Goal: Task Accomplishment & Management: Use online tool/utility

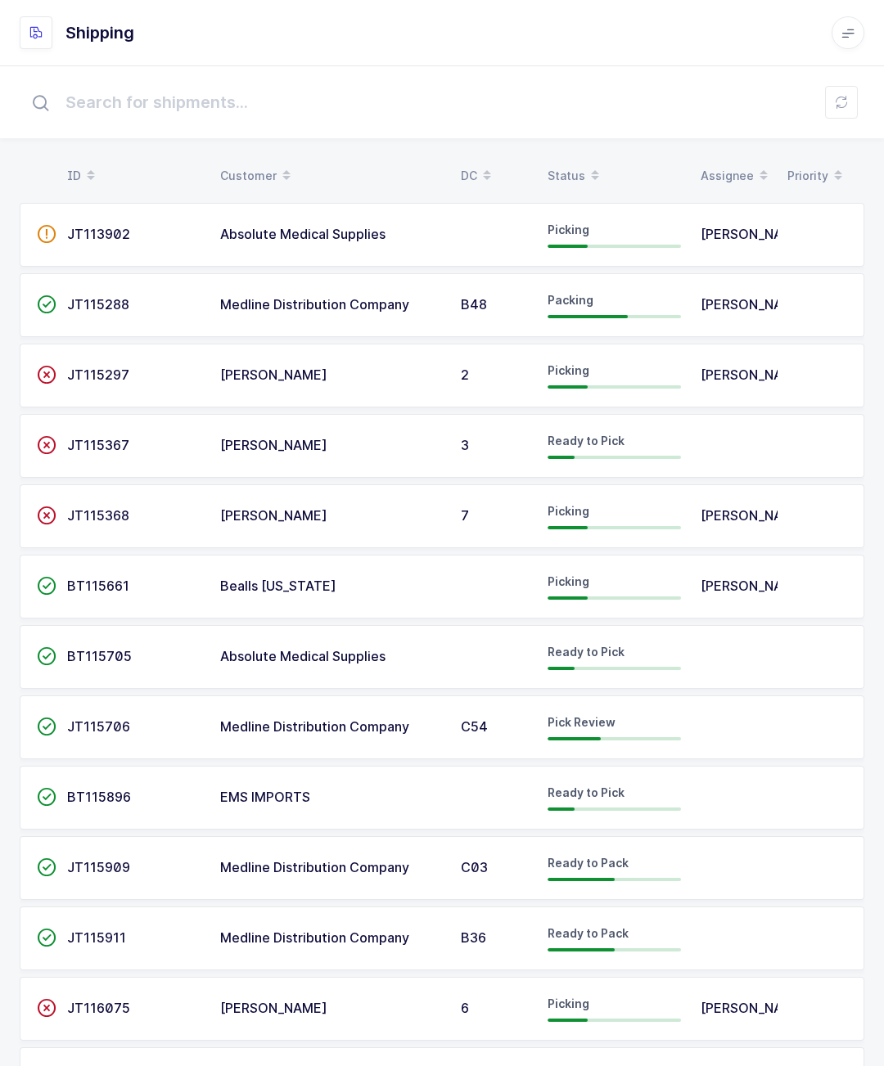
click at [736, 510] on span "[PERSON_NAME]" at bounding box center [753, 515] width 107 height 16
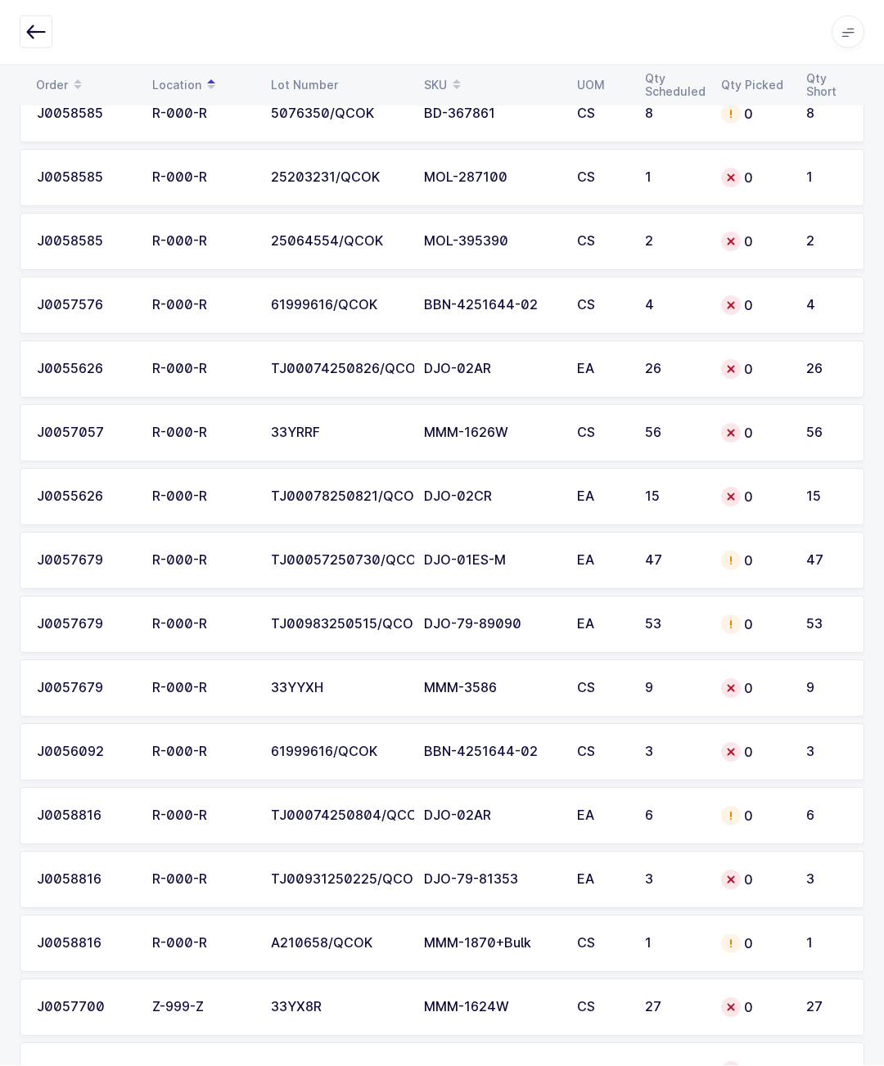
scroll to position [2809, 0]
click at [163, 756] on div "R-000-R" at bounding box center [201, 752] width 99 height 15
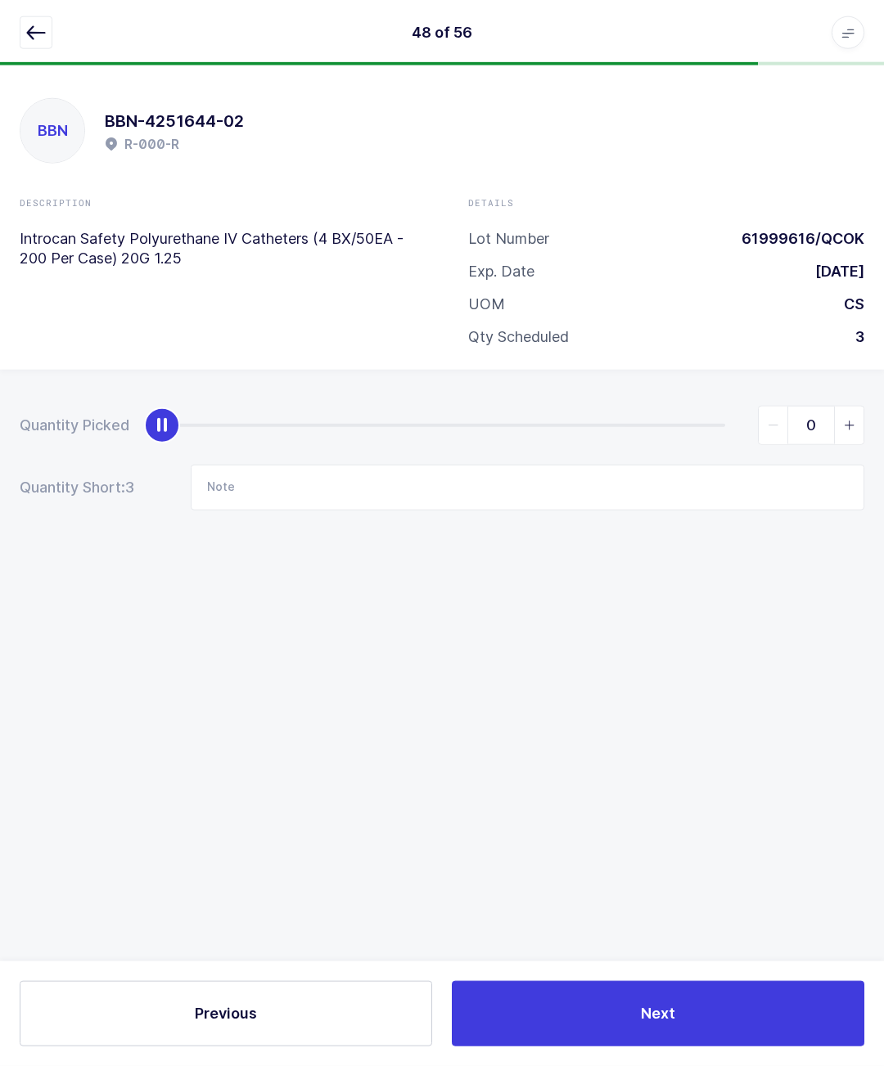
scroll to position [0, 0]
click at [37, 28] on icon "button" at bounding box center [36, 33] width 20 height 20
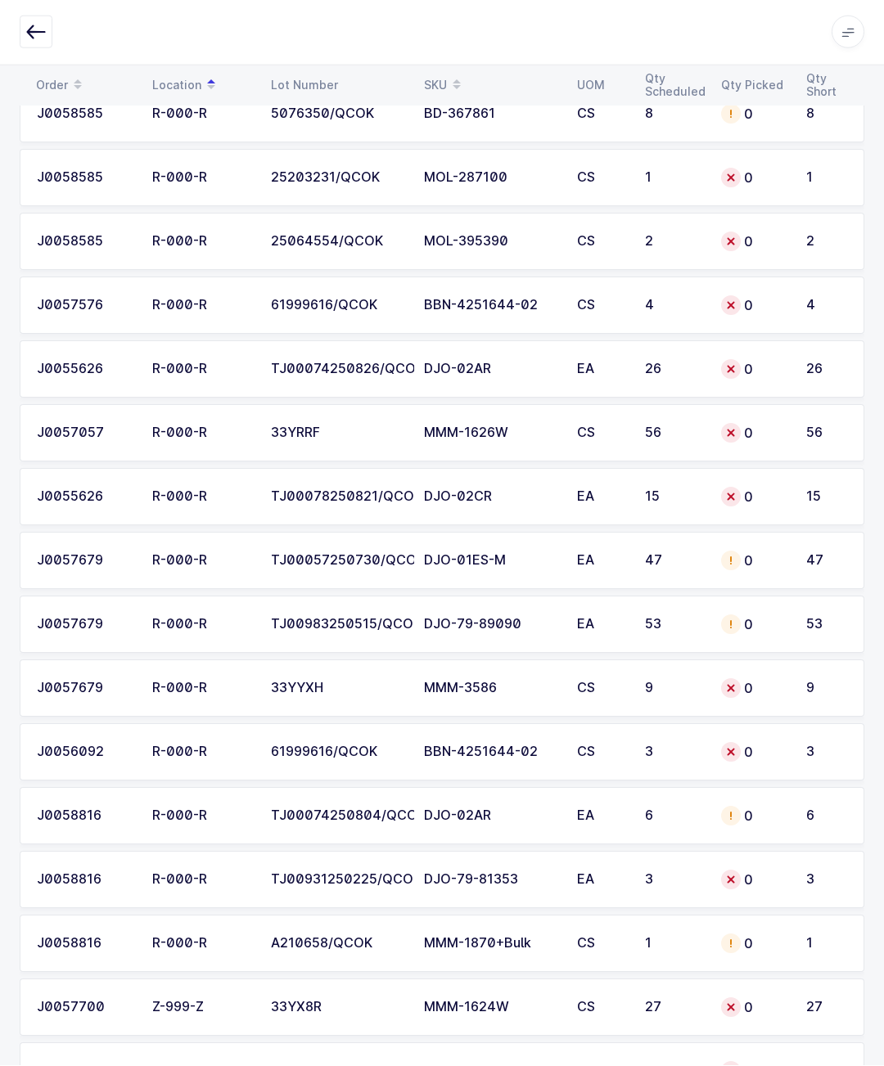
scroll to position [2809, 0]
click at [161, 864] on td "R-000-R" at bounding box center [201, 880] width 119 height 57
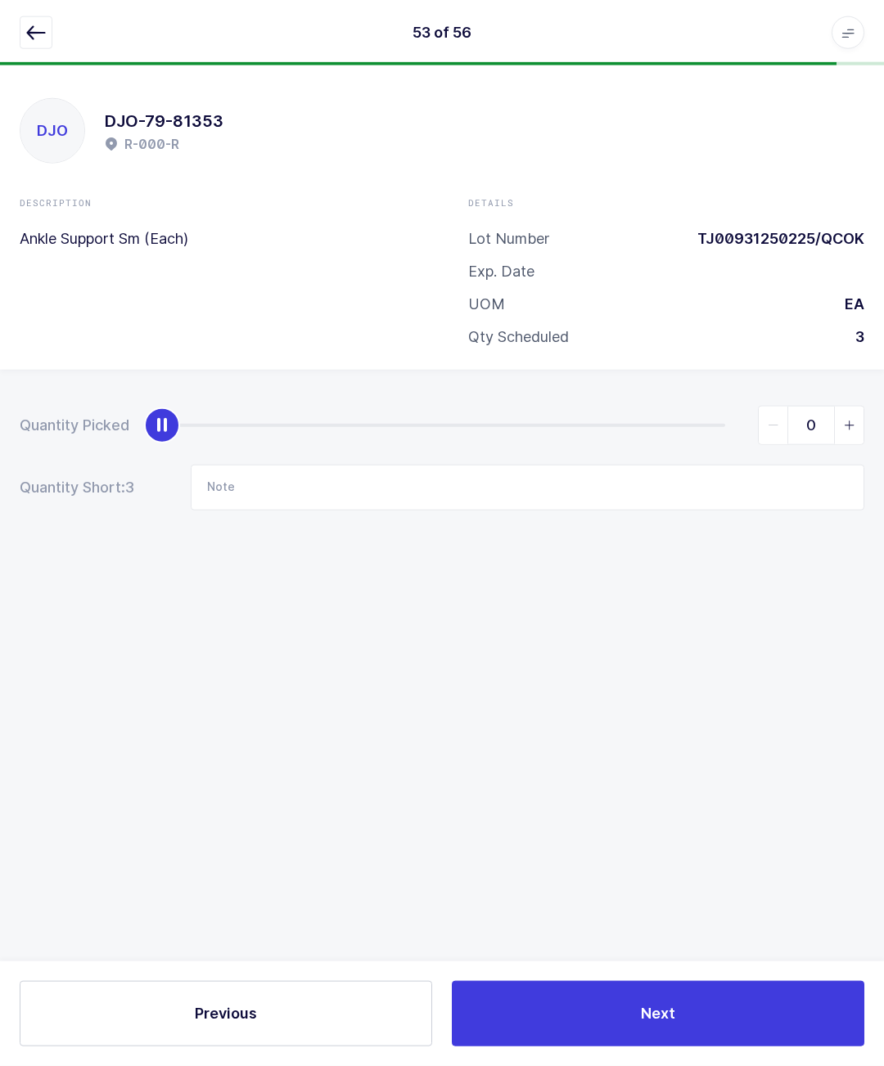
scroll to position [4, 0]
type input "3"
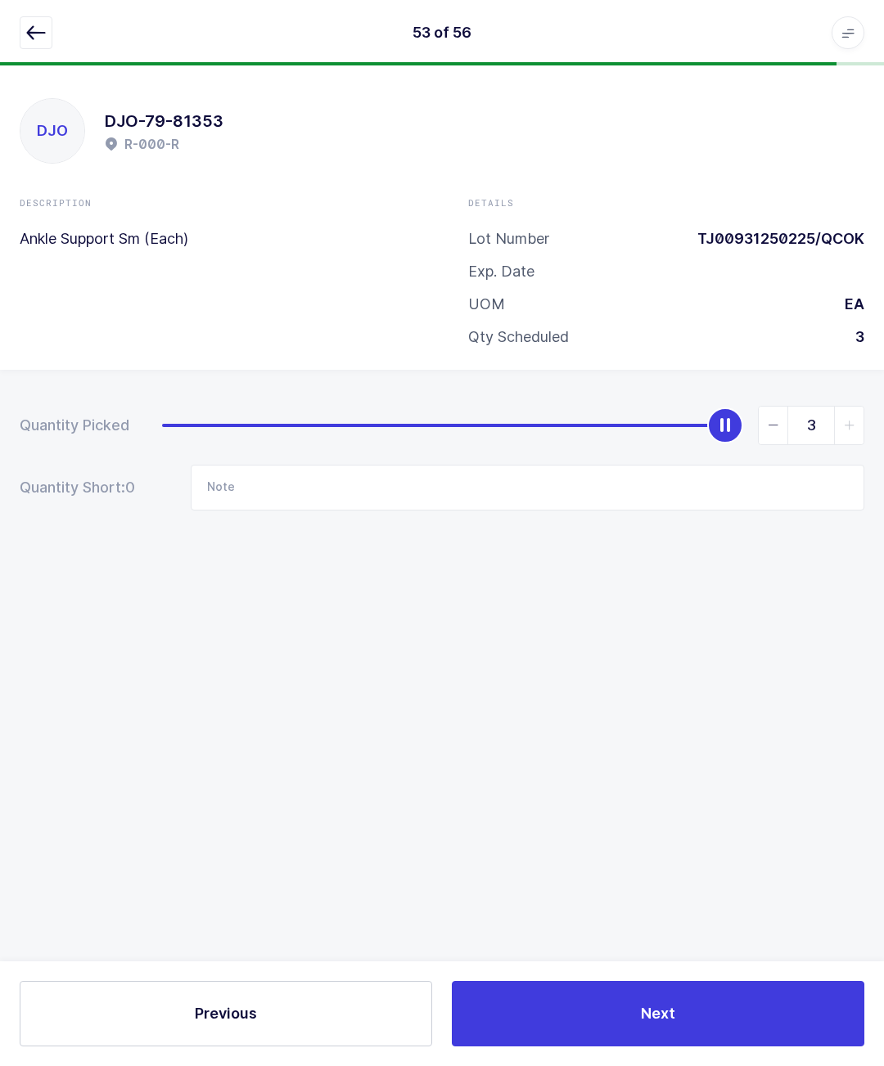
click at [35, 33] on icon "button" at bounding box center [36, 33] width 20 height 20
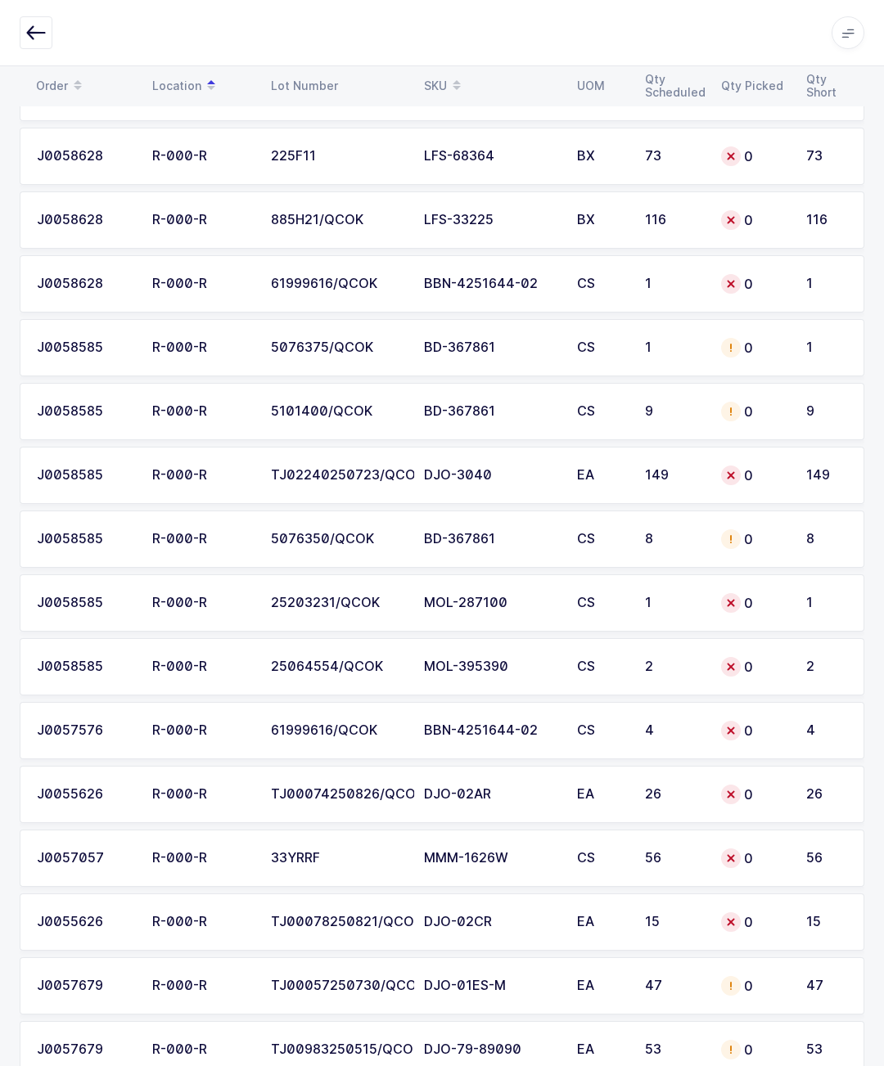
scroll to position [2382, 0]
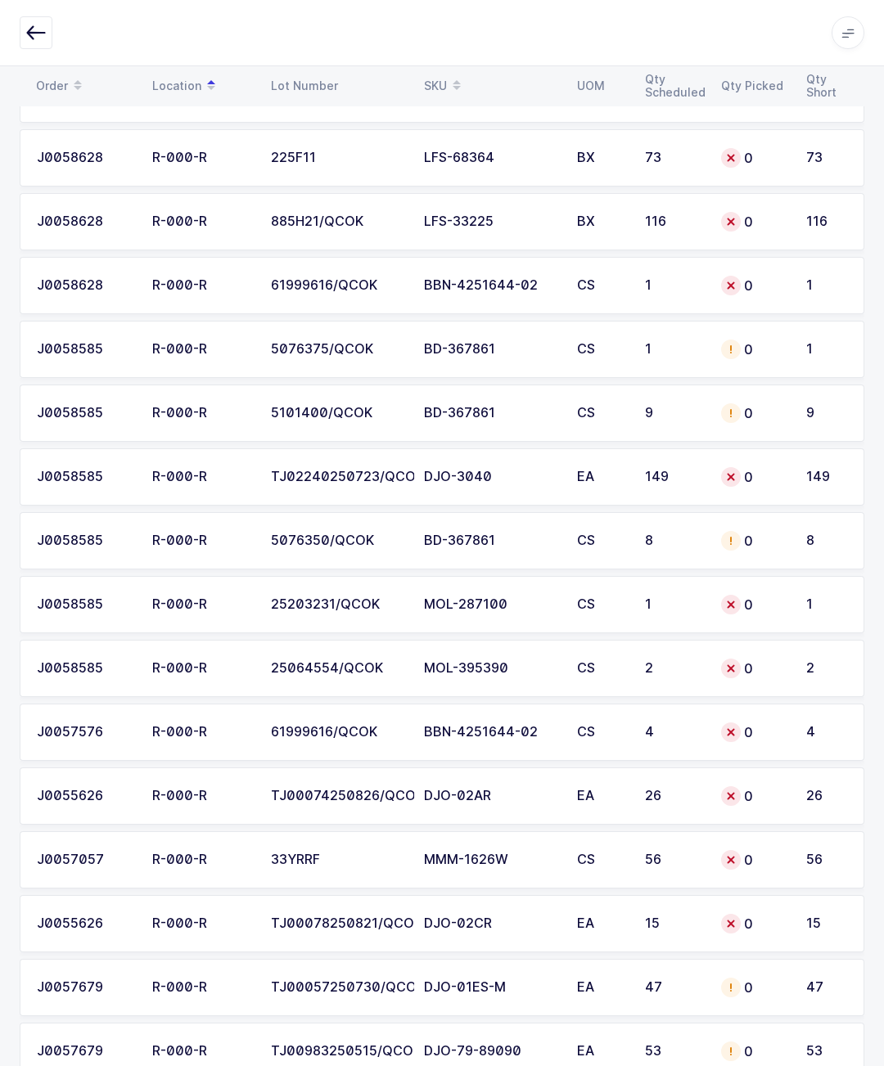
click at [774, 657] on td "0" at bounding box center [753, 668] width 85 height 57
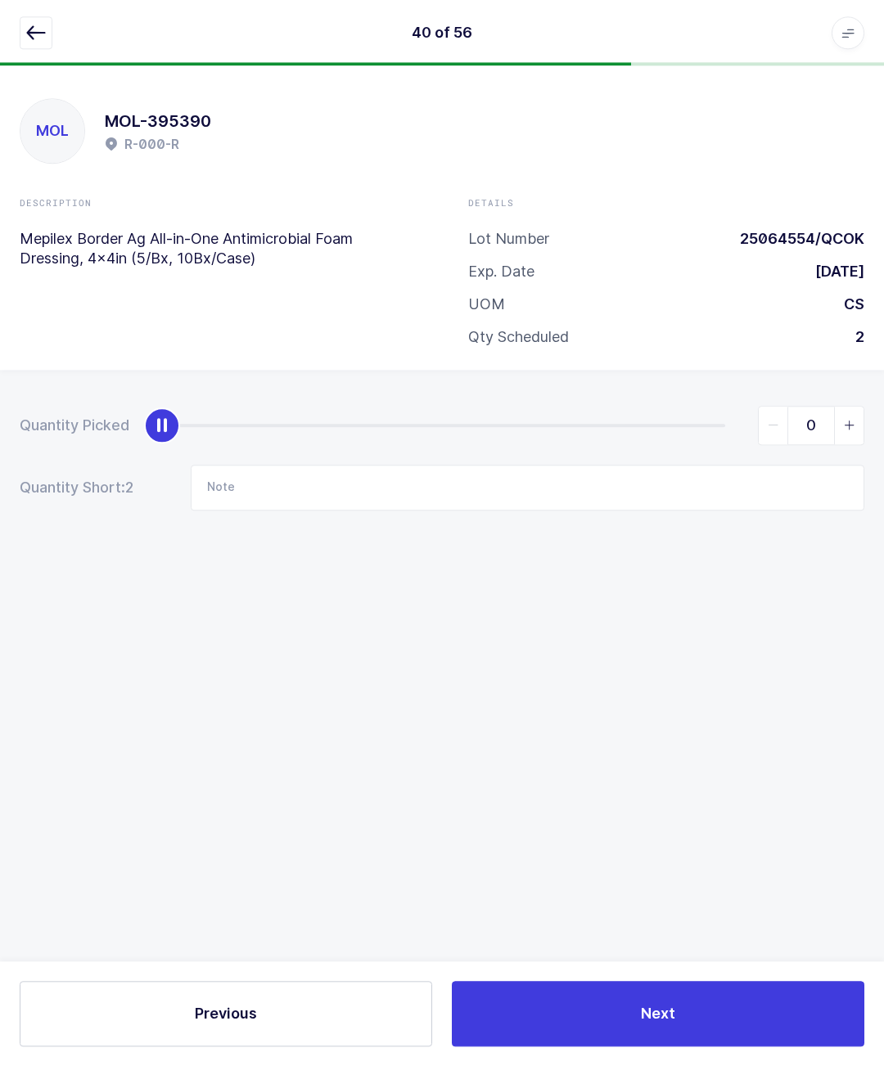
scroll to position [70, 0]
click at [171, 370] on div "Quantity Picked 0 Quantity Short: 2 Note" at bounding box center [442, 515] width 884 height 291
type input "2"
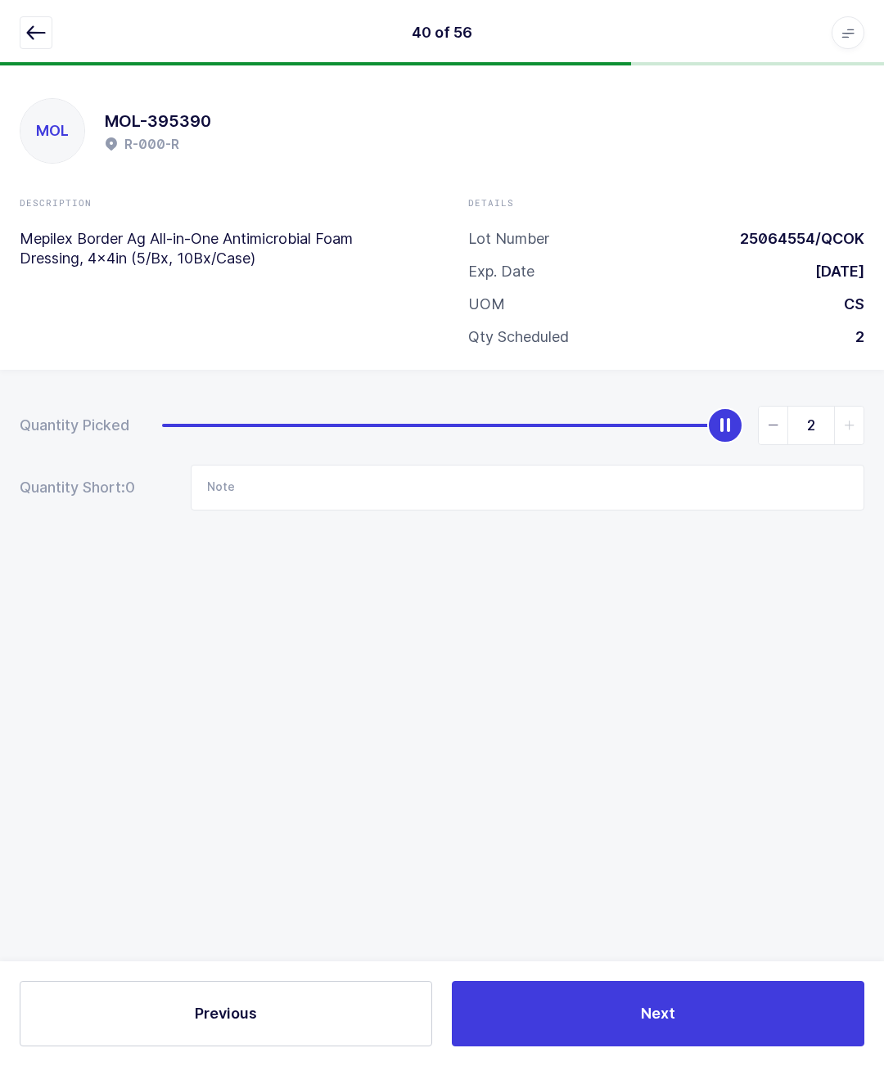
click at [51, 33] on button "button" at bounding box center [36, 32] width 33 height 33
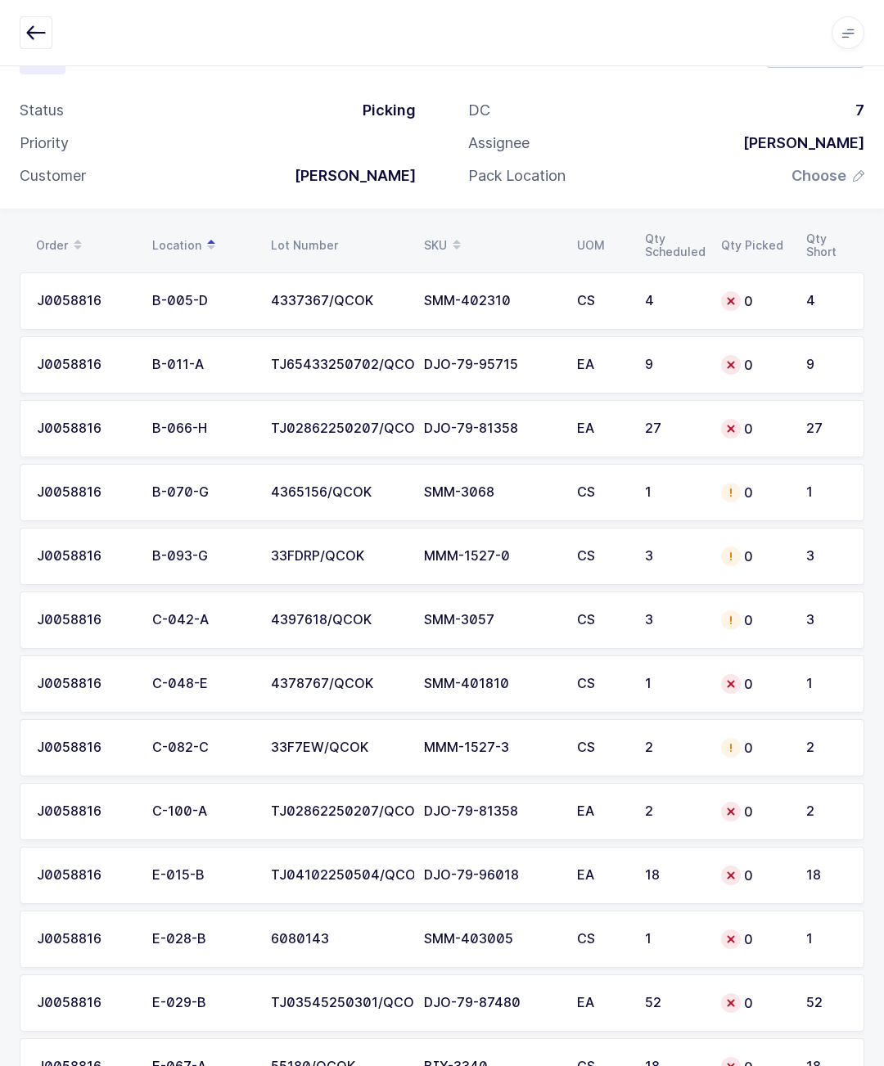
click at [450, 250] on span at bounding box center [457, 246] width 20 height 28
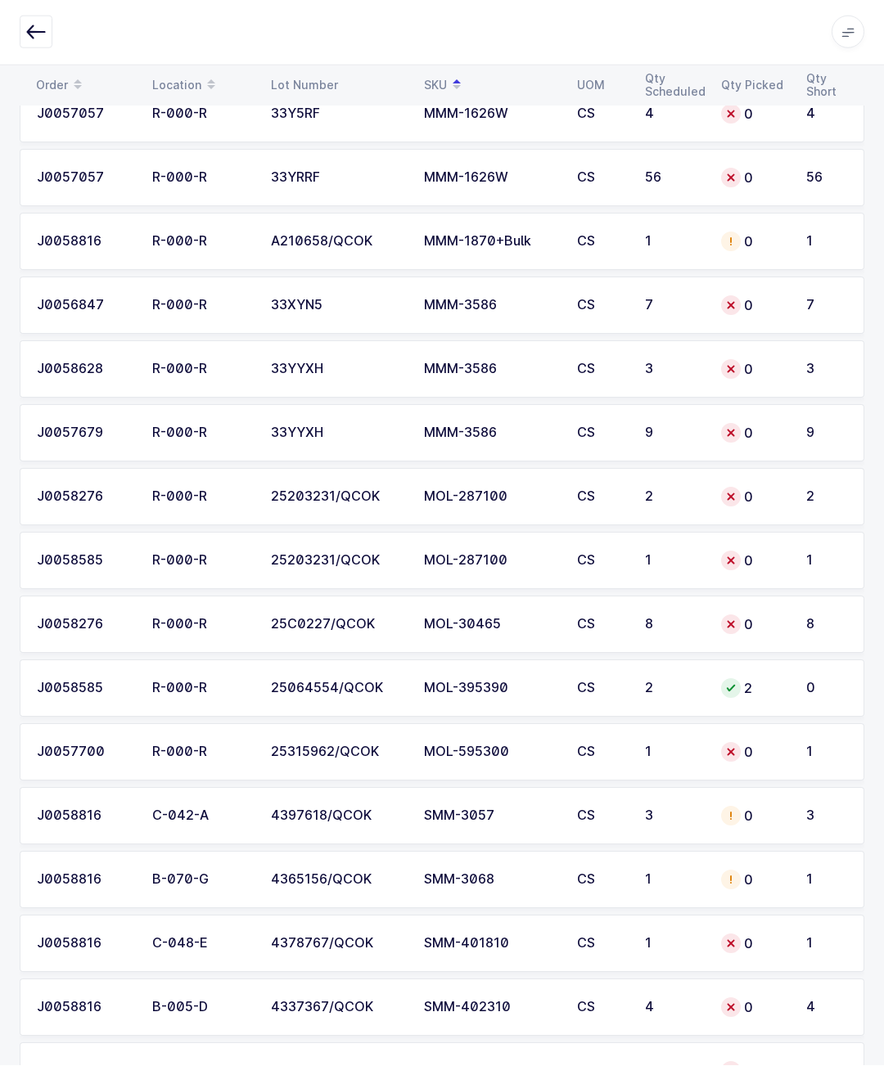
scroll to position [2809, 0]
click at [792, 752] on td "0" at bounding box center [753, 752] width 85 height 57
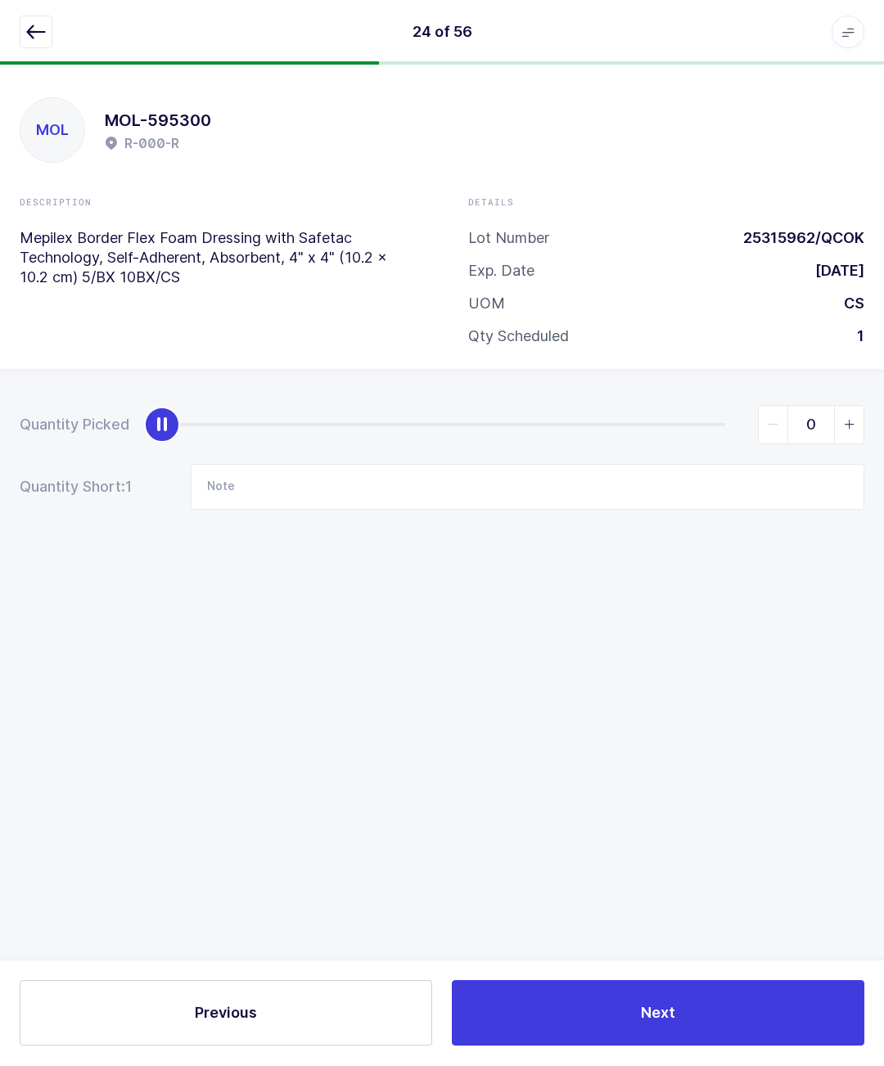
scroll to position [72, 0]
type input "1"
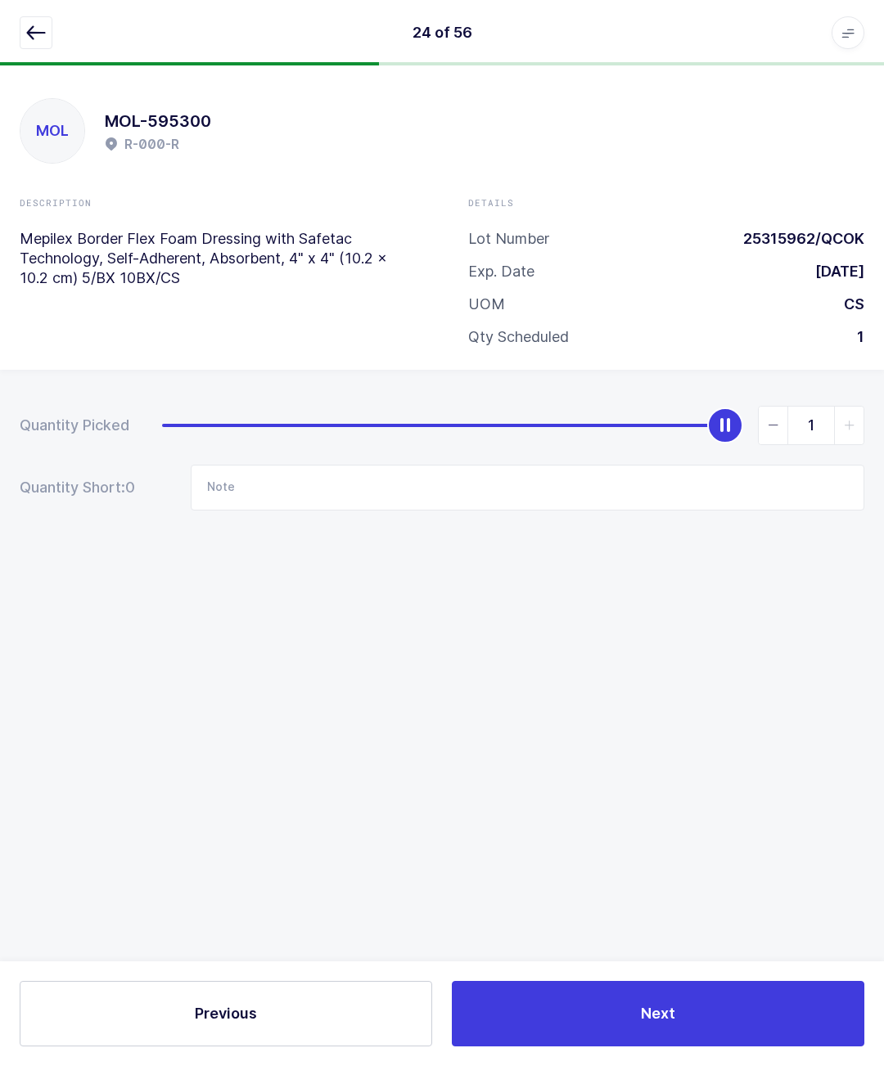
click at [46, 17] on button "button" at bounding box center [36, 32] width 33 height 33
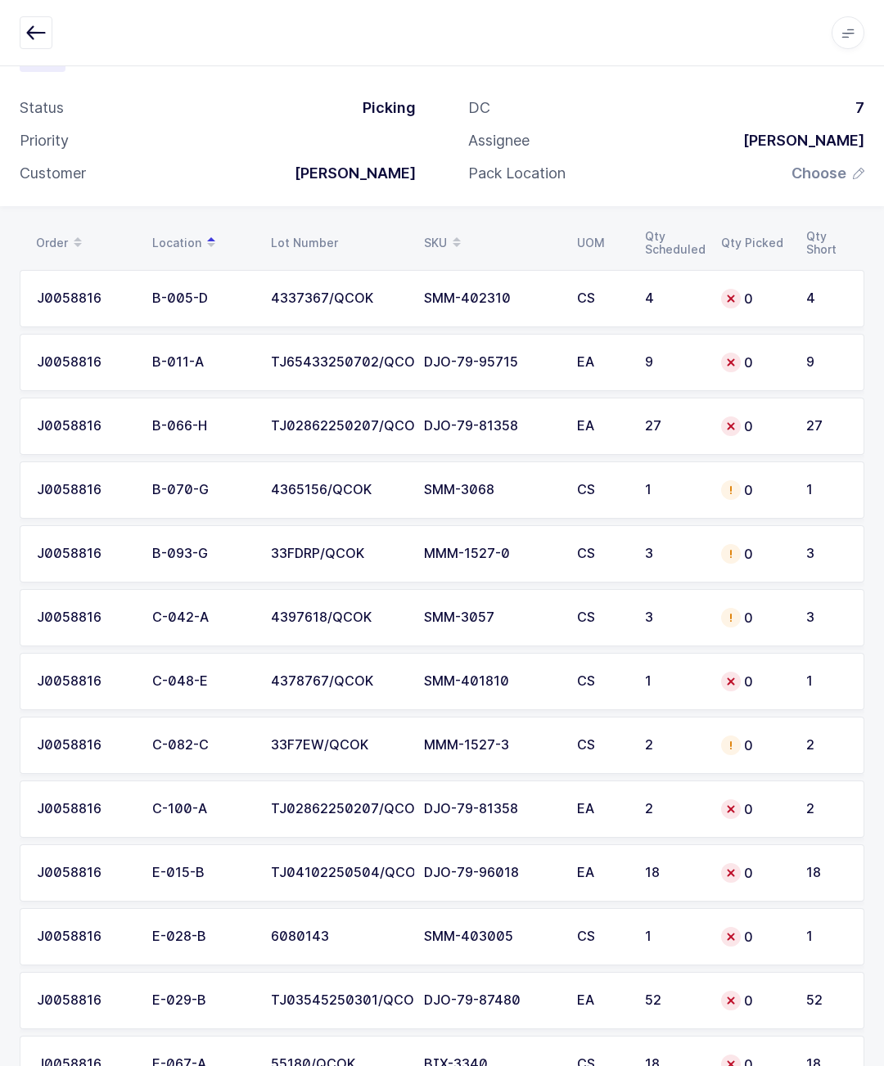
click at [461, 253] on span at bounding box center [457, 243] width 20 height 28
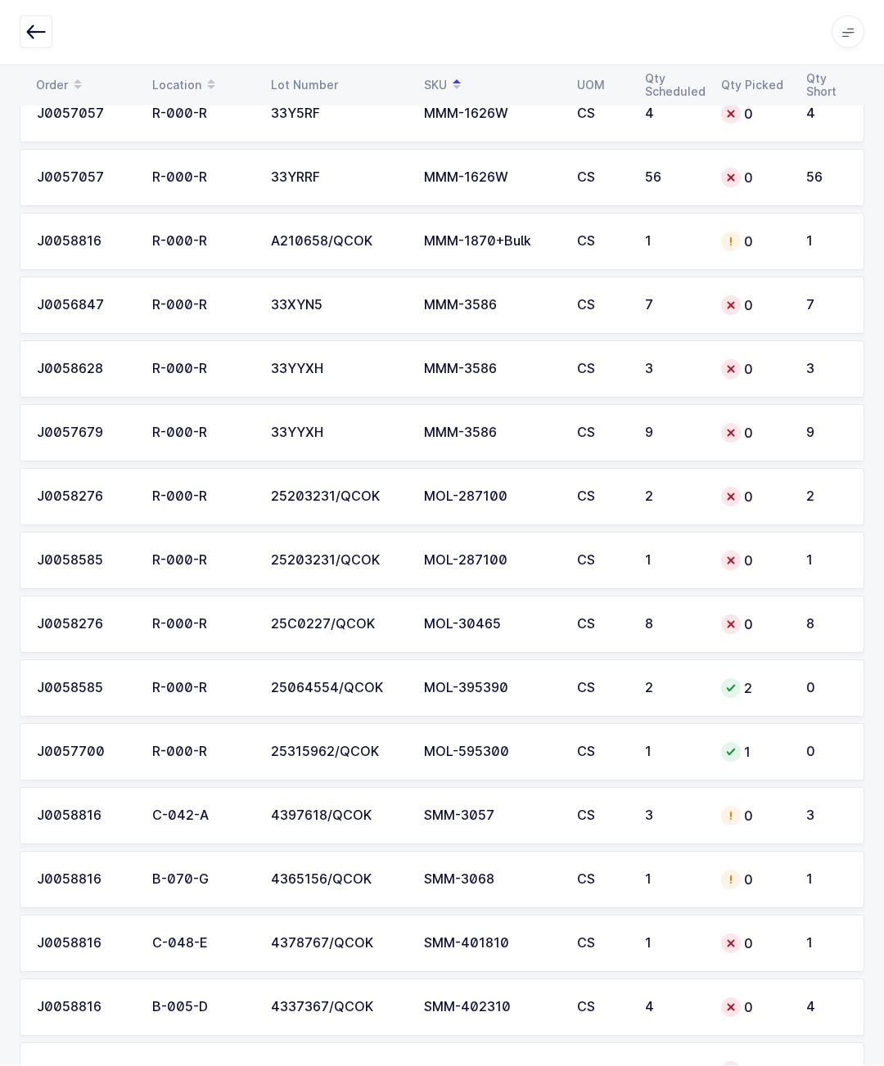
scroll to position [2809, 0]
click at [678, 472] on td "2" at bounding box center [673, 497] width 76 height 57
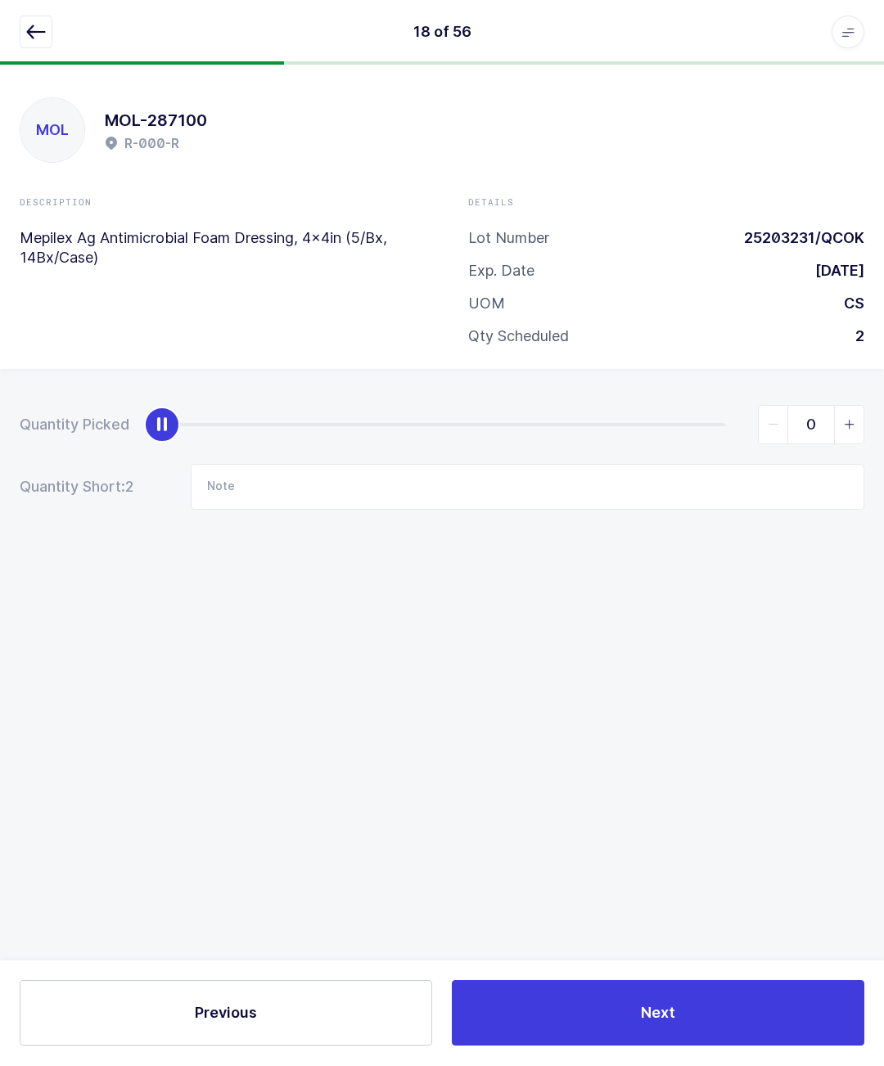
scroll to position [72, 0]
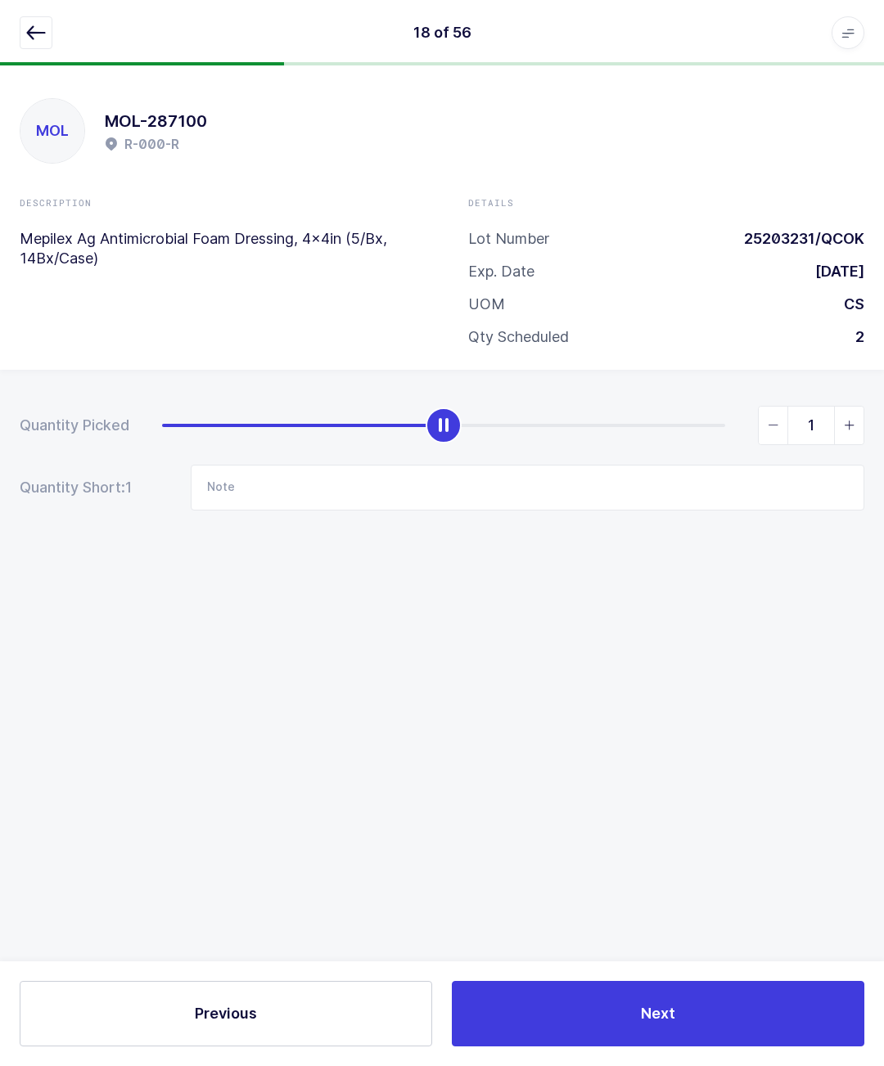
type input "2"
click at [34, 48] on button "button" at bounding box center [36, 32] width 33 height 33
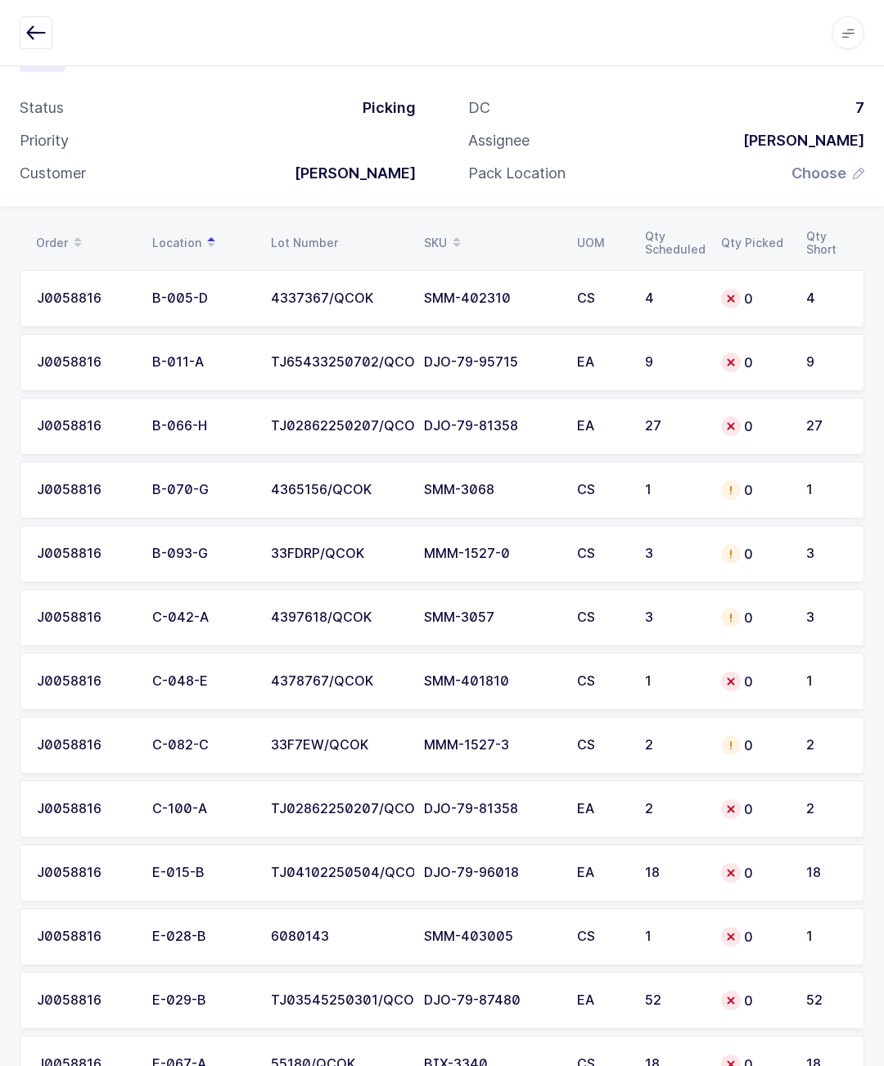
click at [462, 229] on span at bounding box center [457, 243] width 20 height 28
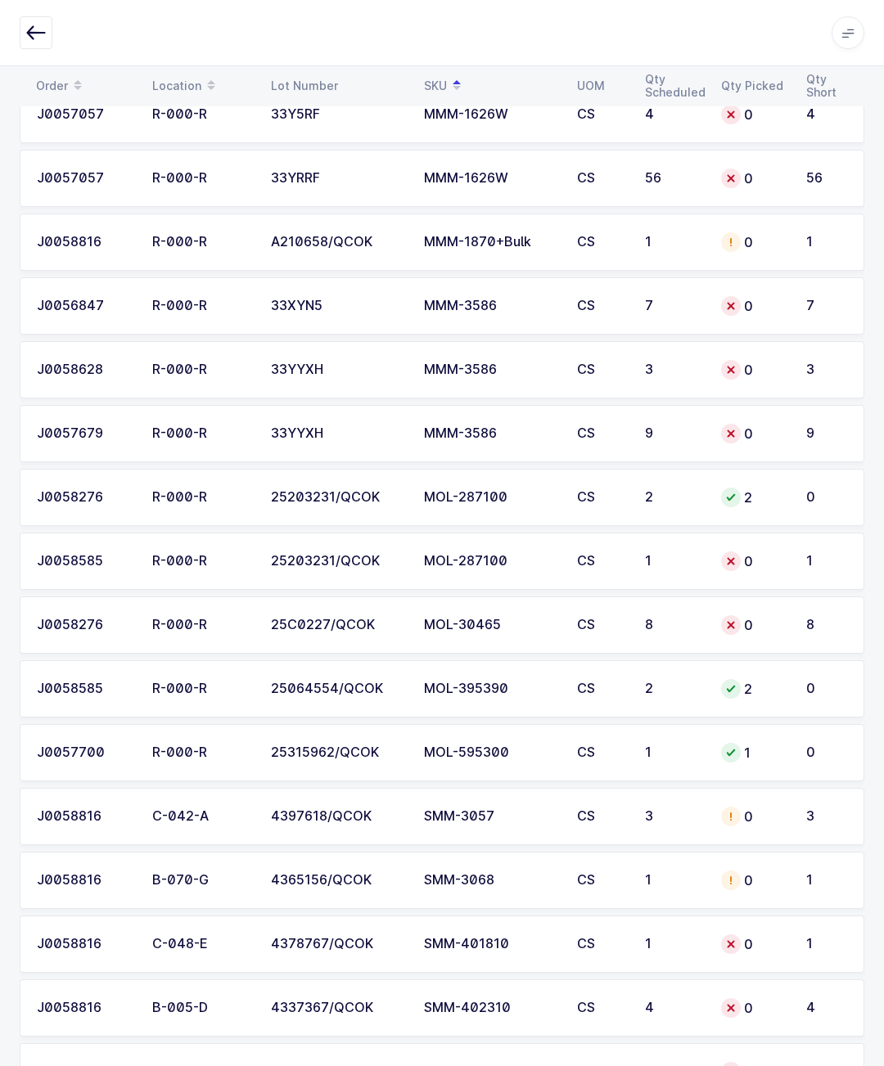
click at [670, 550] on td "1" at bounding box center [673, 561] width 76 height 57
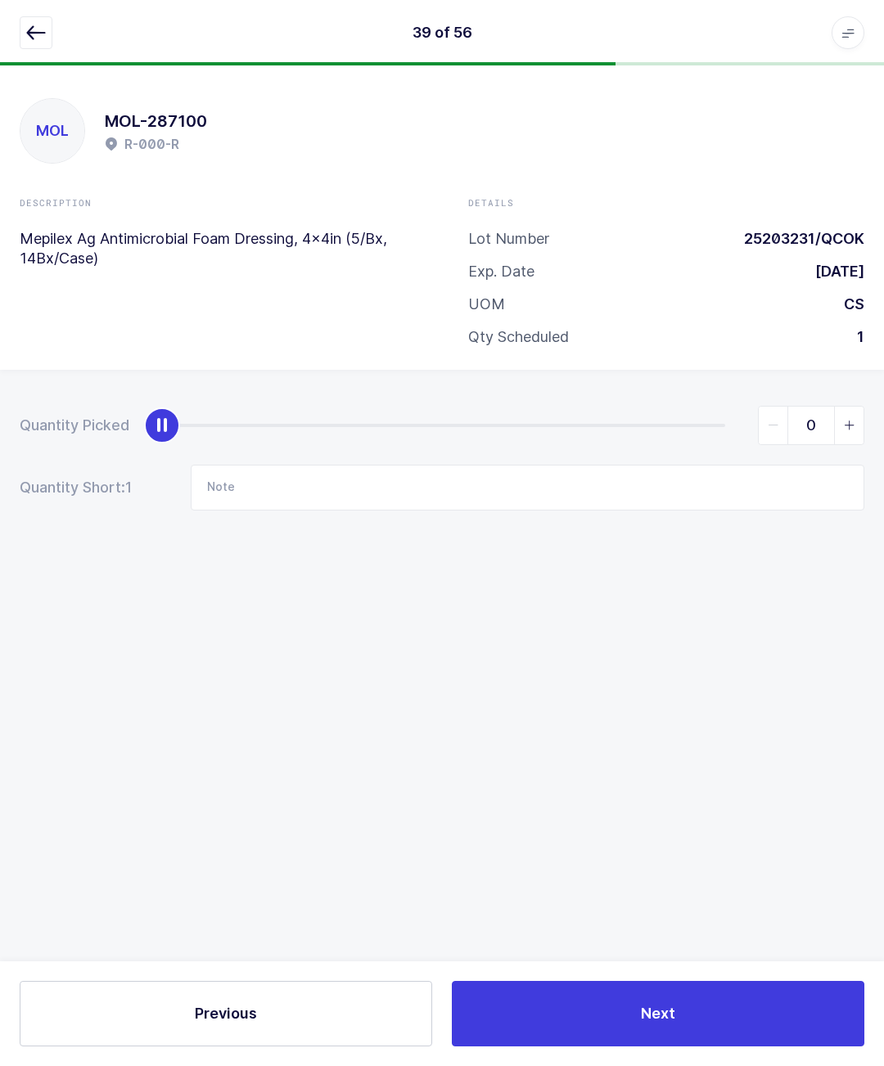
type input "1"
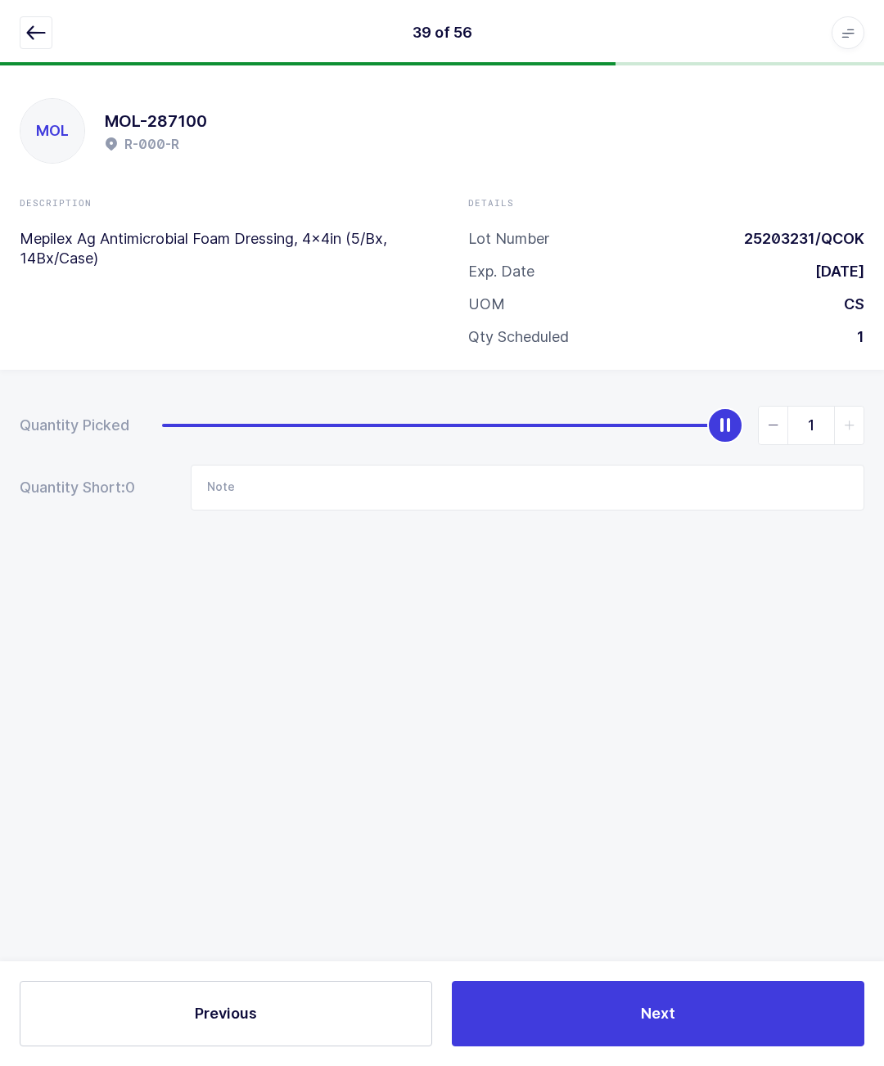
click at [52, 27] on button "button" at bounding box center [36, 32] width 33 height 33
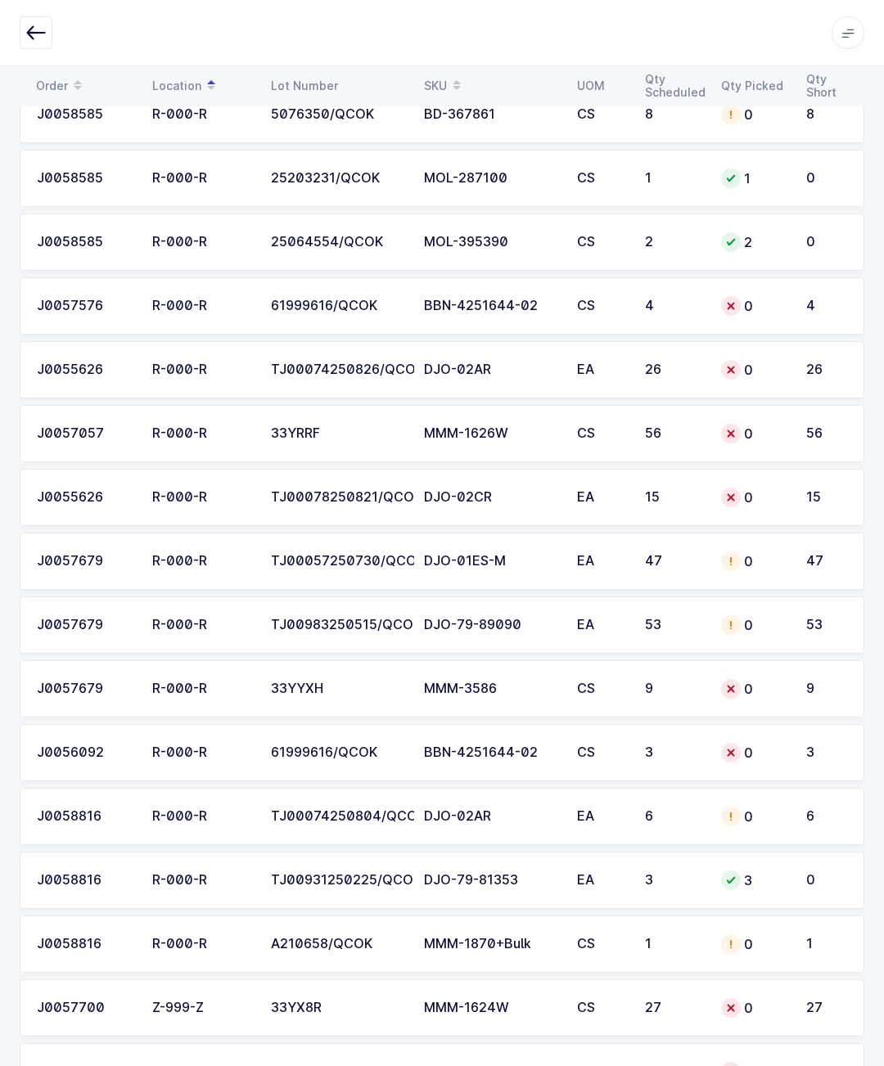
scroll to position [2809, 0]
click at [461, 90] on icon at bounding box center [456, 90] width 8 height 8
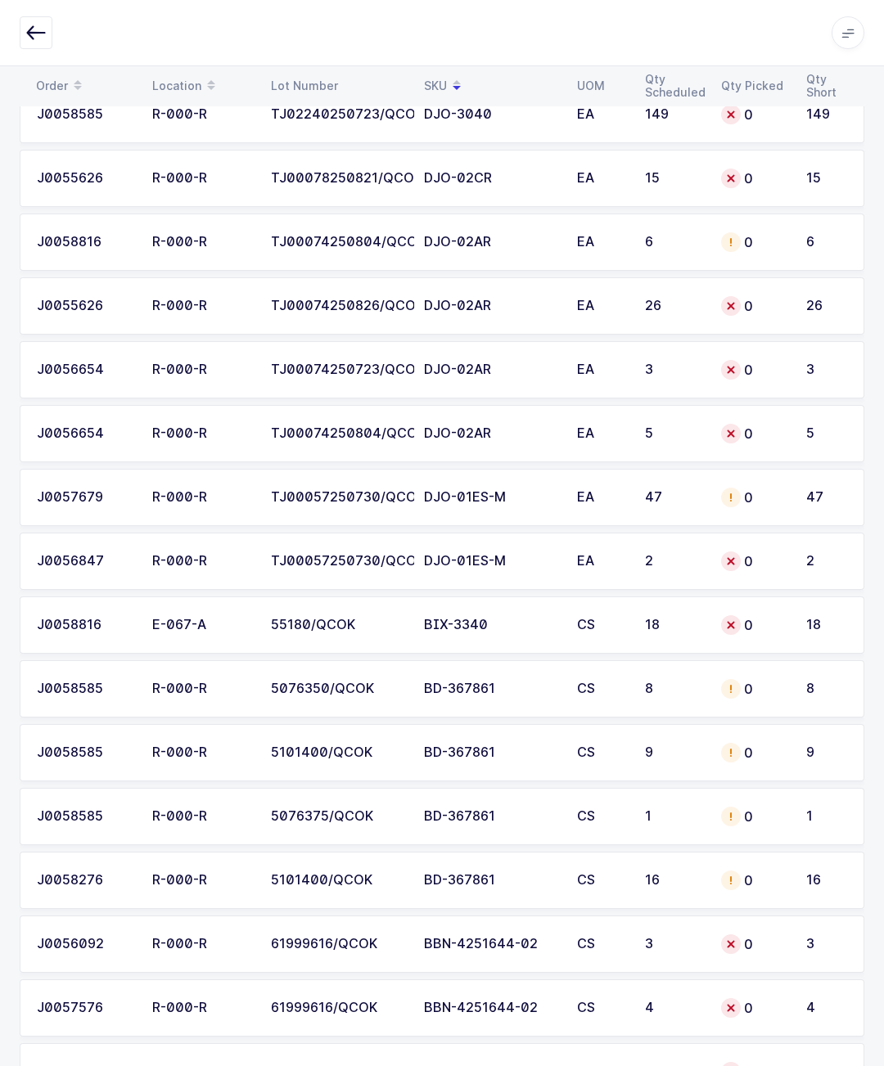
click at [466, 78] on span at bounding box center [457, 86] width 20 height 28
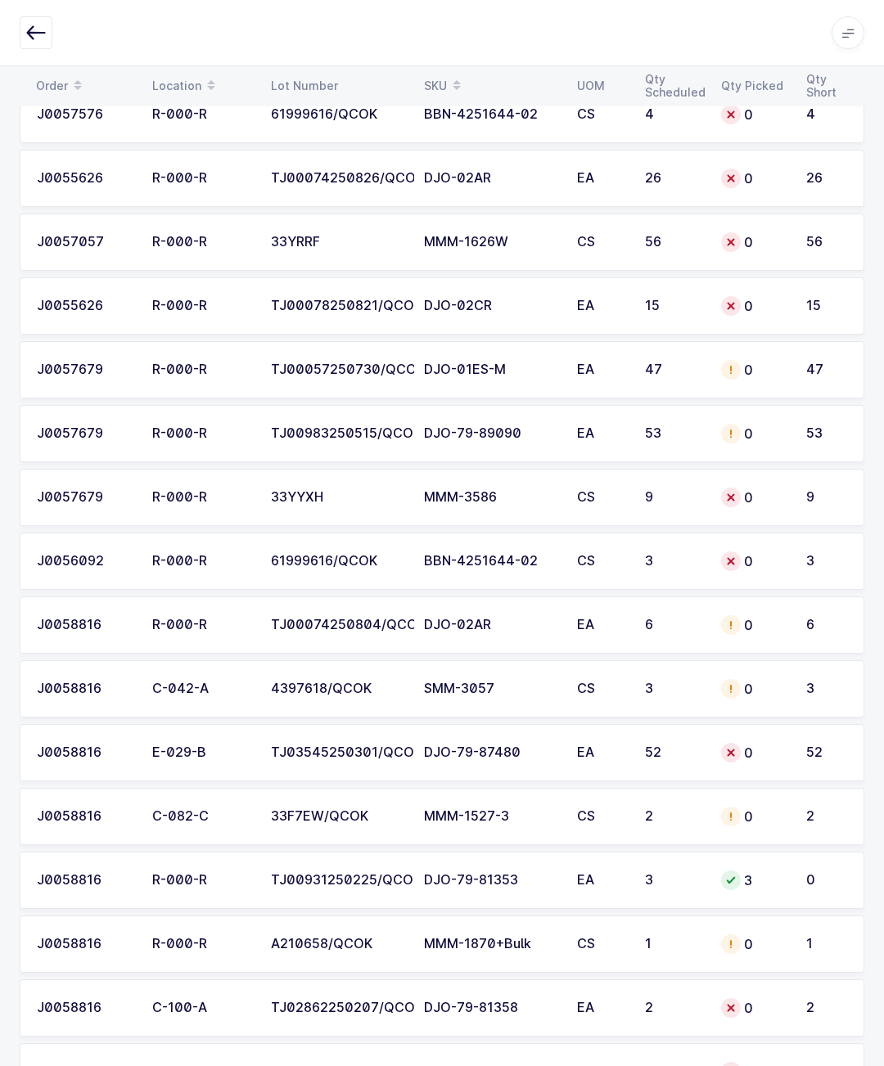
click at [479, 61] on div "Apps Core Warehouse Admin Mission Control Purchasing Glenn R. Logout Account Gl…" at bounding box center [442, 33] width 884 height 66
click at [466, 75] on span at bounding box center [457, 86] width 20 height 28
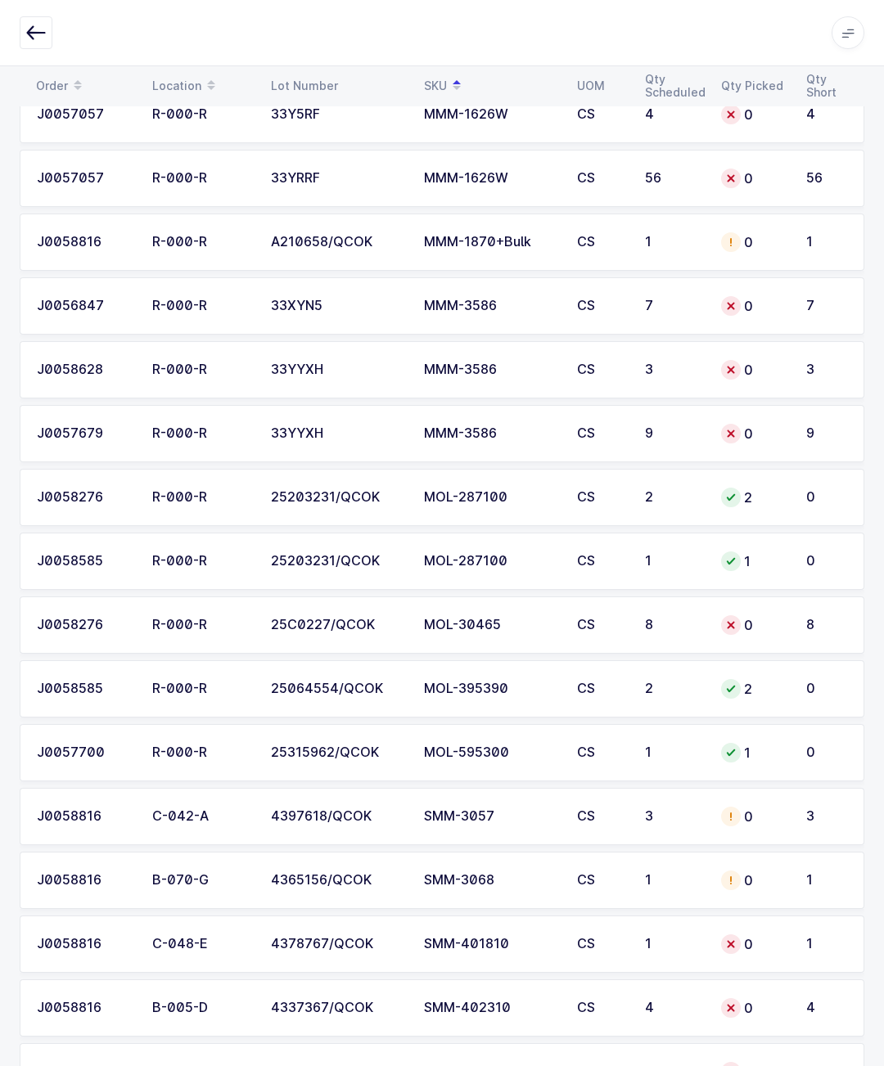
click at [763, 614] on td "0" at bounding box center [753, 624] width 85 height 57
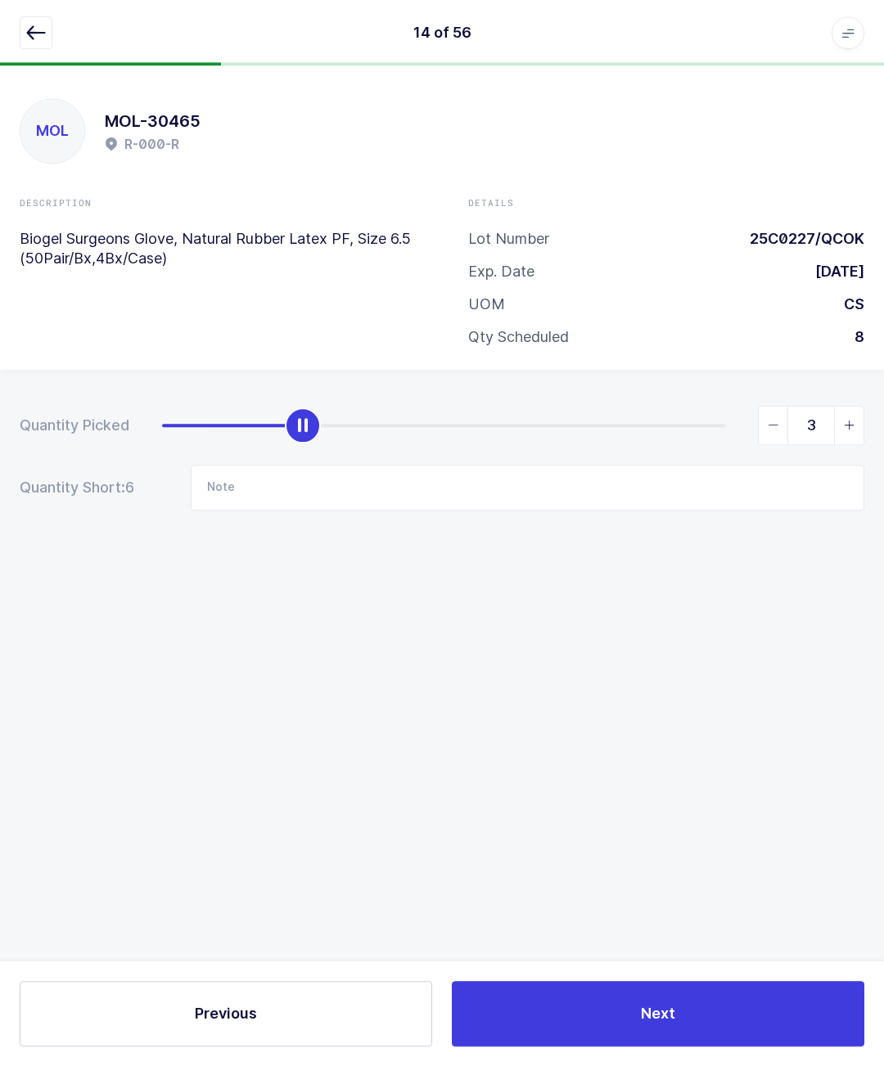
scroll to position [53, 0]
type input "8"
click at [50, 34] on button "button" at bounding box center [36, 32] width 33 height 33
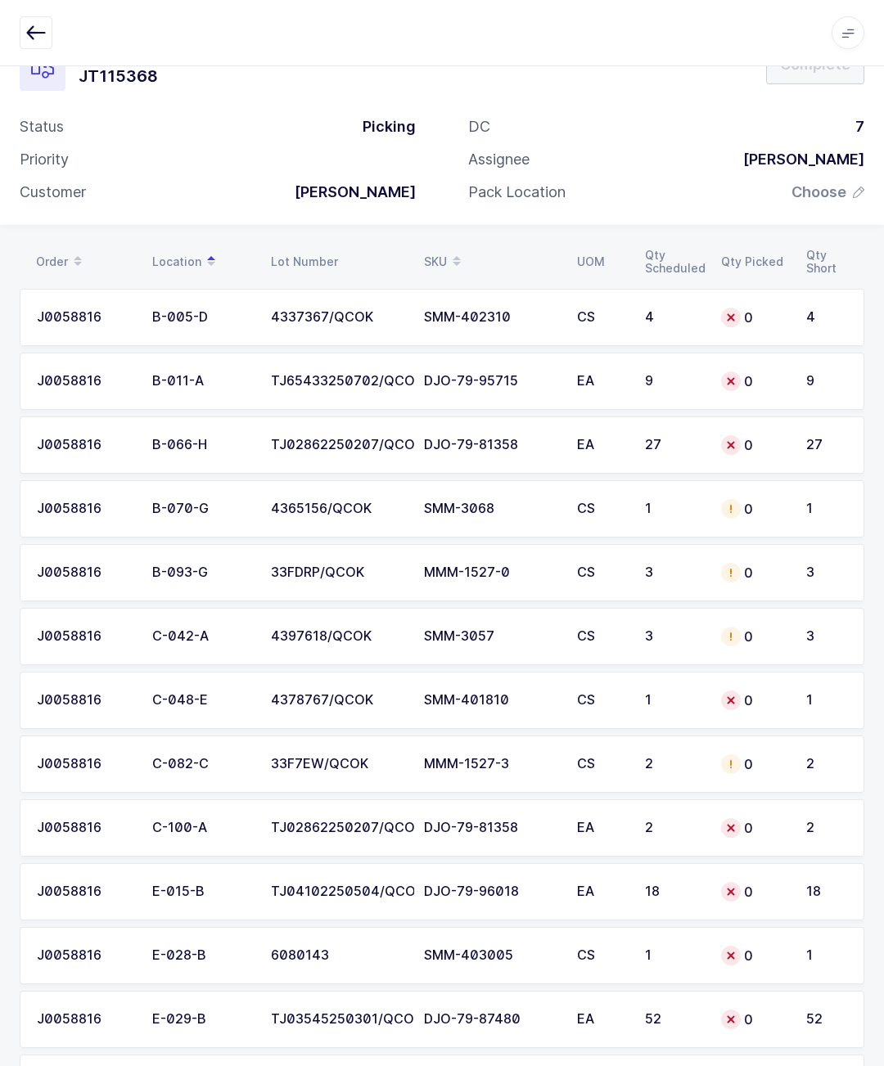
click at [450, 256] on span at bounding box center [457, 262] width 20 height 28
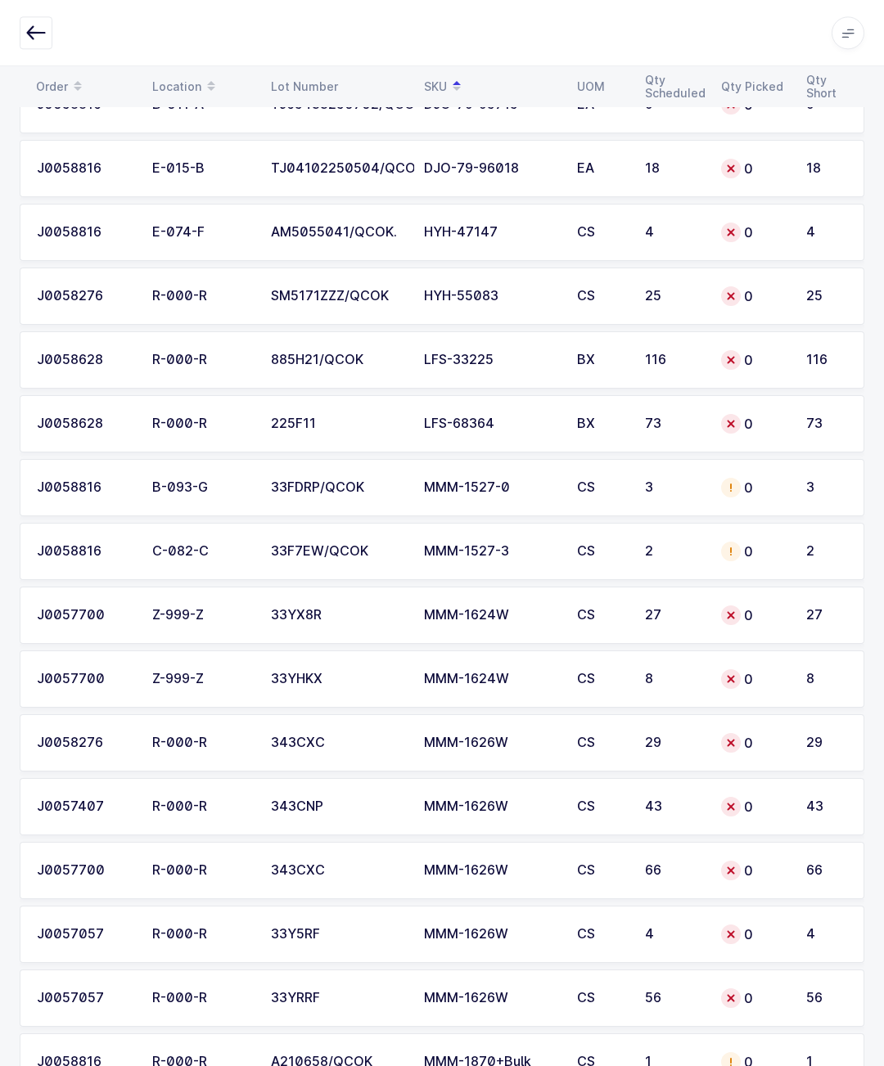
scroll to position [1988, 0]
click at [734, 357] on icon at bounding box center [730, 360] width 13 height 13
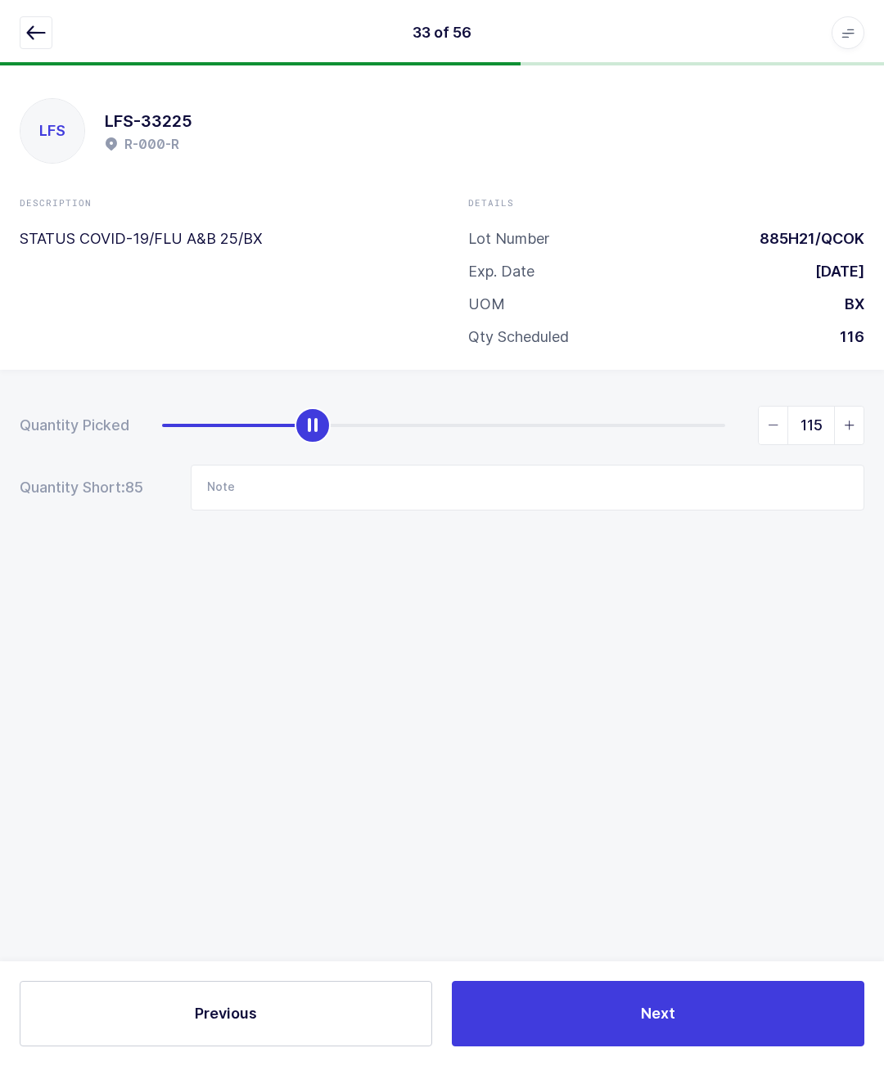
type input "116"
click at [29, 16] on button "button" at bounding box center [36, 32] width 33 height 33
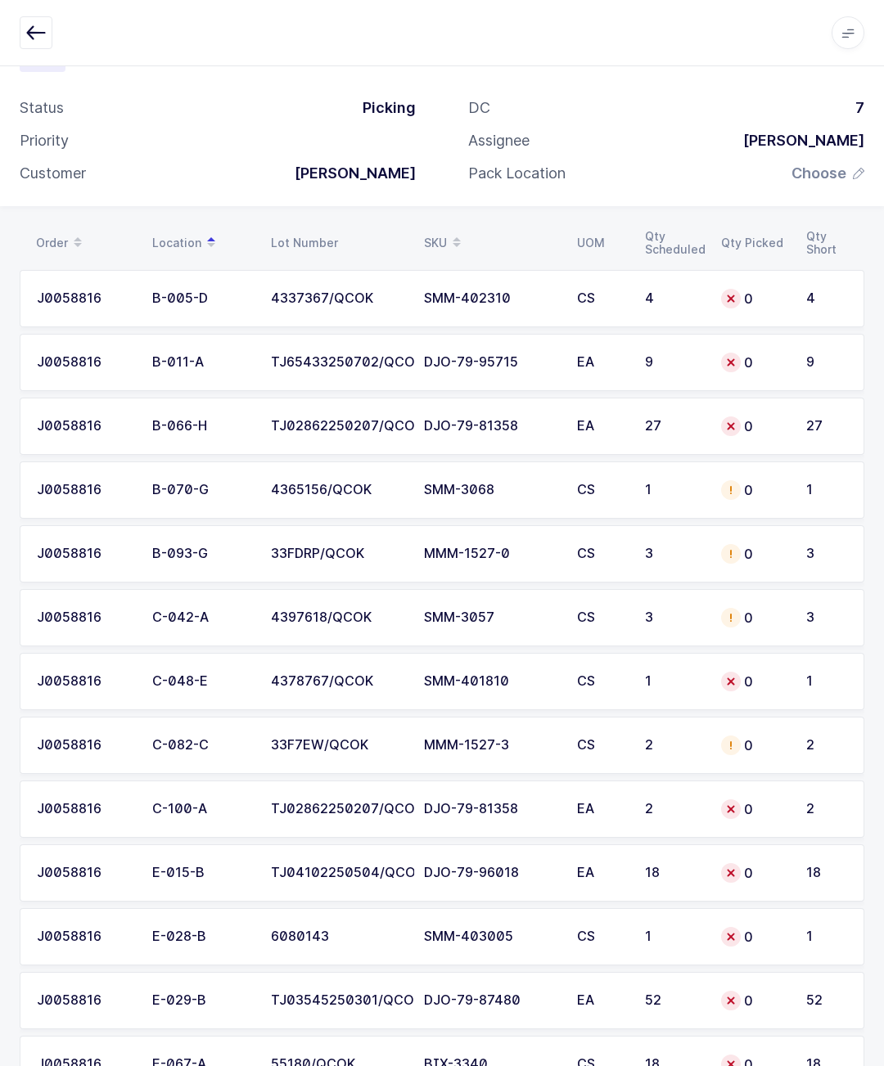
click at [458, 245] on icon at bounding box center [456, 247] width 8 height 8
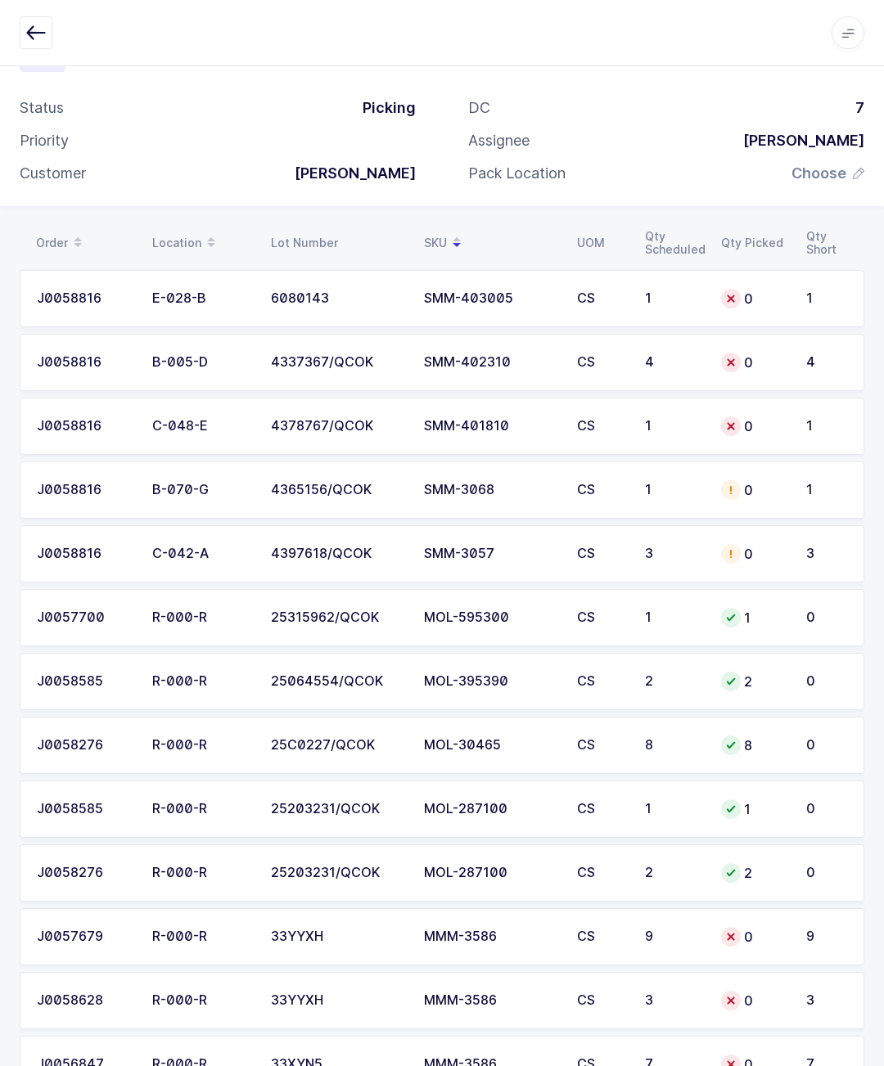
click at [461, 235] on icon at bounding box center [456, 237] width 8 height 8
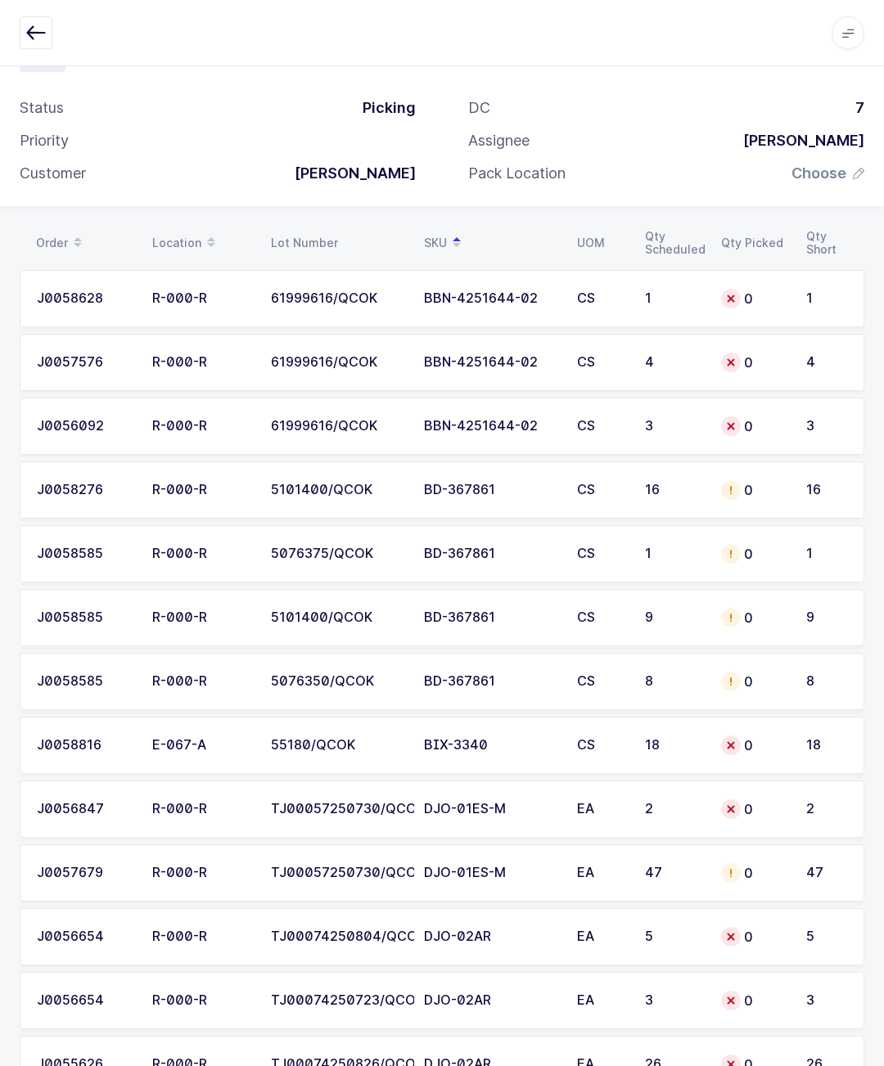
click at [466, 230] on span at bounding box center [457, 243] width 20 height 28
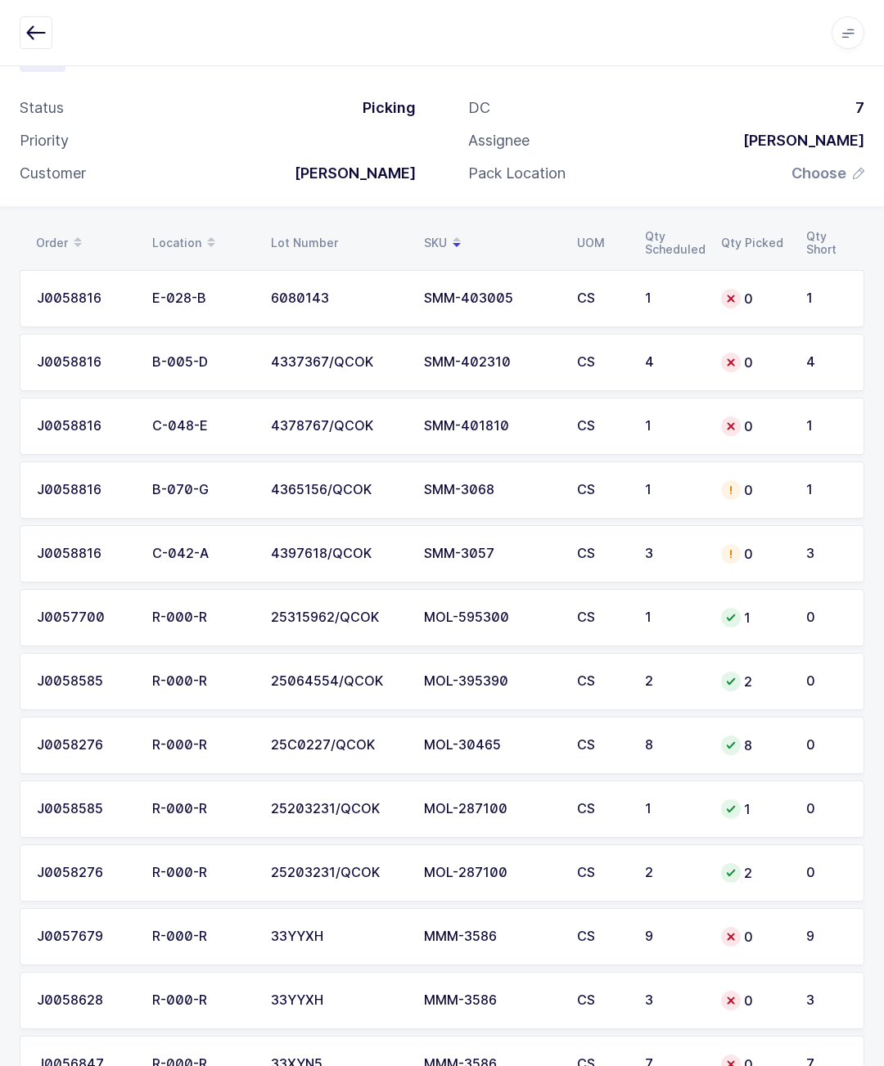
click at [474, 232] on div "SKU" at bounding box center [490, 243] width 133 height 28
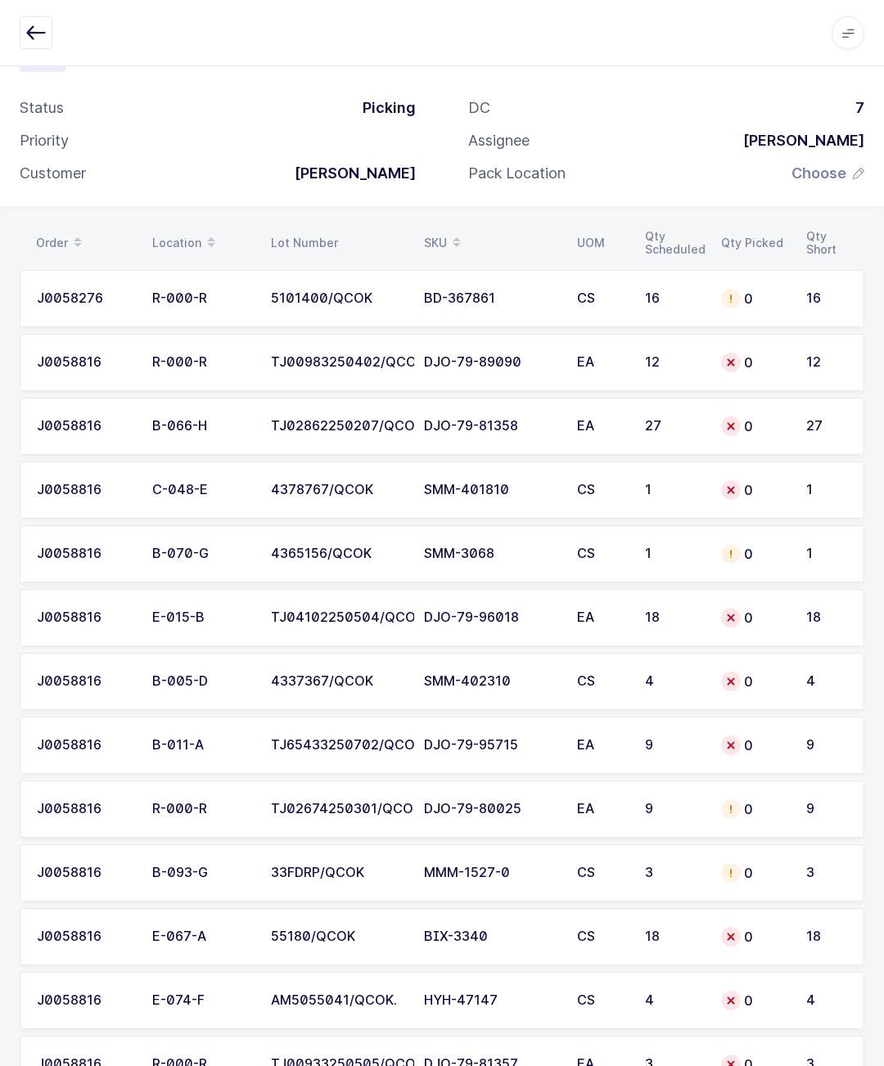
click at [461, 246] on icon at bounding box center [456, 247] width 8 height 8
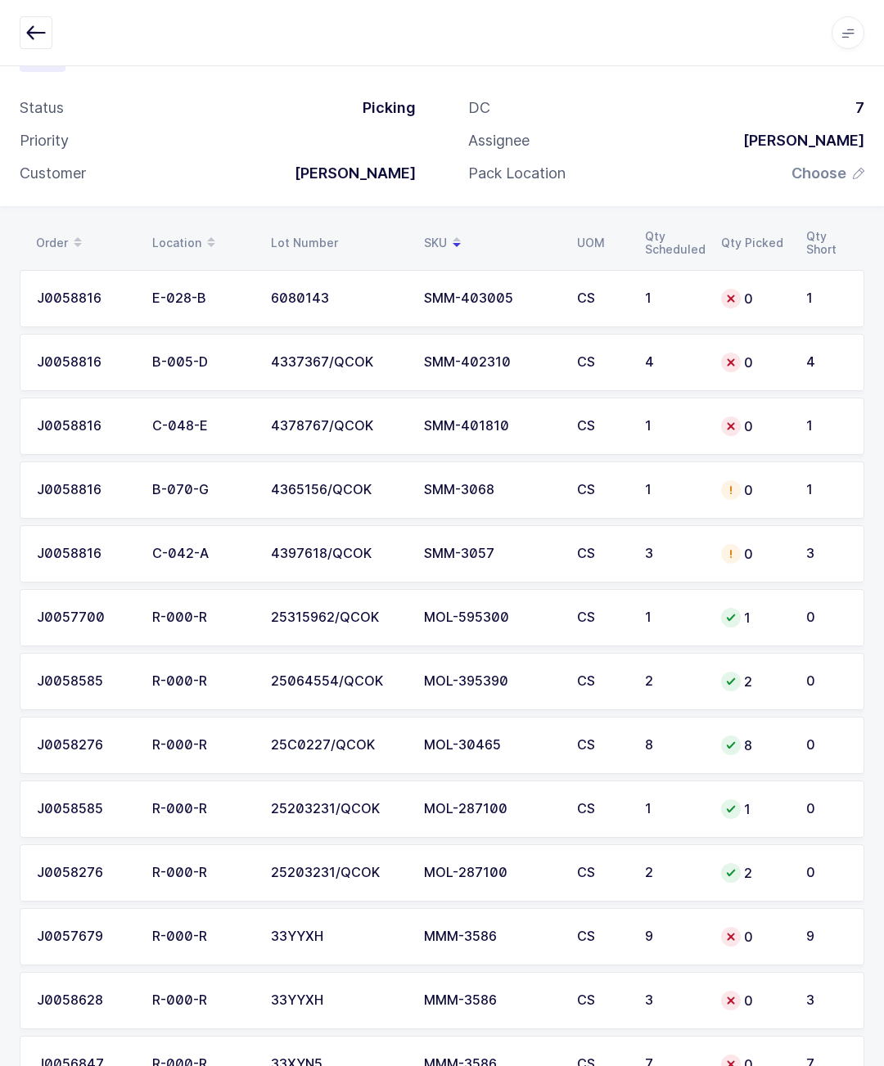
click at [461, 234] on icon at bounding box center [456, 237] width 8 height 8
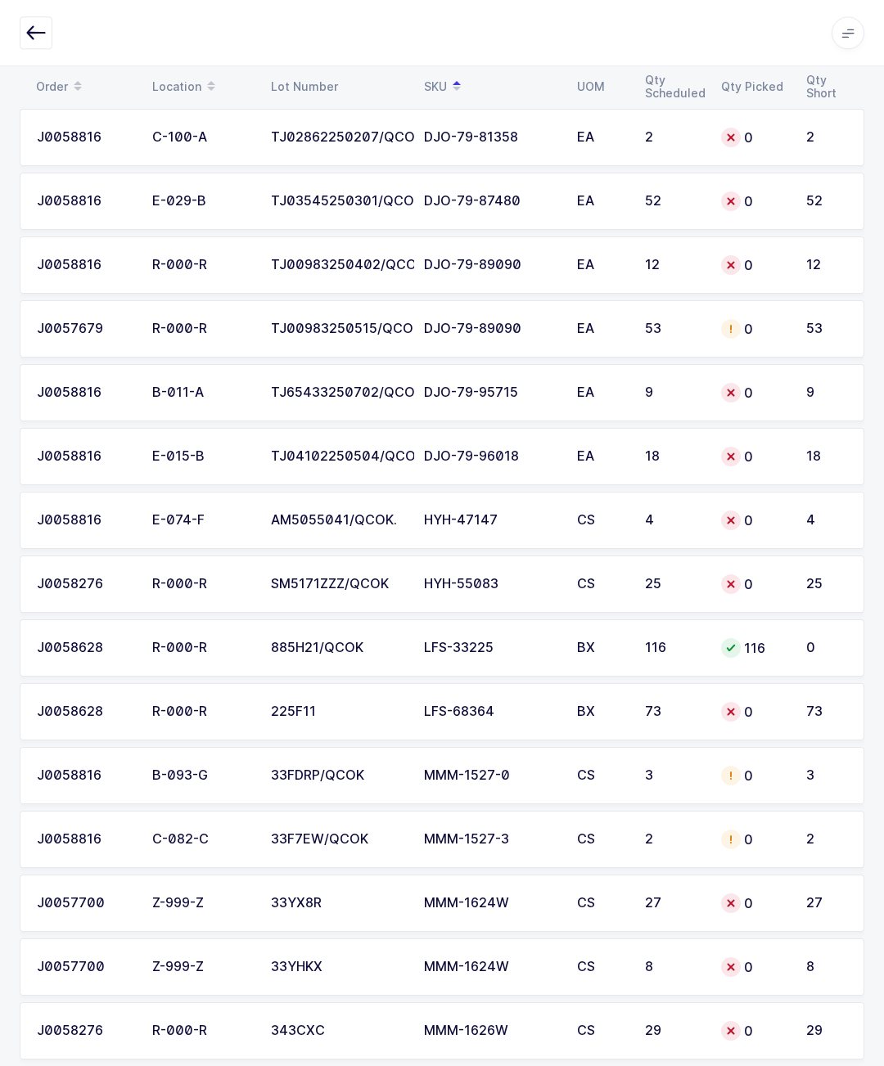
scroll to position [1699, 0]
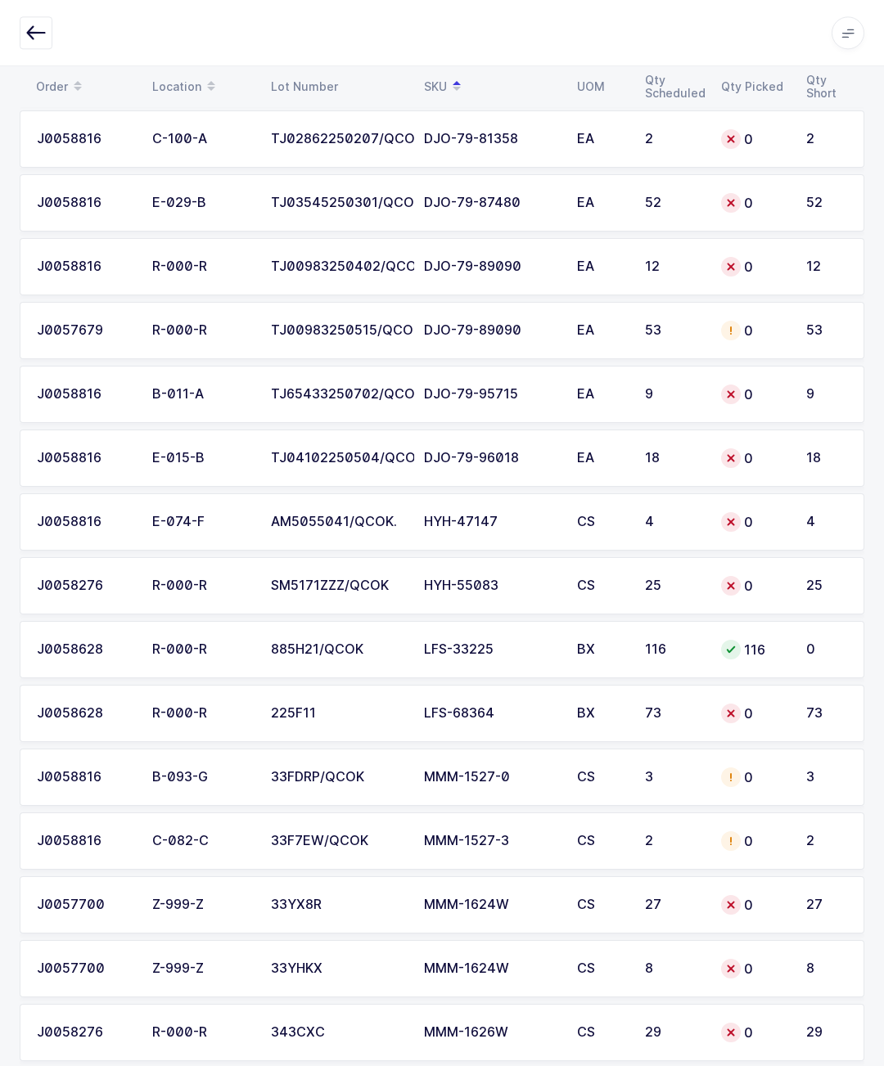
click at [790, 702] on td "0" at bounding box center [753, 713] width 85 height 57
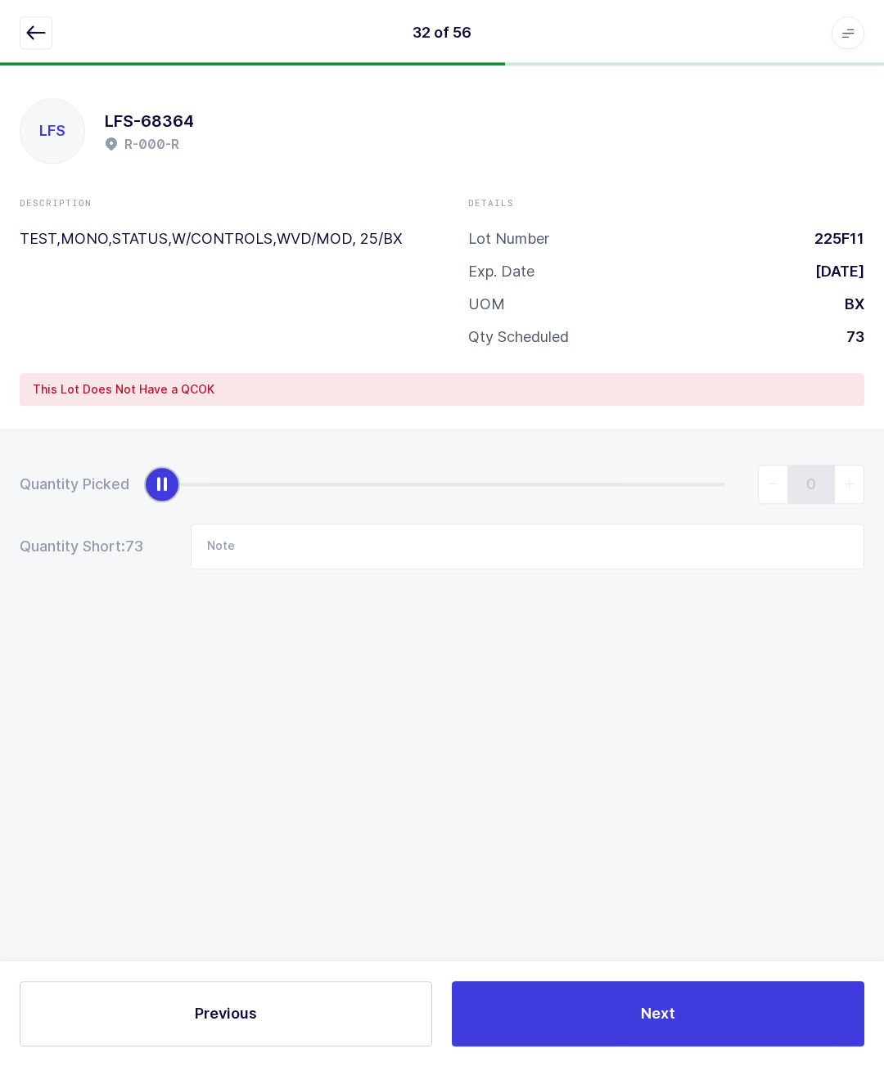
scroll to position [0, 0]
click at [38, 32] on icon "button" at bounding box center [36, 33] width 20 height 20
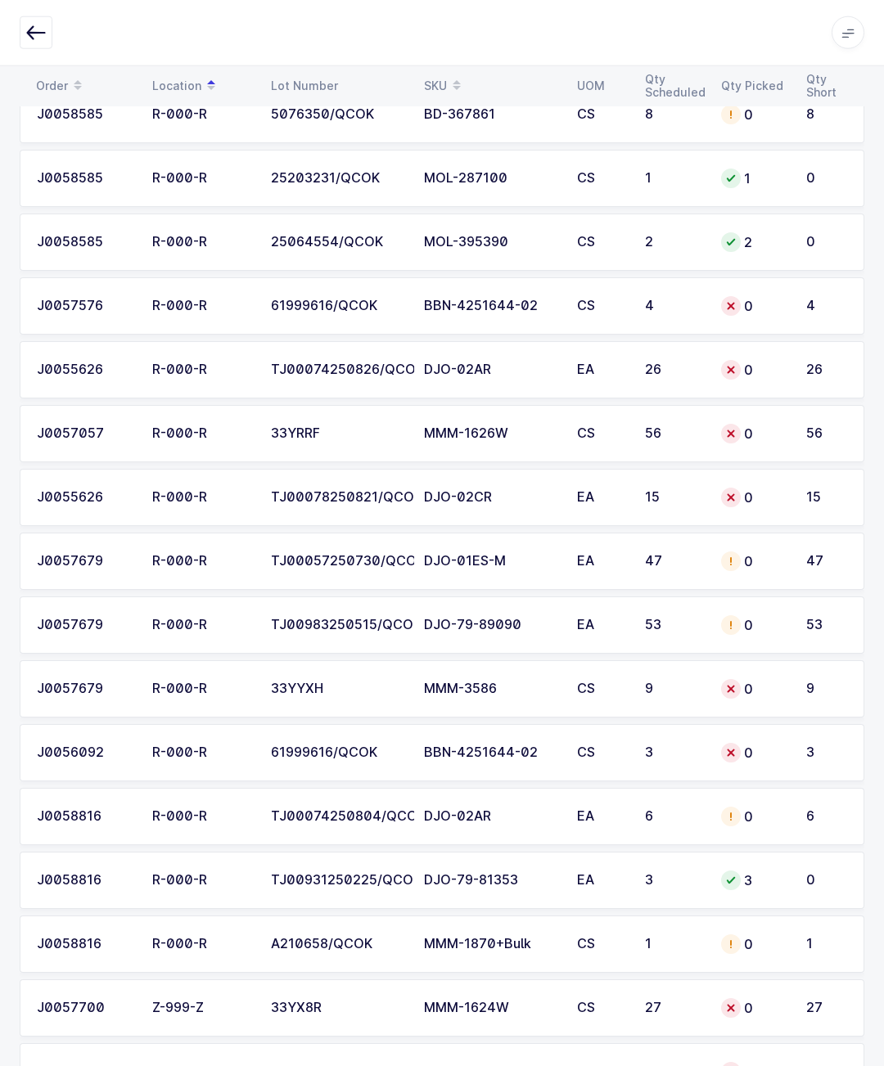
scroll to position [2809, 0]
click at [466, 79] on span at bounding box center [457, 86] width 20 height 28
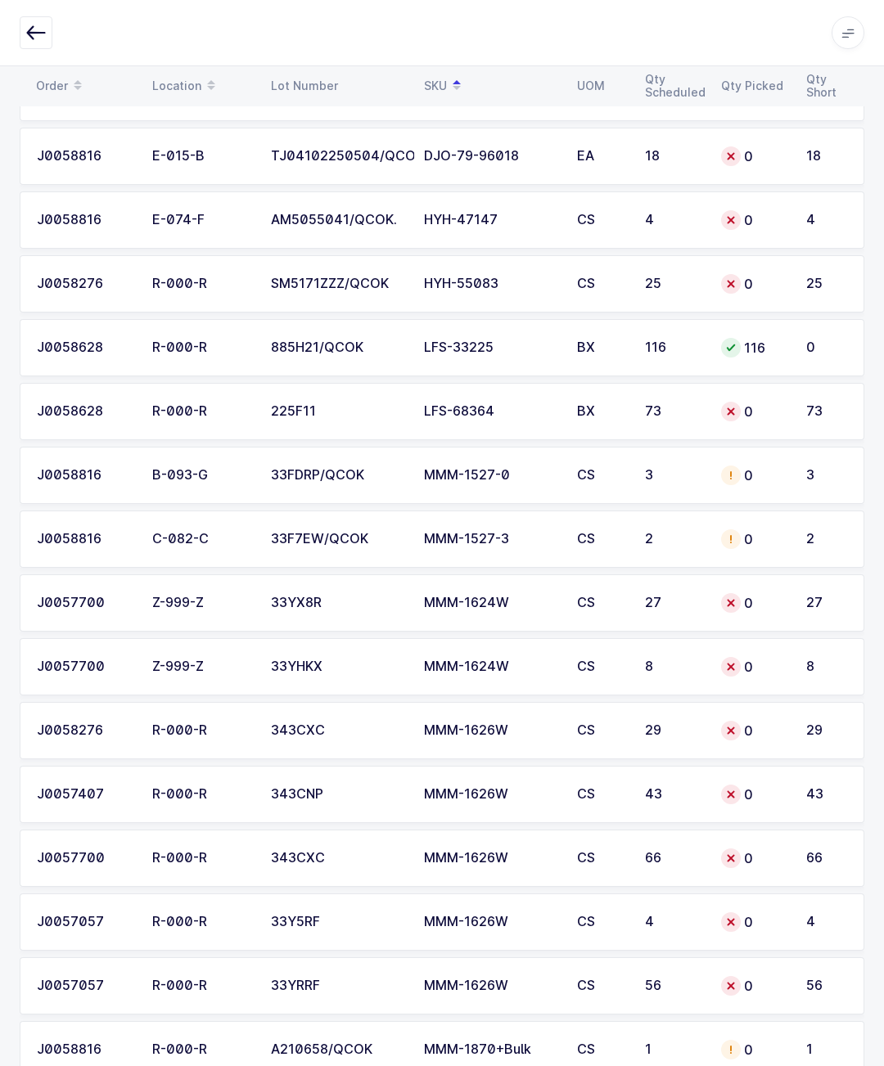
click at [795, 403] on td "0" at bounding box center [753, 411] width 85 height 57
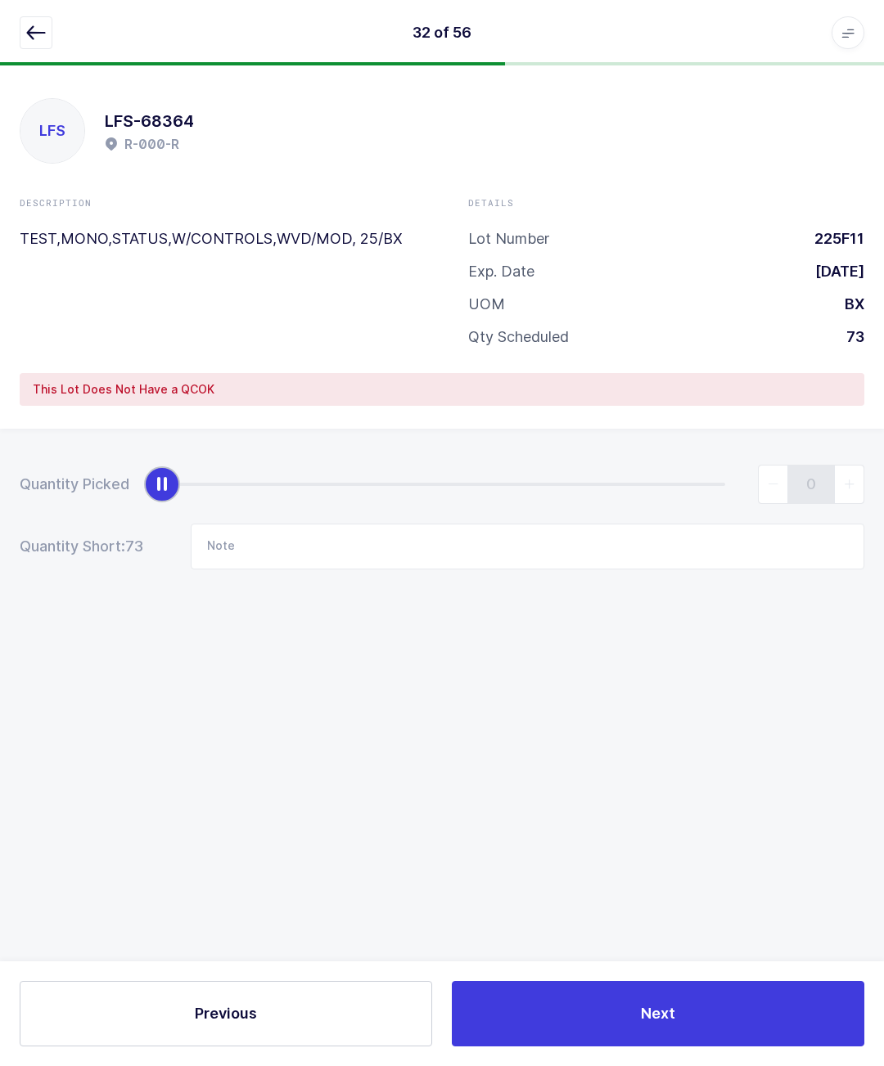
scroll to position [72, 0]
click at [542, 524] on input "Note" at bounding box center [527, 547] width 673 height 46
type input "Picked"
click at [48, 45] on button "button" at bounding box center [36, 32] width 33 height 33
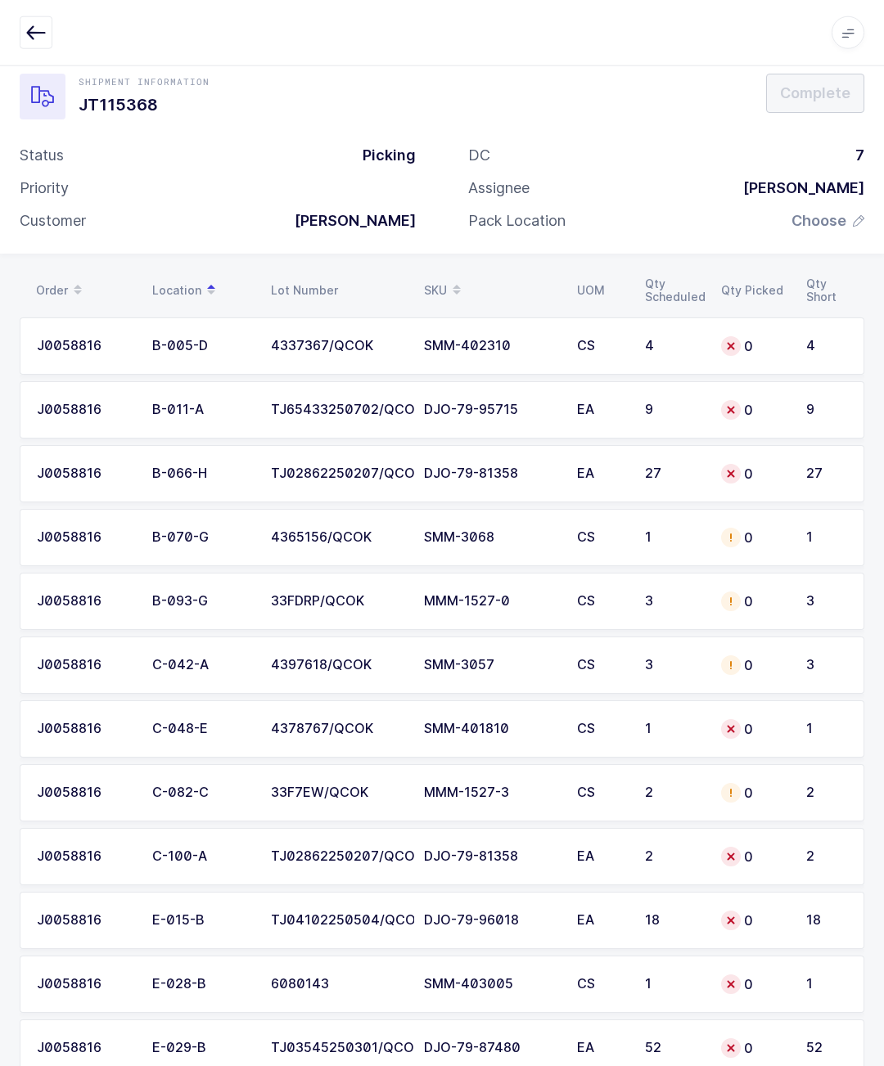
scroll to position [25, 0]
click at [466, 269] on table "Order Location Lot Number SKU UOM Qty Scheduled Qty Picked Qty Short" at bounding box center [442, 289] width 844 height 41
click at [461, 269] on table "Order Location Lot Number SKU UOM Qty Scheduled Qty Picked Qty Short" at bounding box center [442, 289] width 844 height 41
click at [464, 276] on span at bounding box center [457, 290] width 20 height 28
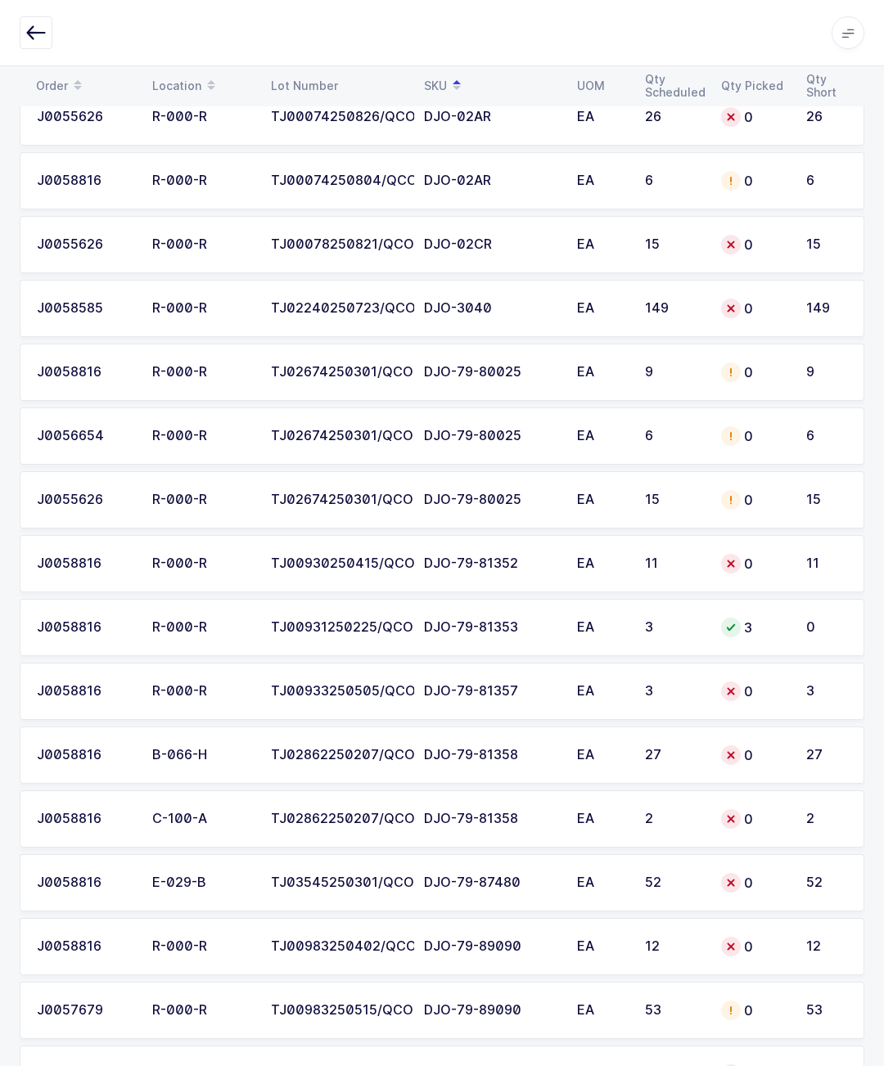
scroll to position [1021, 0]
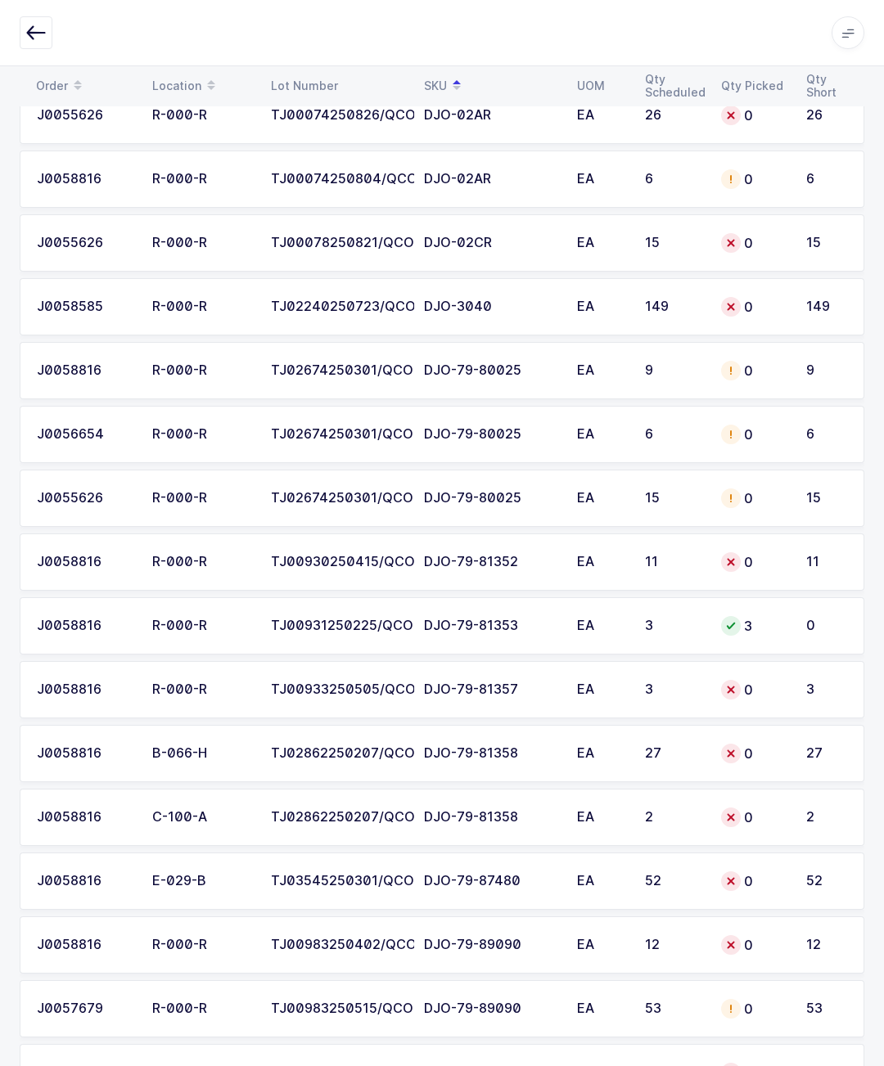
click at [858, 561] on td "11" at bounding box center [830, 561] width 68 height 57
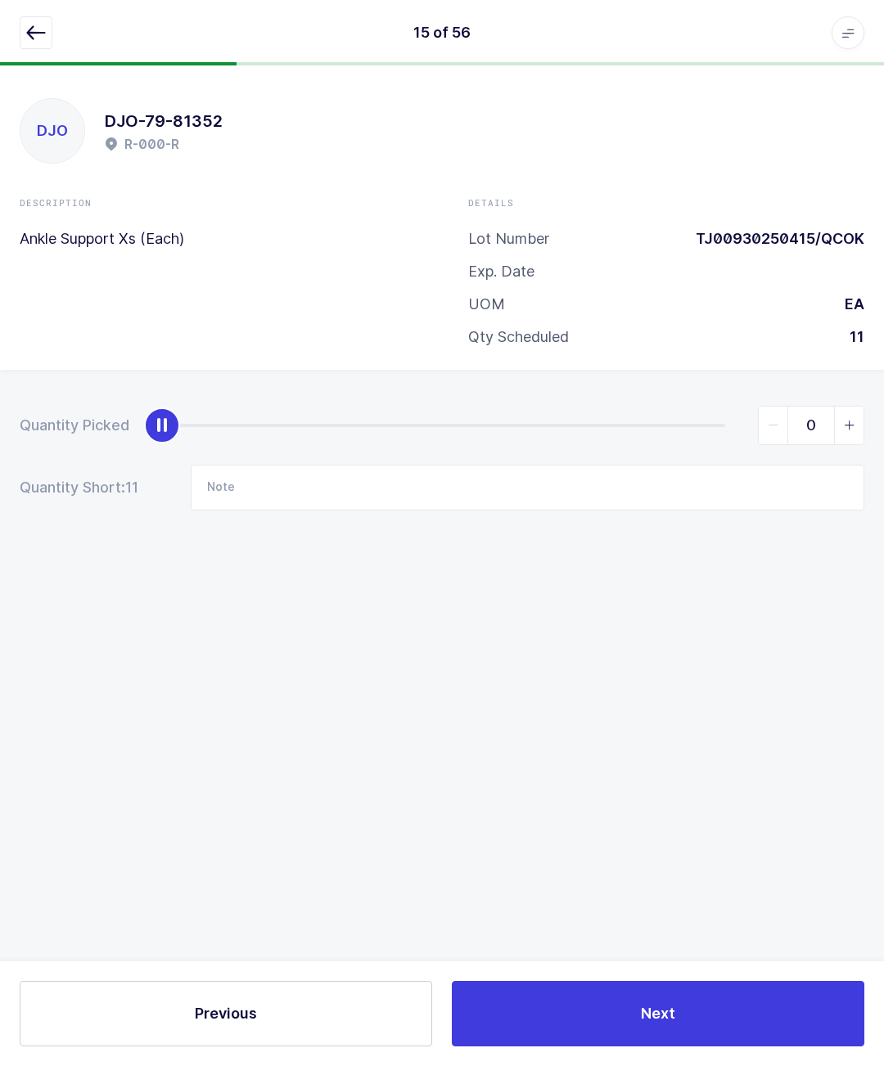
scroll to position [71, 0]
click at [44, 35] on icon "button" at bounding box center [36, 33] width 20 height 20
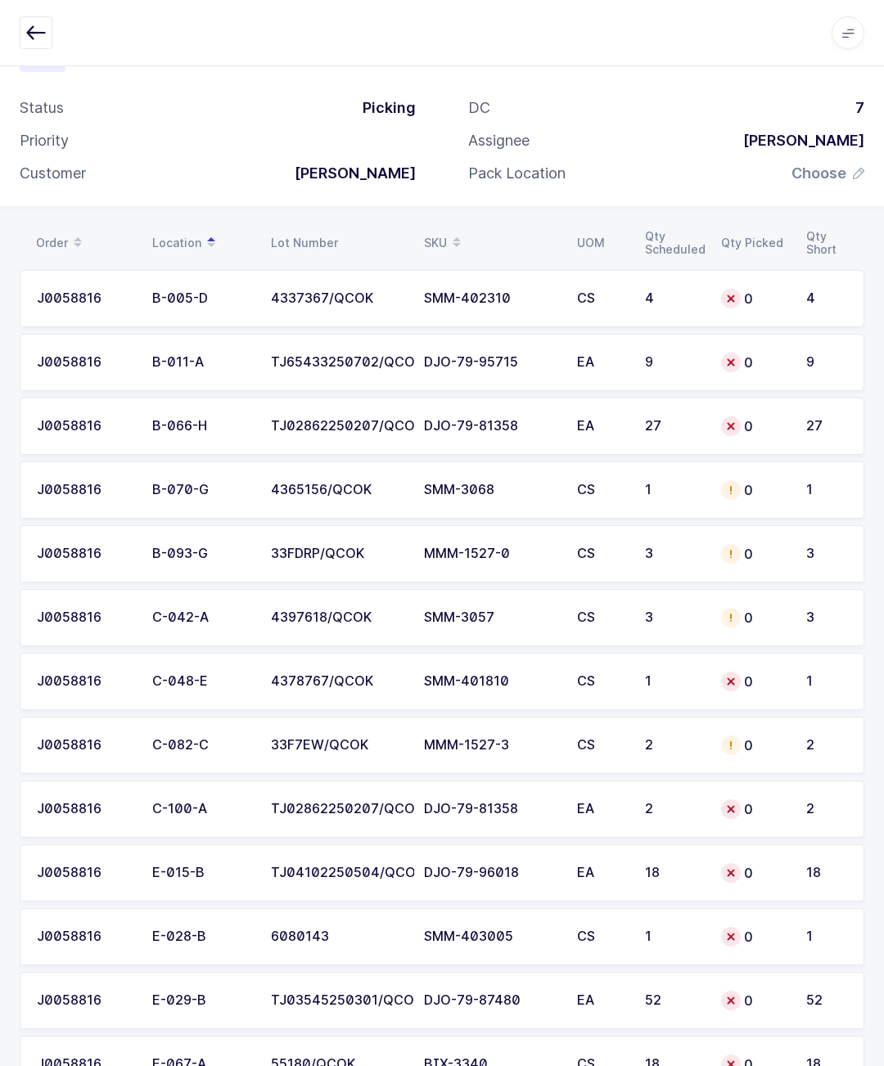
click at [474, 231] on div "SKU" at bounding box center [490, 243] width 133 height 28
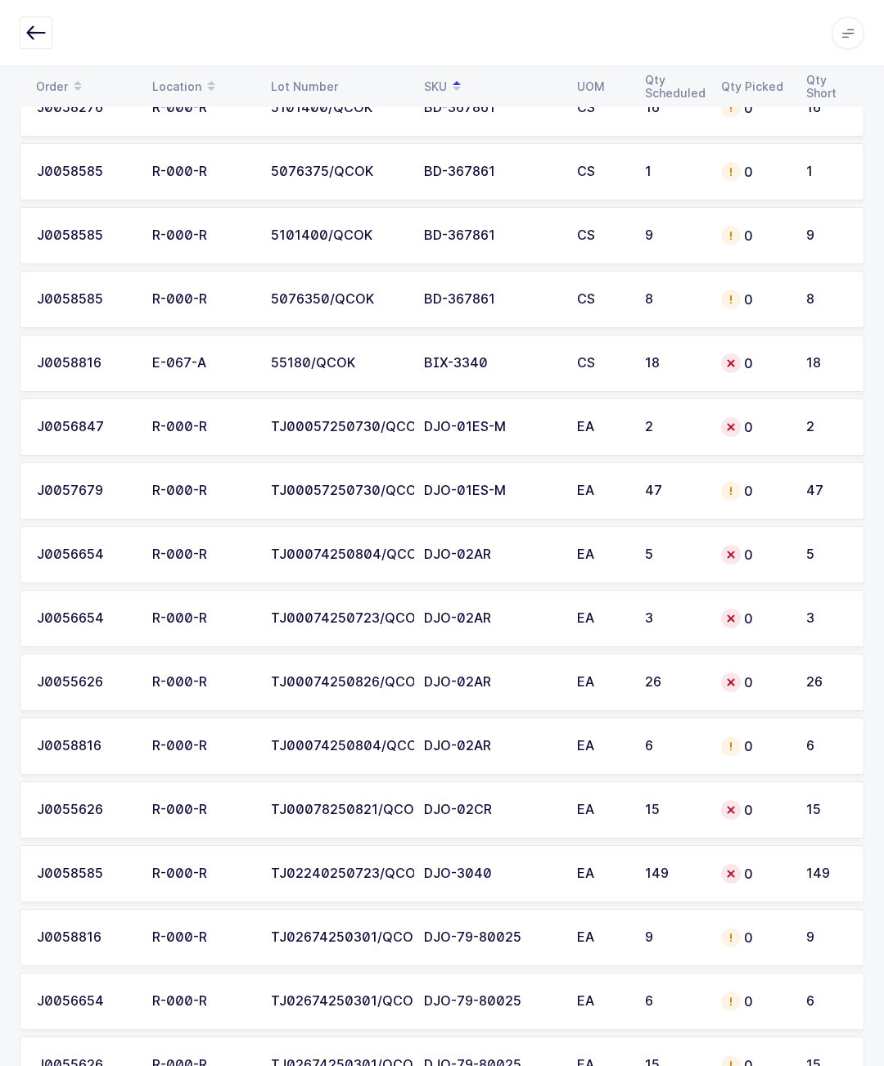
scroll to position [461, 0]
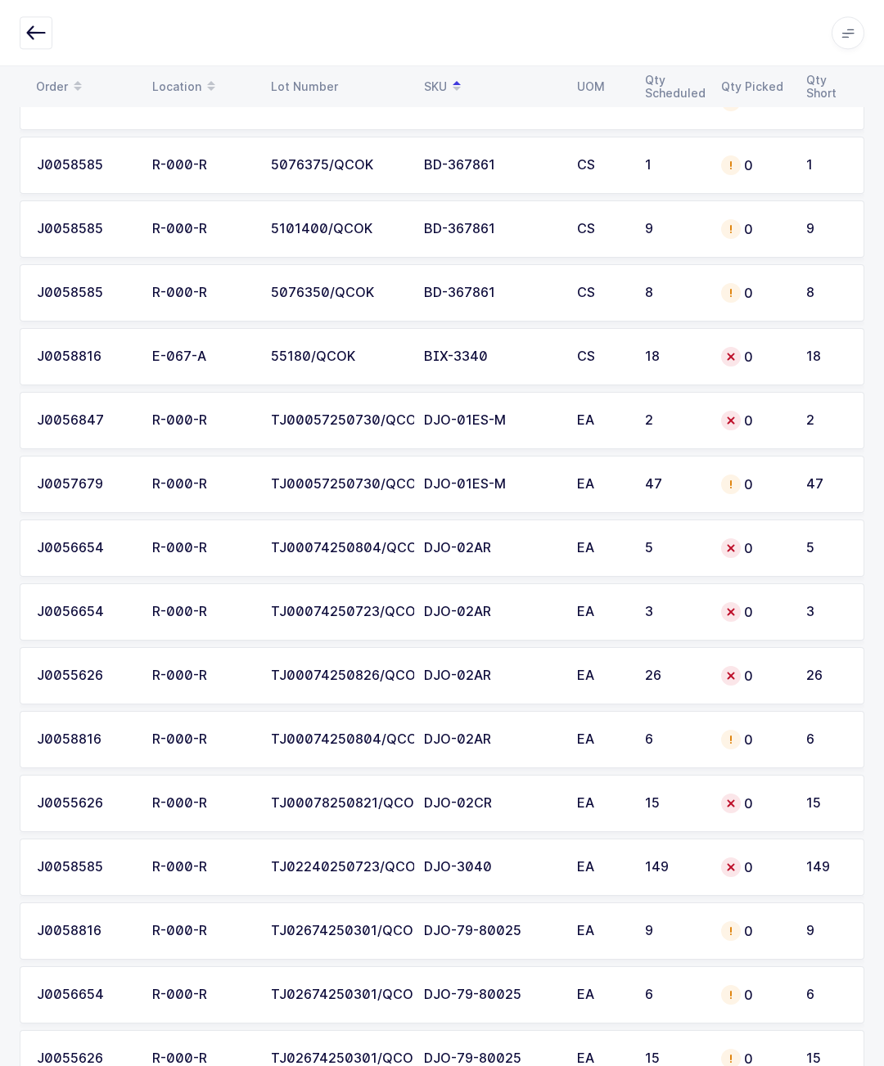
click at [596, 803] on div "EA" at bounding box center [601, 803] width 48 height 15
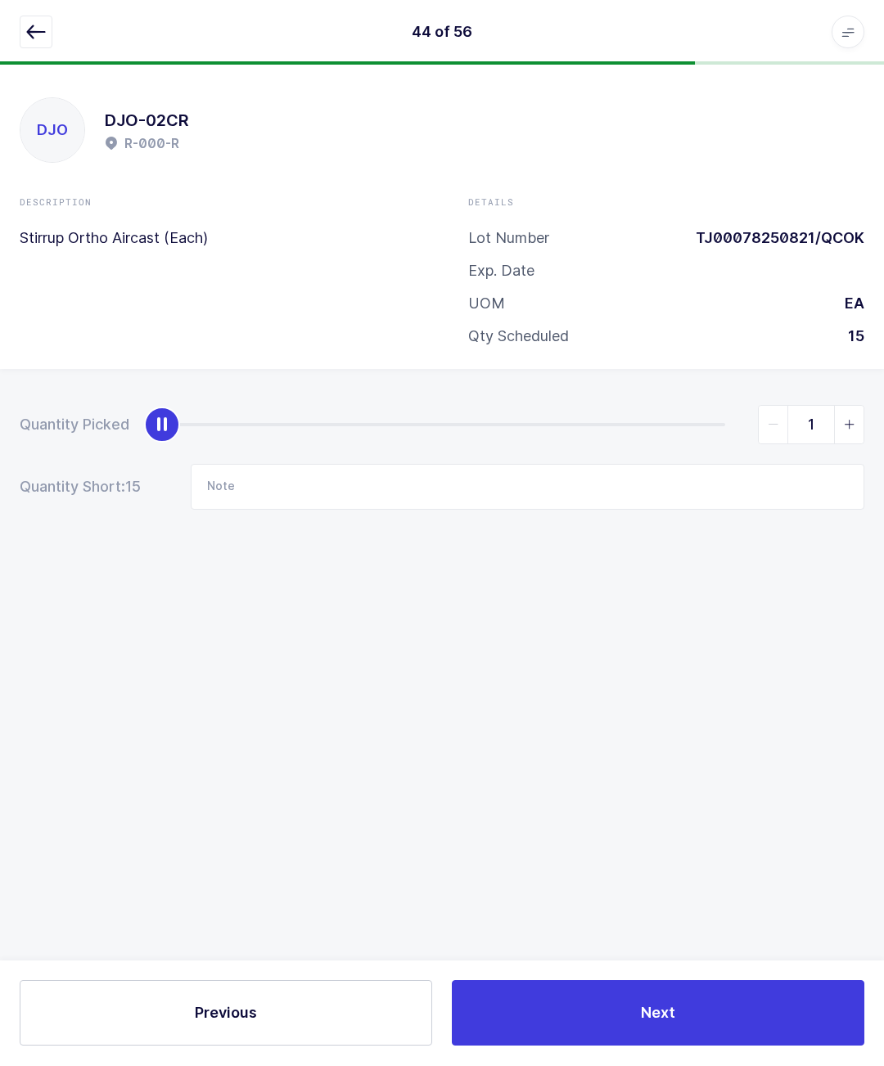
scroll to position [72, 0]
type input "15"
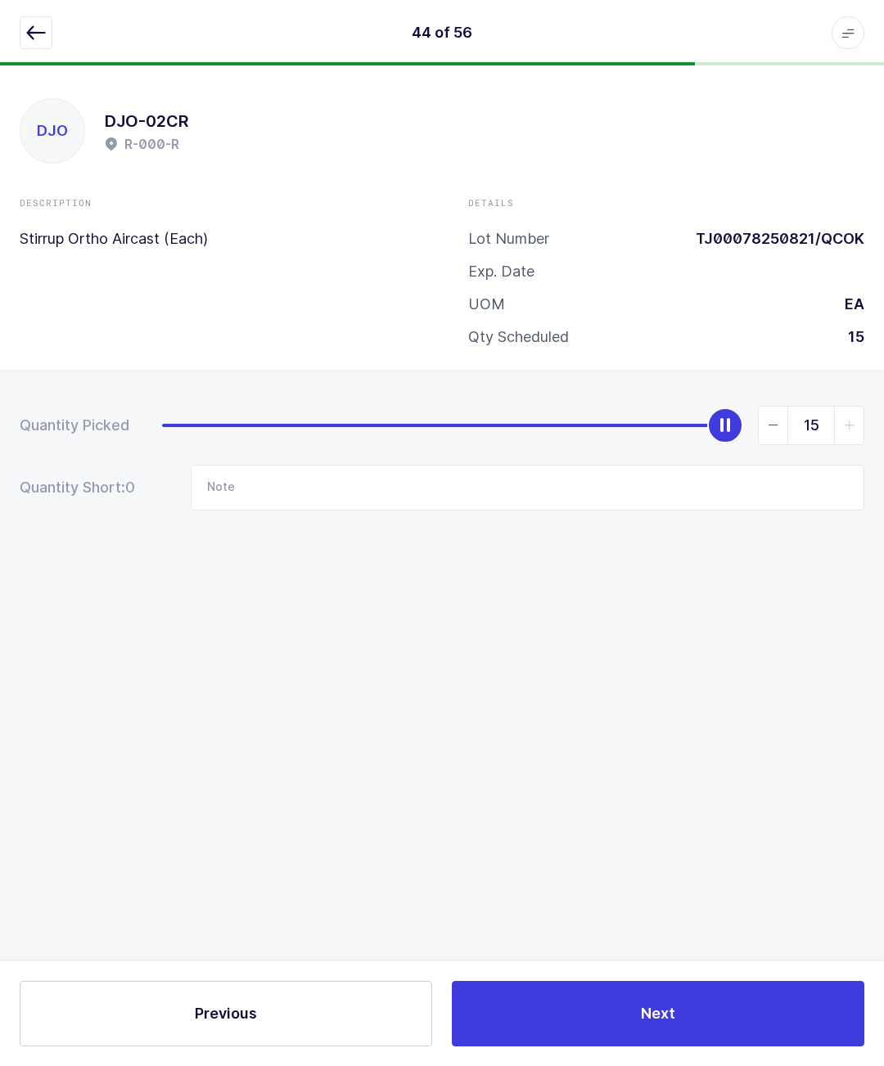
click at [37, 31] on icon "button" at bounding box center [36, 33] width 20 height 20
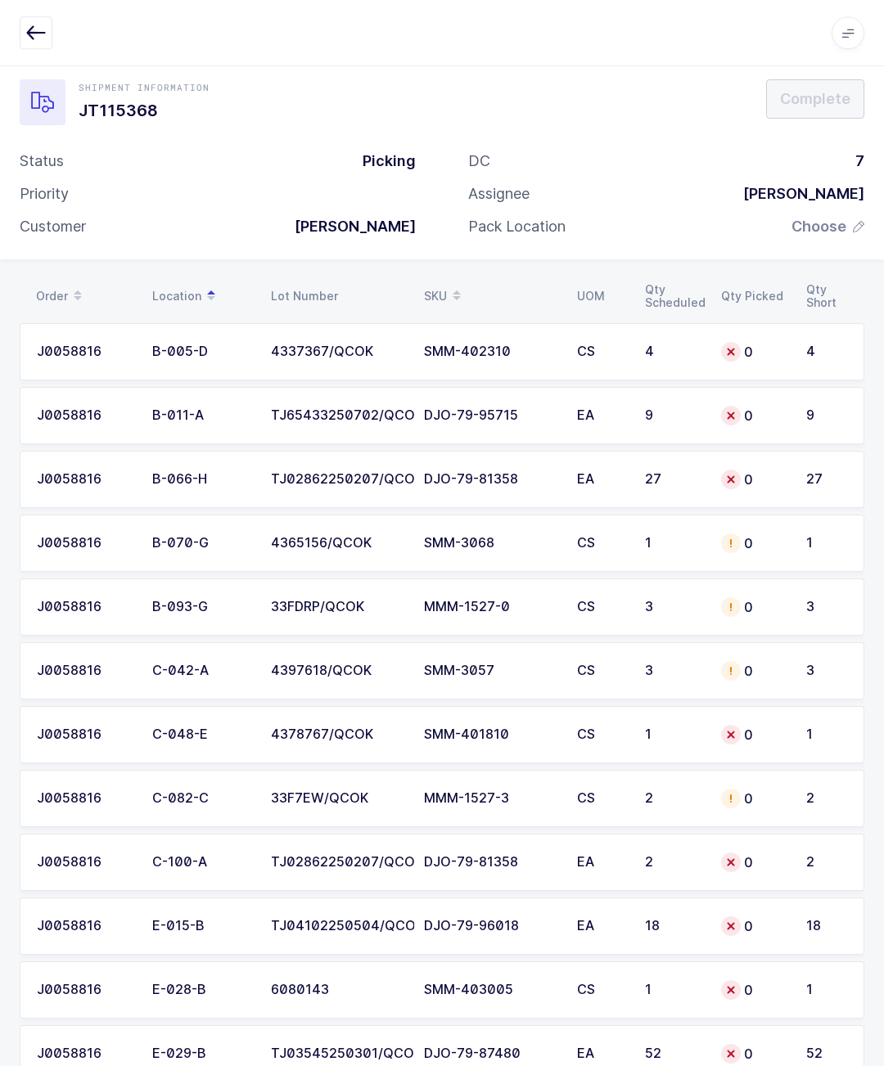
scroll to position [0, 0]
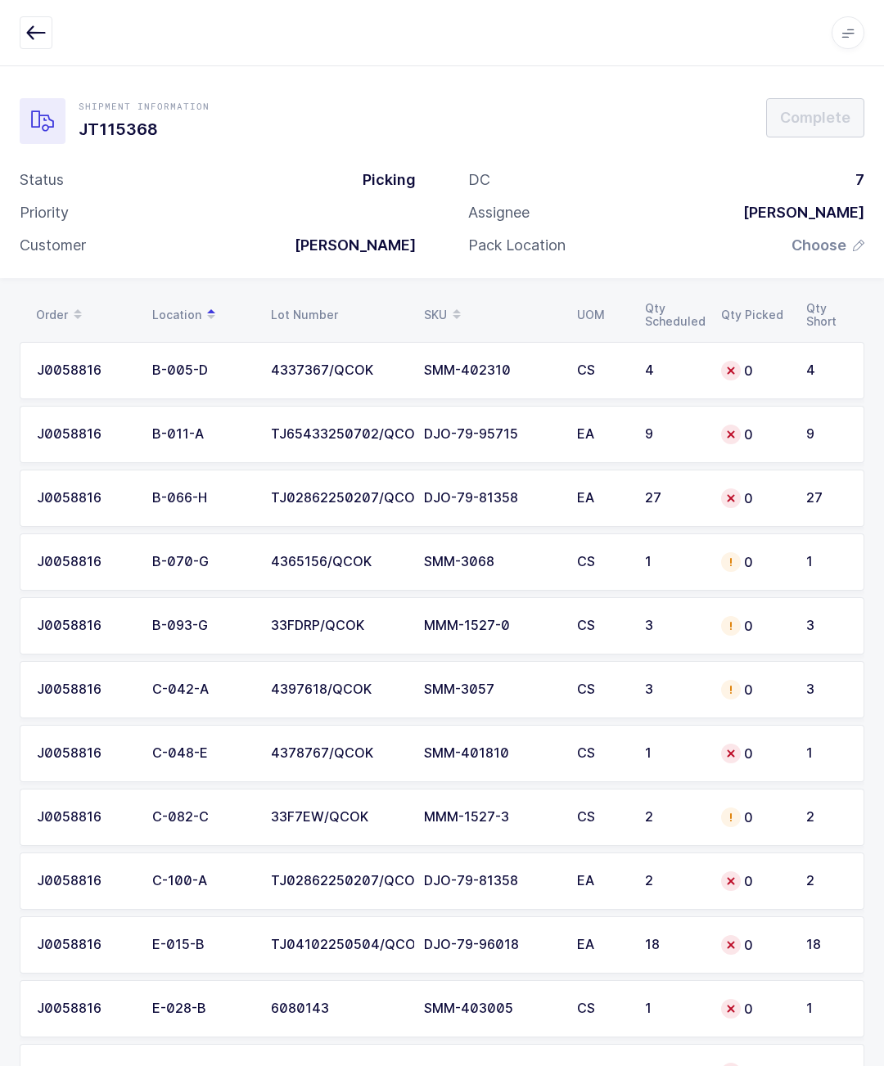
click at [469, 301] on th "SKU" at bounding box center [490, 315] width 153 height 28
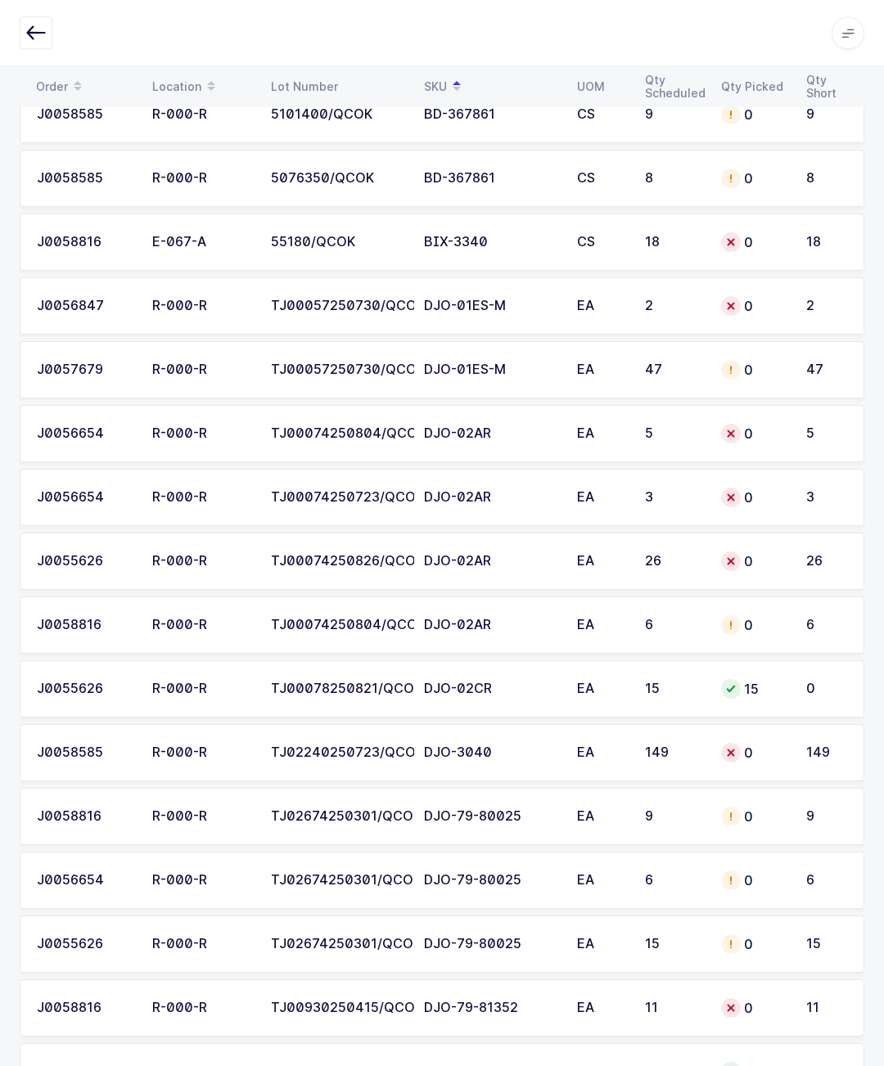
scroll to position [574, 0]
click at [767, 304] on div "0" at bounding box center [753, 307] width 65 height 20
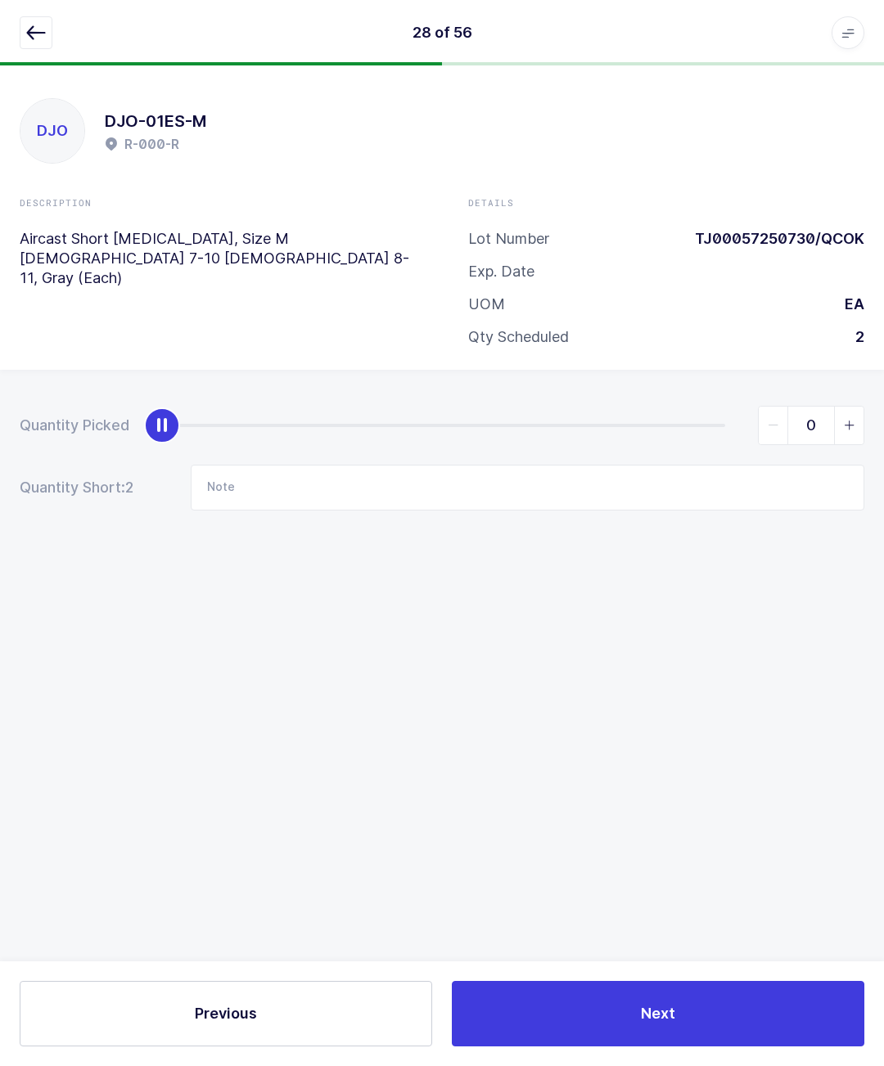
scroll to position [69, 0]
type input "2"
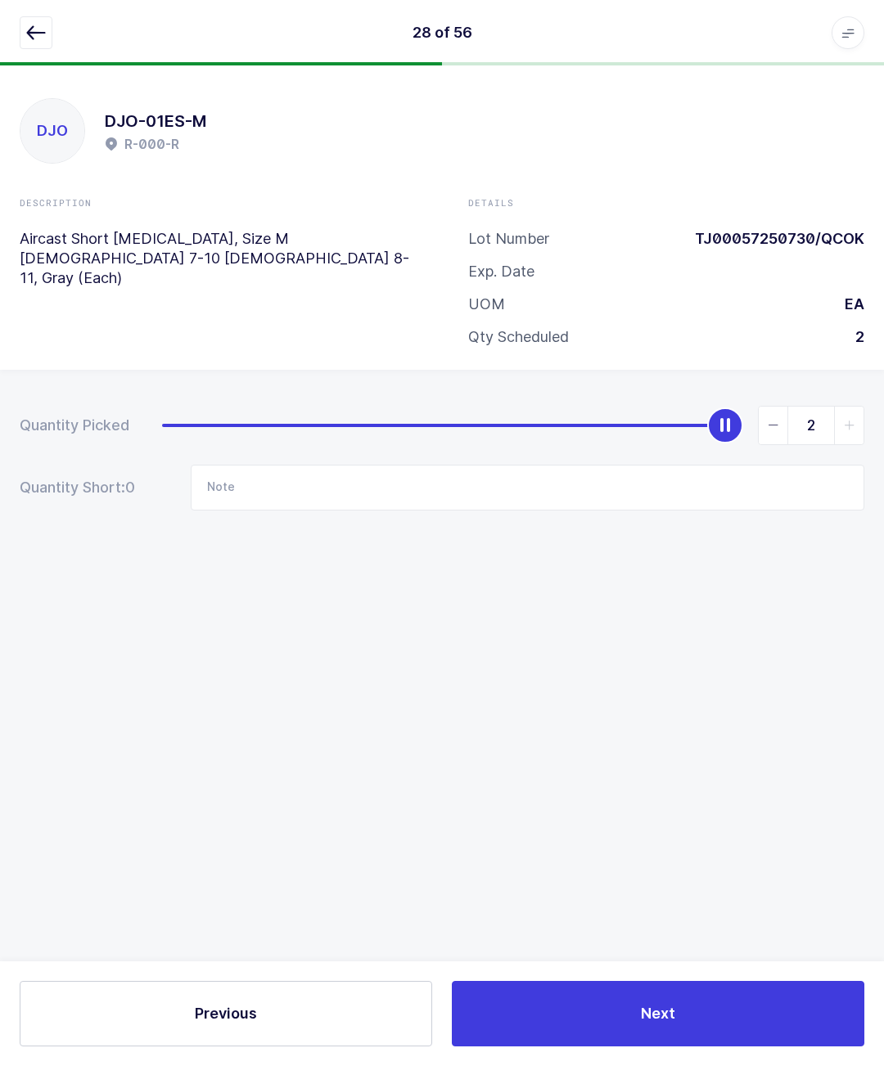
click at [36, 34] on icon "button" at bounding box center [36, 33] width 20 height 20
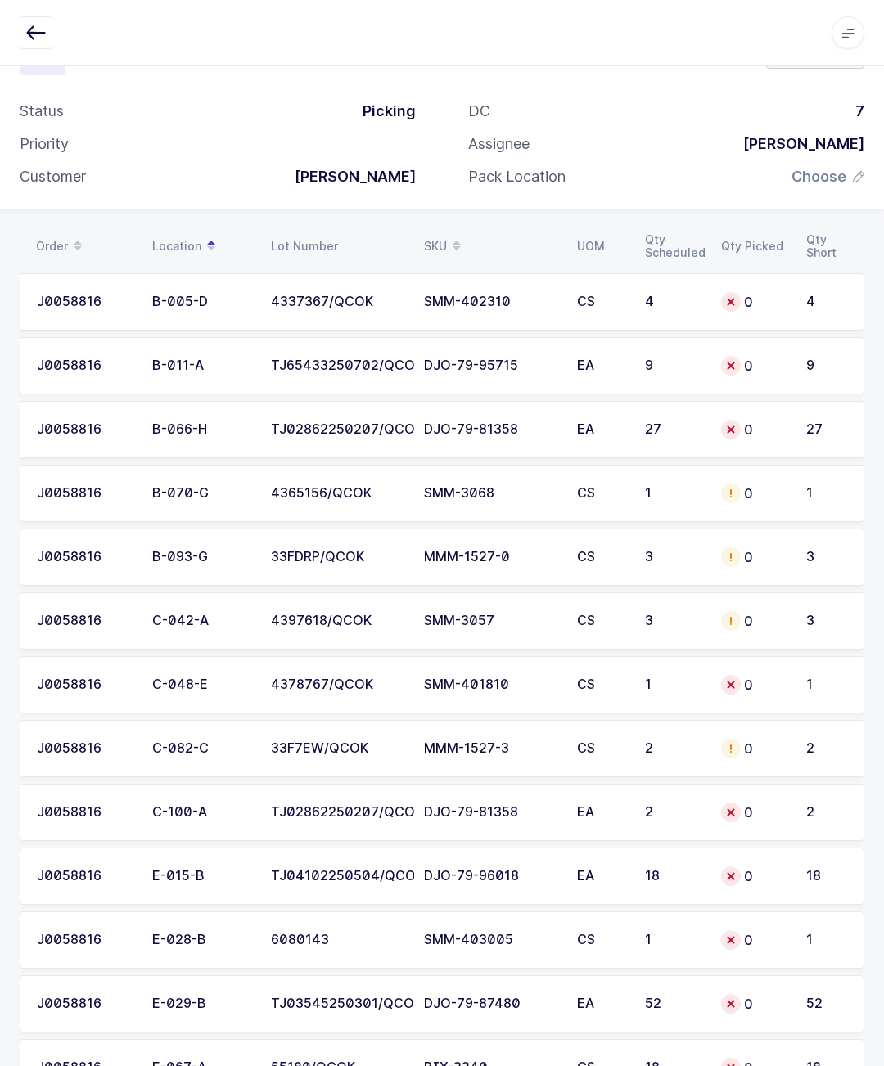
click at [475, 226] on table "Order Location Lot Number SKU UOM Qty Scheduled Qty Picked Qty Short" at bounding box center [442, 246] width 844 height 41
click at [466, 232] on span at bounding box center [457, 246] width 20 height 28
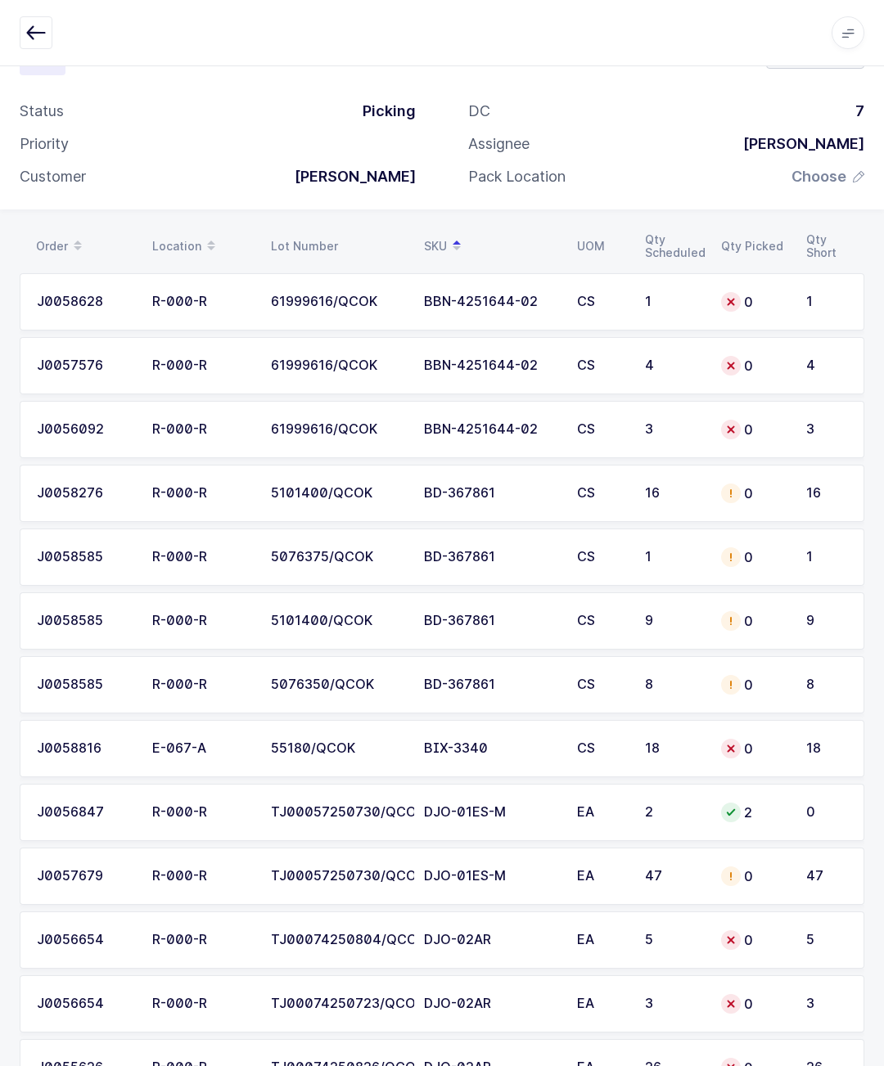
click at [780, 364] on div "0" at bounding box center [753, 366] width 65 height 20
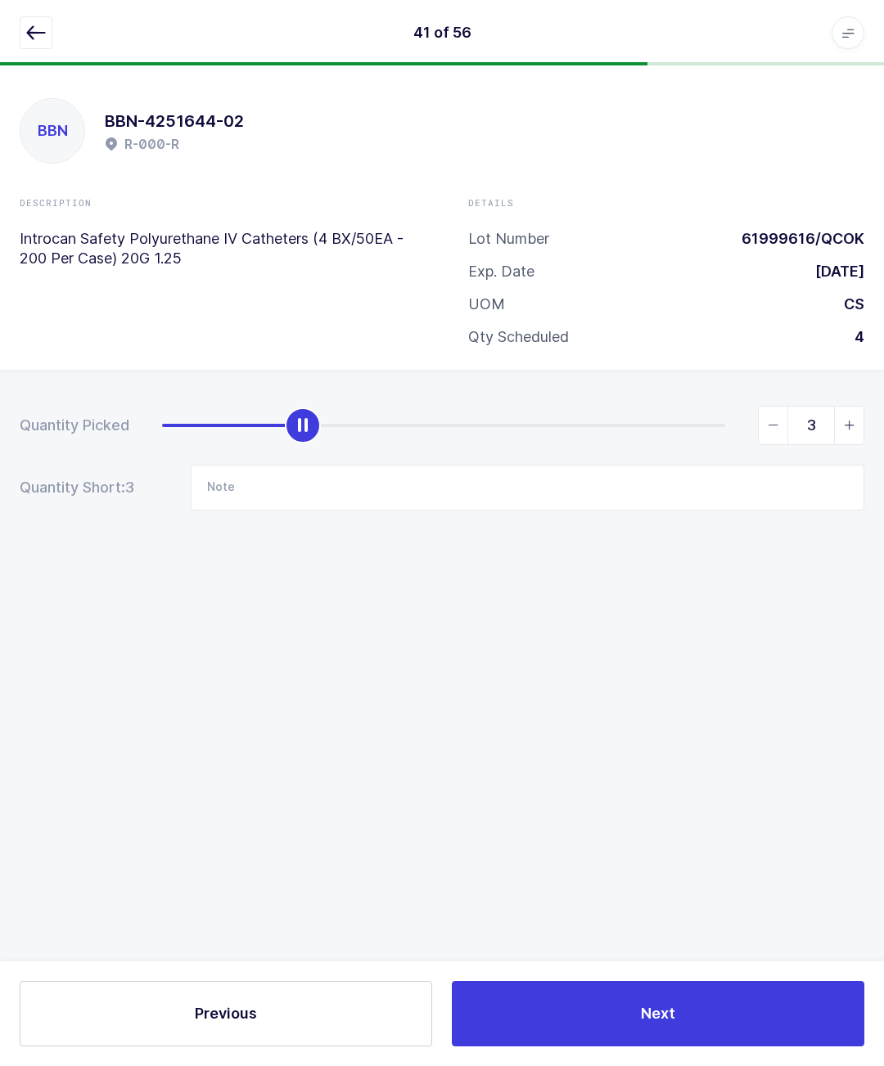
type input "4"
click at [34, 12] on div "41 of 56 Apps Core Warehouse Admin Mission Control Purchasing Glenn R. Logout A…" at bounding box center [442, 32] width 884 height 65
click at [30, 19] on button "button" at bounding box center [36, 32] width 33 height 33
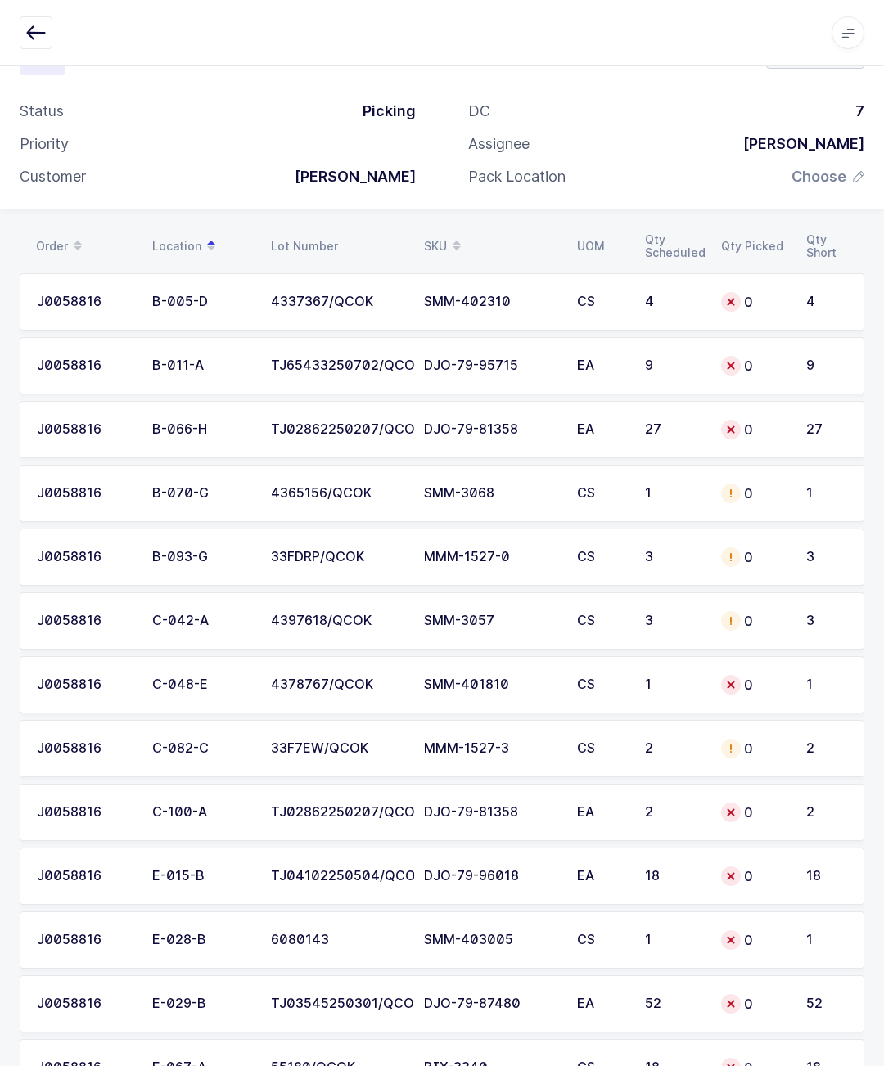
click at [476, 226] on table "Order Location Lot Number SKU UOM Qty Scheduled Qty Picked Qty Short" at bounding box center [442, 246] width 844 height 41
click at [452, 241] on span at bounding box center [457, 246] width 20 height 28
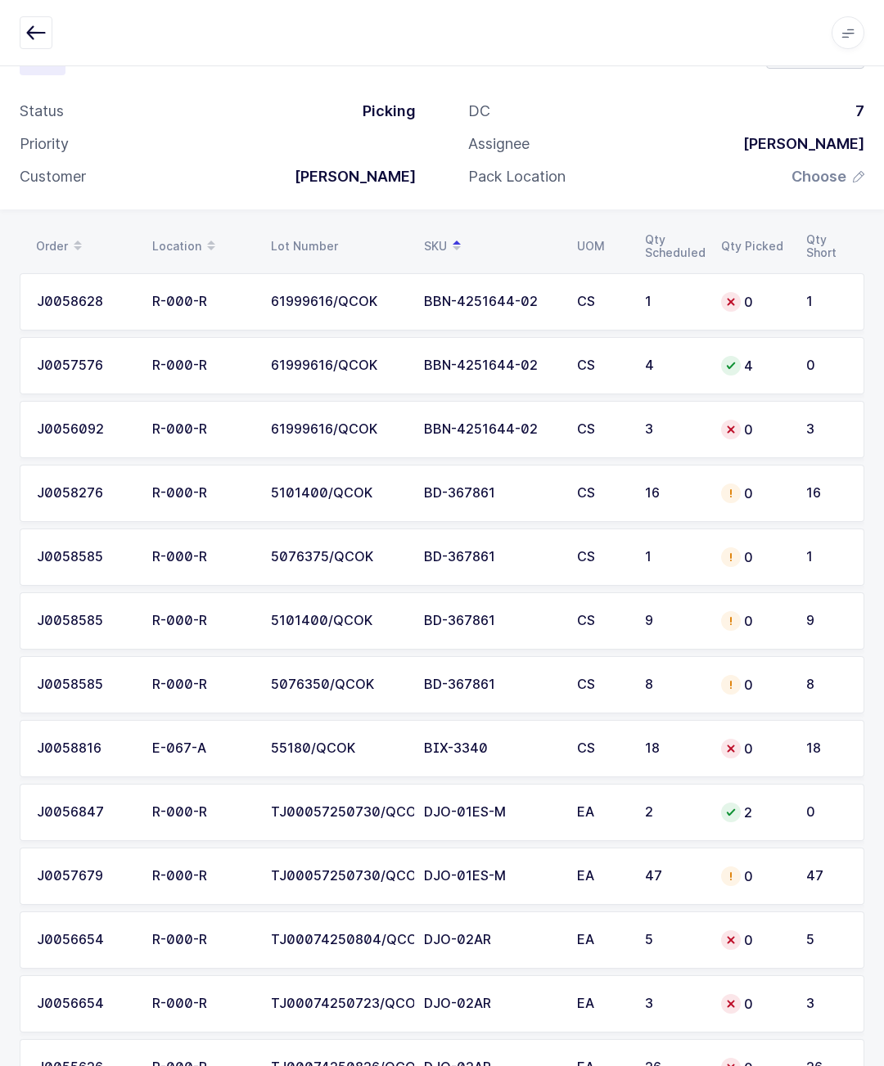
click at [587, 414] on td "CS" at bounding box center [601, 429] width 68 height 57
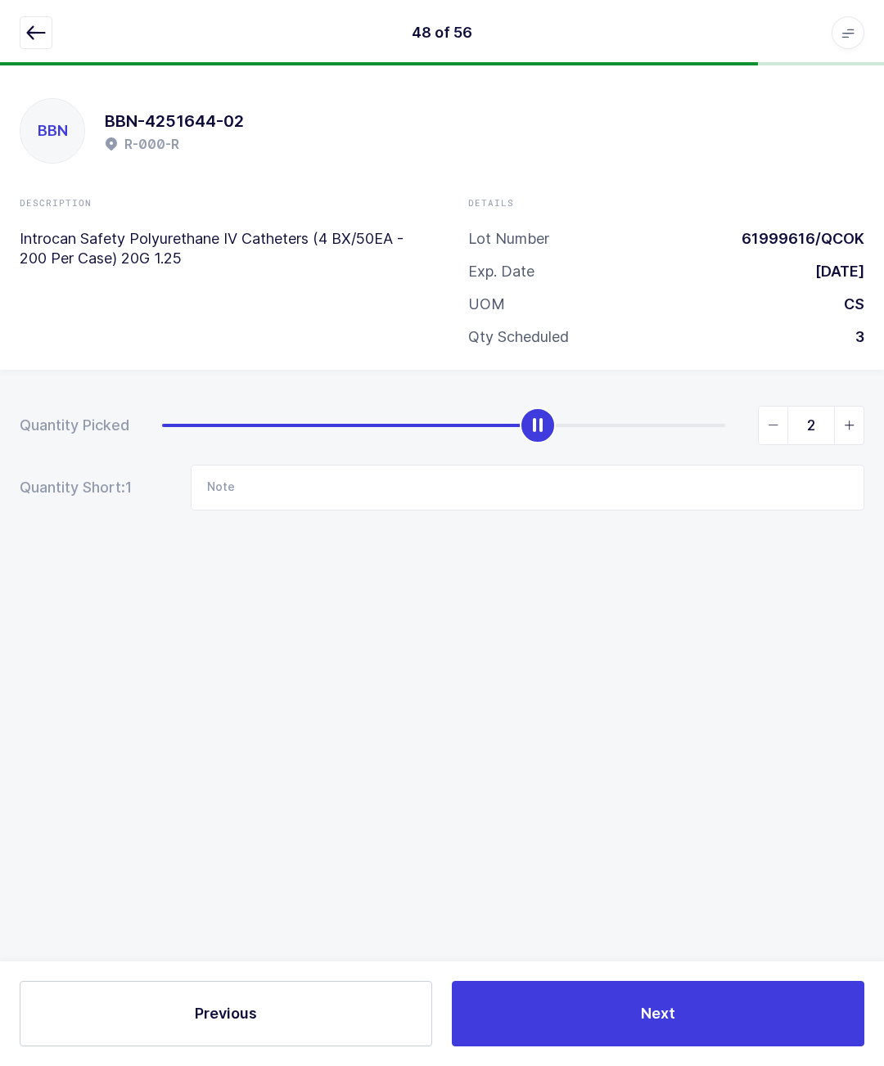
type input "3"
click at [47, 30] on button "button" at bounding box center [36, 32] width 33 height 33
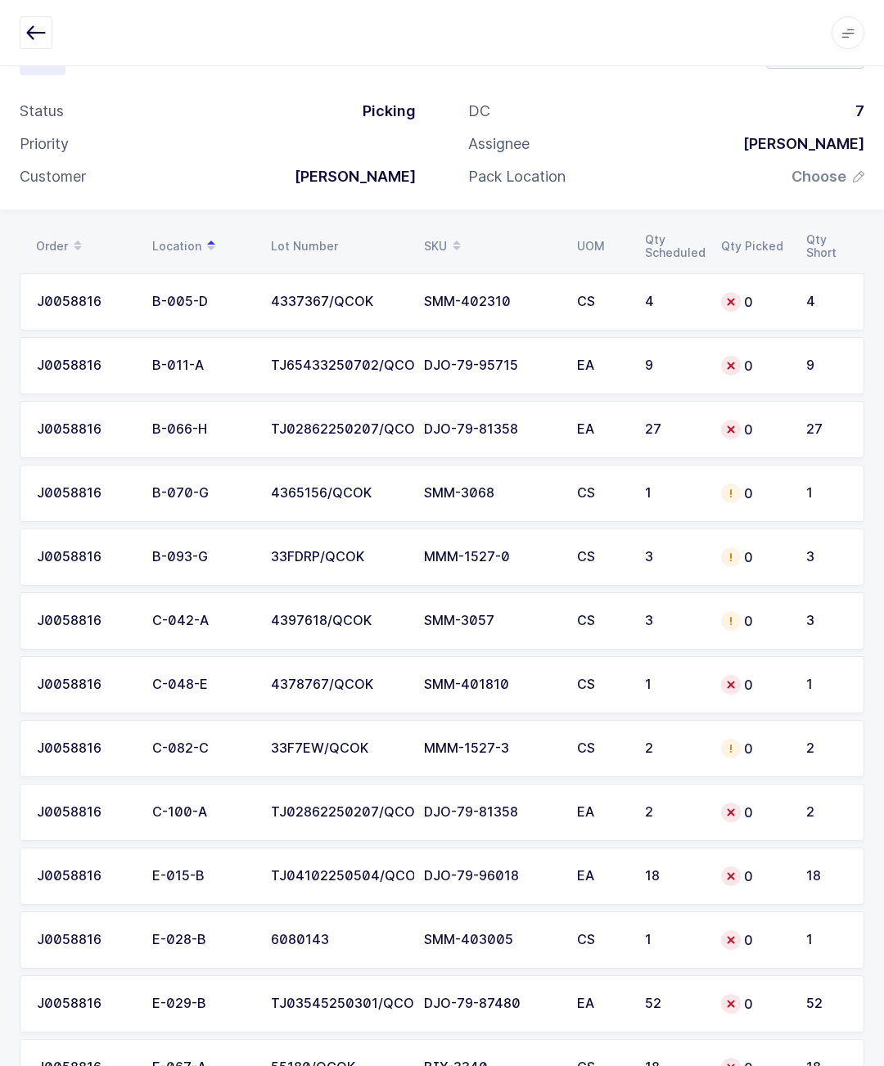
click at [461, 226] on table "Order Location Lot Number SKU UOM Qty Scheduled Qty Picked Qty Short" at bounding box center [442, 246] width 844 height 41
click at [451, 238] on span at bounding box center [457, 246] width 20 height 28
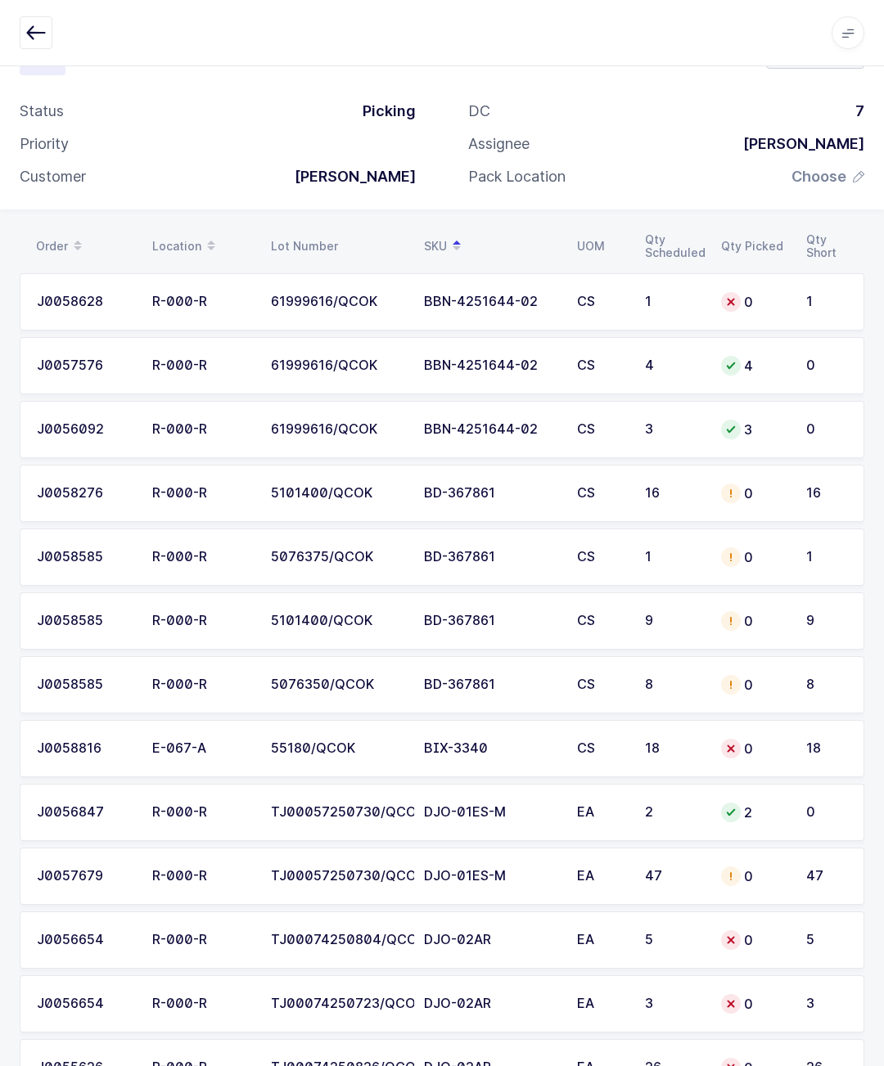
click at [761, 305] on div "0" at bounding box center [753, 302] width 65 height 20
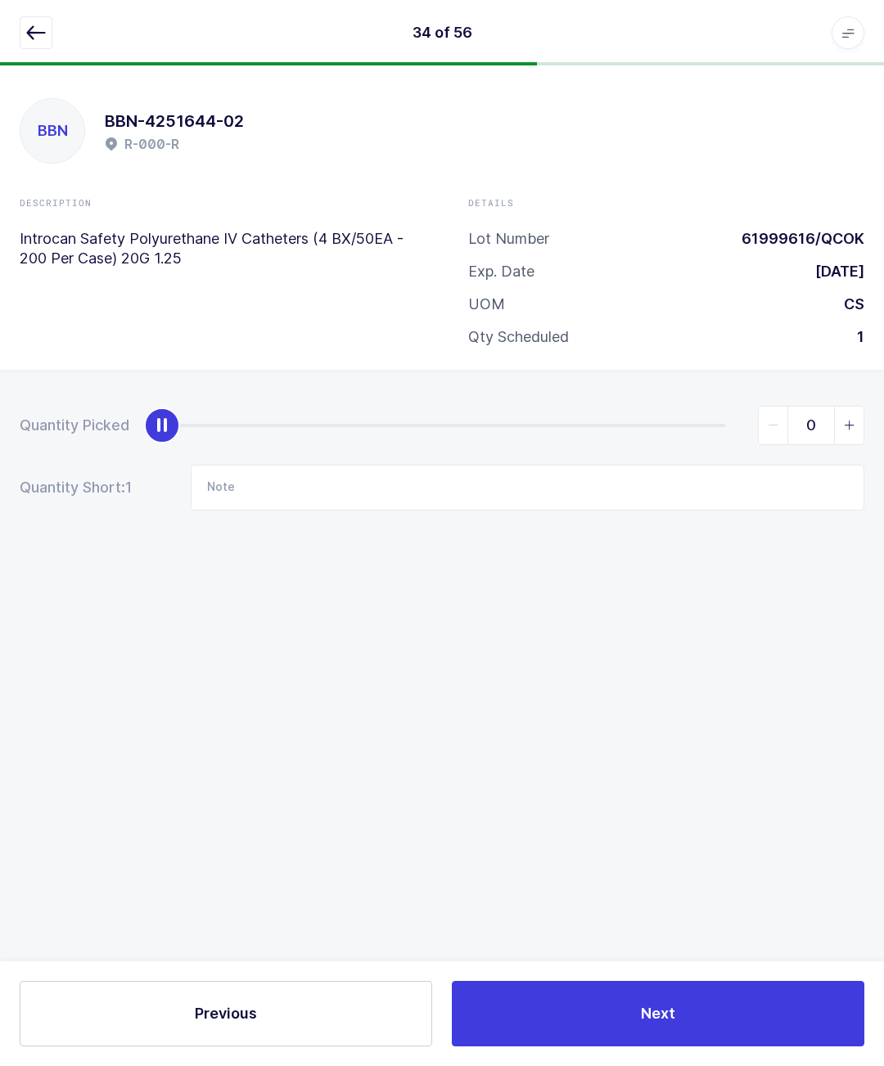
type input "1"
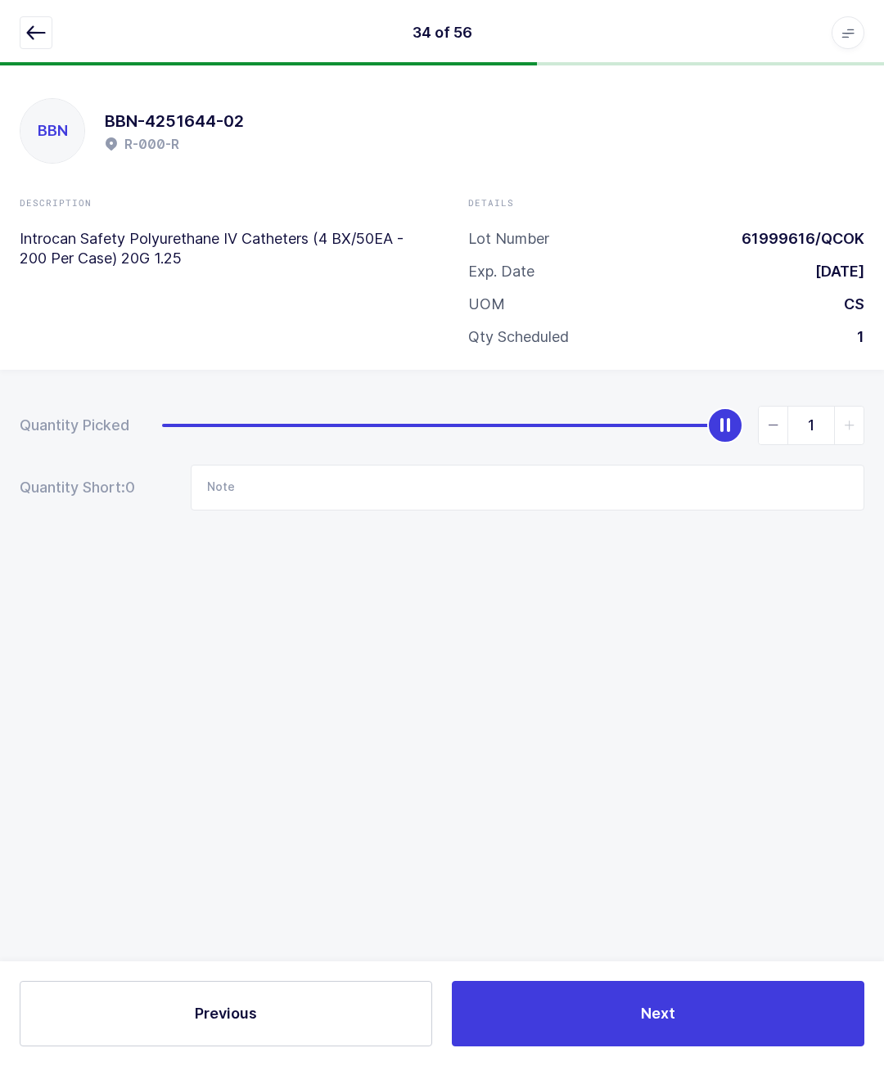
click at [52, 7] on div "34 of 56 Apps Core Warehouse Admin Mission Control Purchasing Glenn R. Logout A…" at bounding box center [442, 32] width 884 height 65
click at [7, 64] on div at bounding box center [268, 63] width 537 height 3
click at [32, 33] on icon "button" at bounding box center [36, 33] width 20 height 20
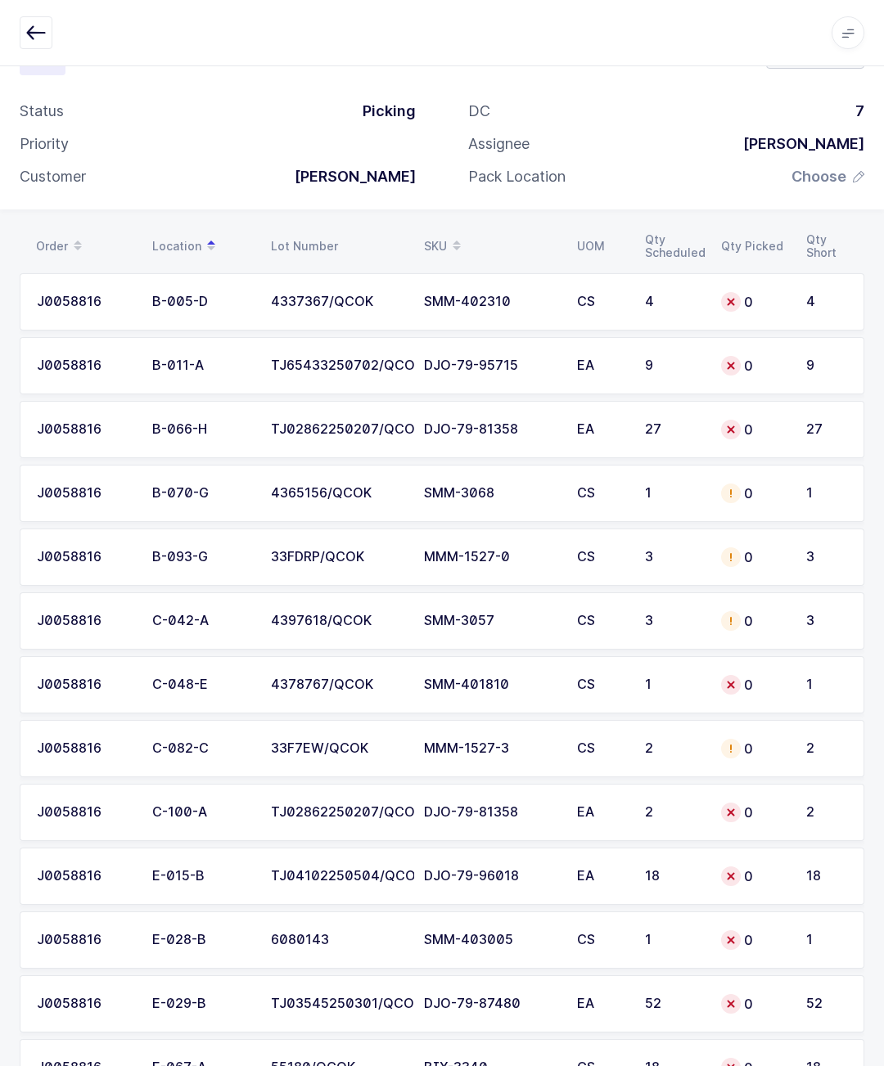
click at [457, 237] on icon at bounding box center [456, 240] width 8 height 8
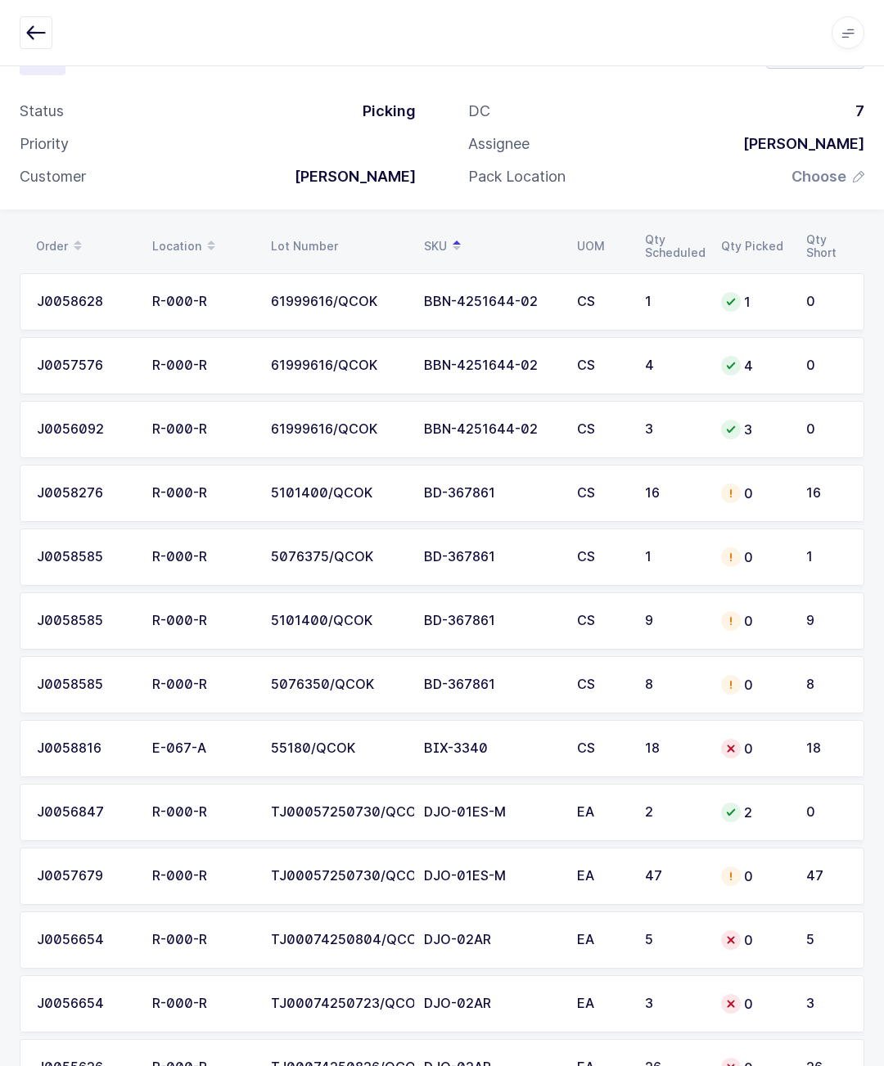
scroll to position [70, 0]
click at [53, 698] on td "J0058585" at bounding box center [81, 683] width 123 height 57
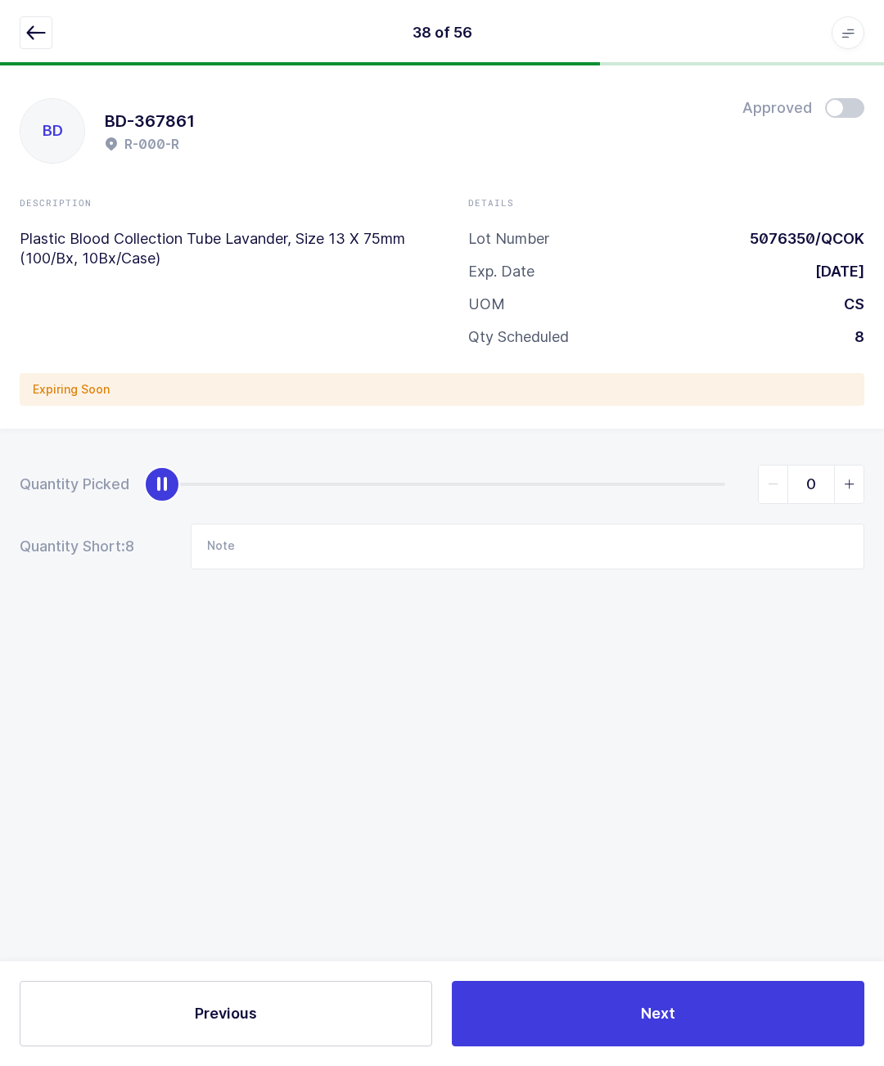
click at [52, 41] on button "button" at bounding box center [36, 32] width 33 height 33
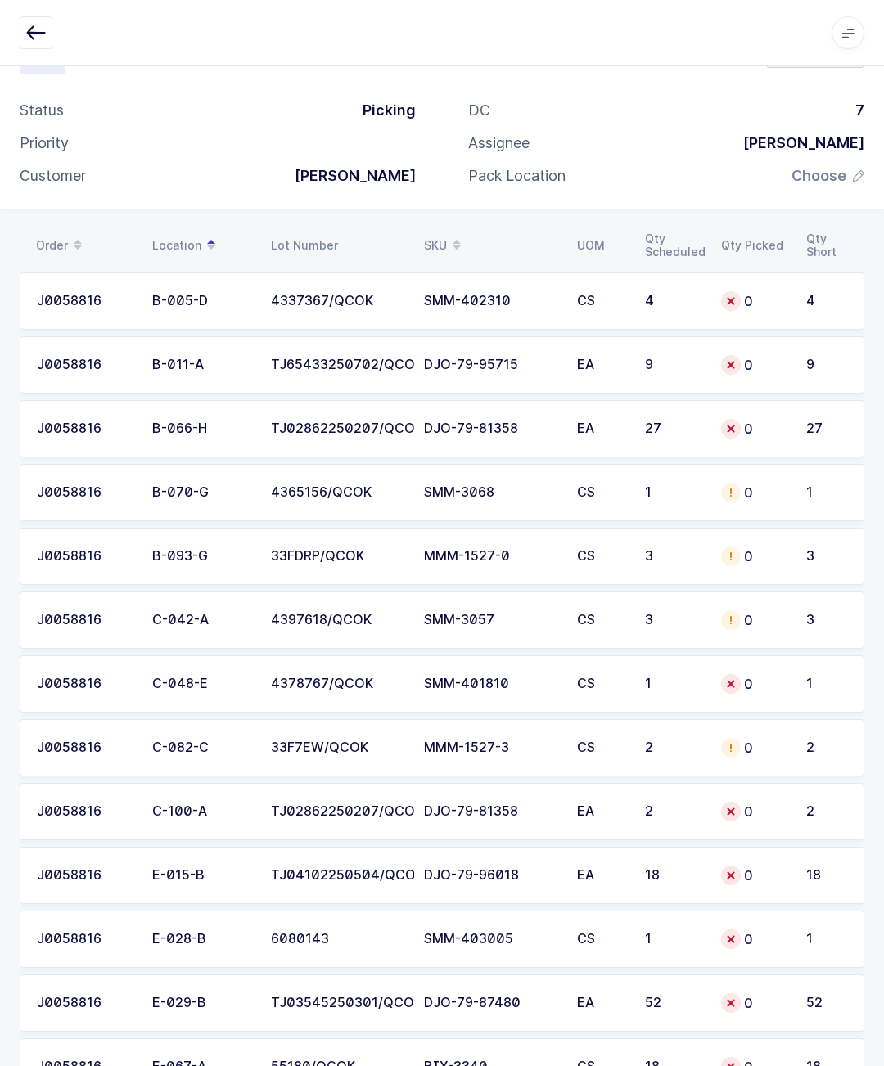
click at [471, 232] on th "SKU" at bounding box center [490, 246] width 153 height 28
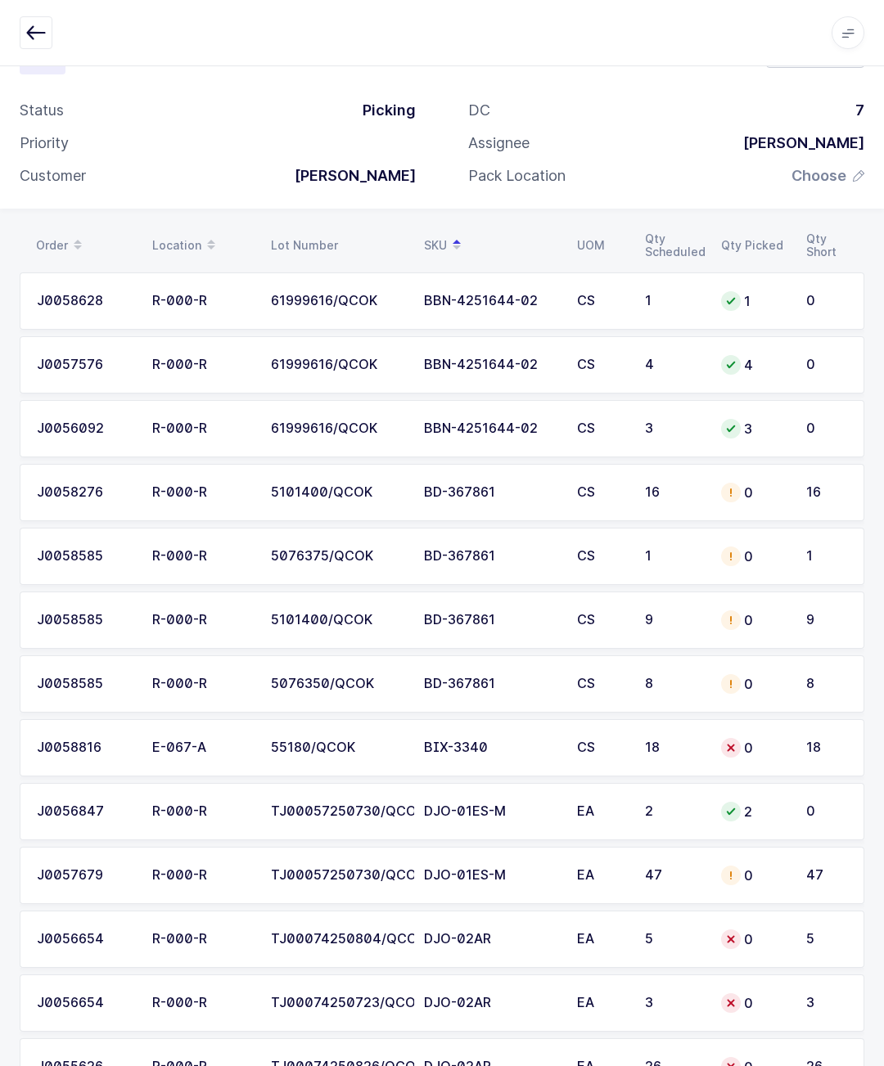
click at [729, 553] on icon at bounding box center [730, 556] width 13 height 13
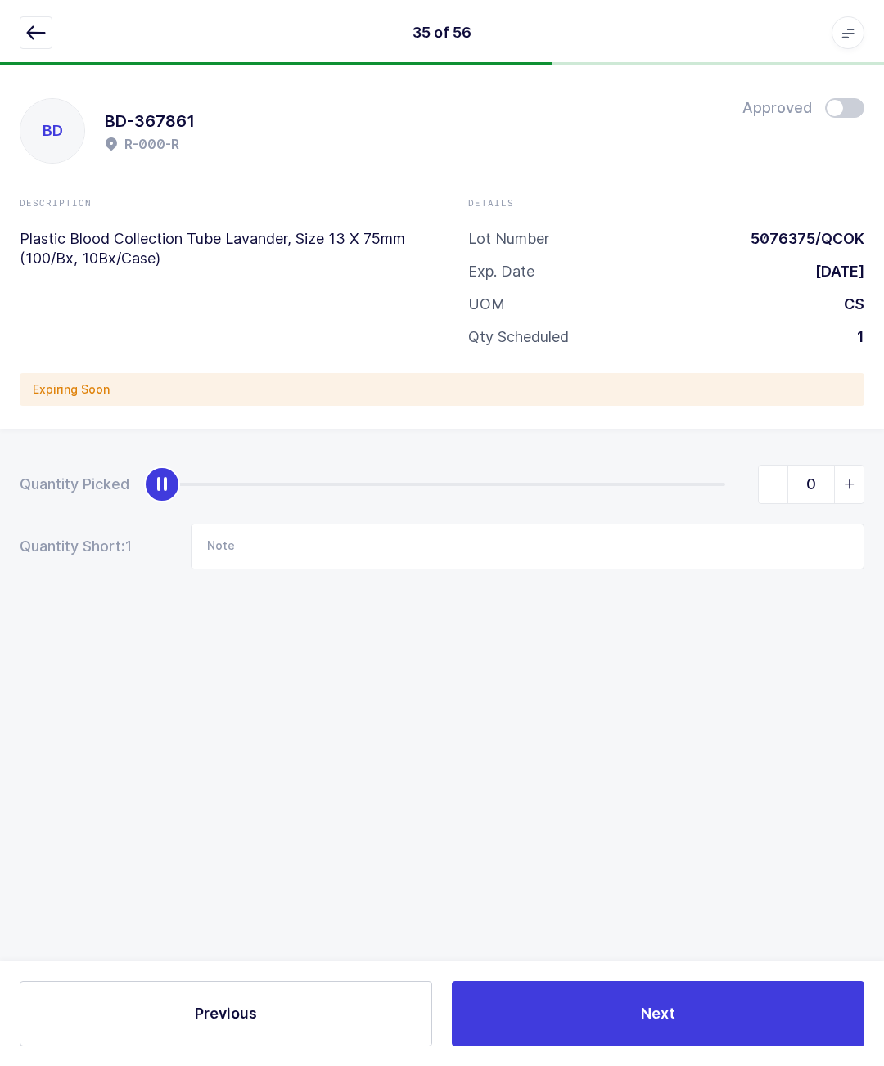
type input "1"
click at [50, 20] on button "button" at bounding box center [36, 32] width 33 height 33
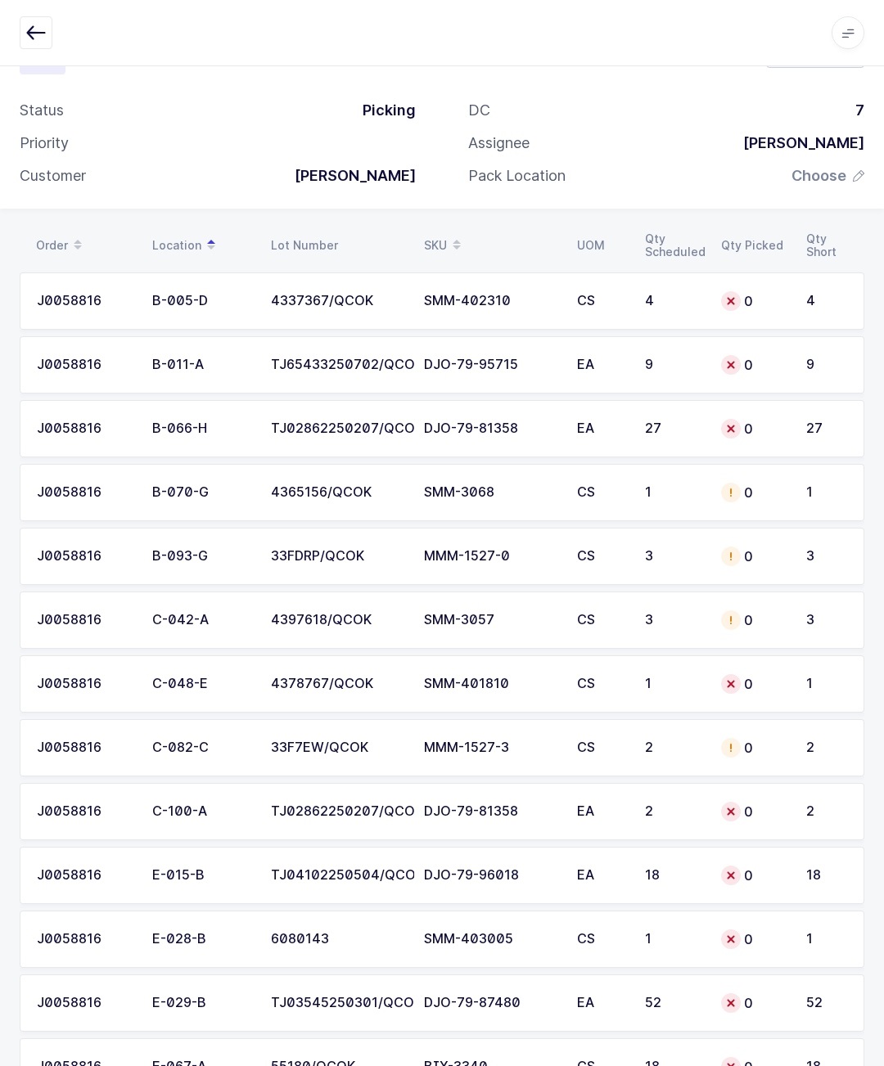
click at [466, 232] on span at bounding box center [457, 246] width 20 height 28
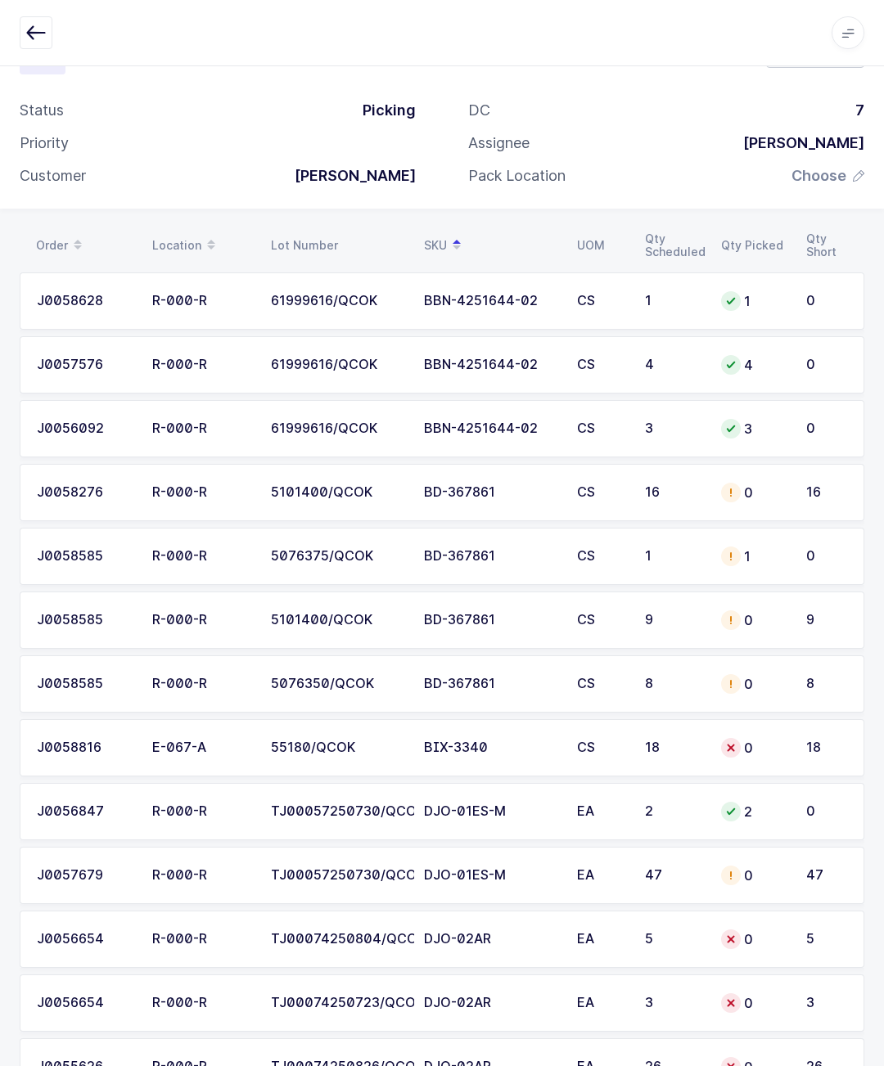
click at [770, 480] on td "0" at bounding box center [753, 492] width 85 height 57
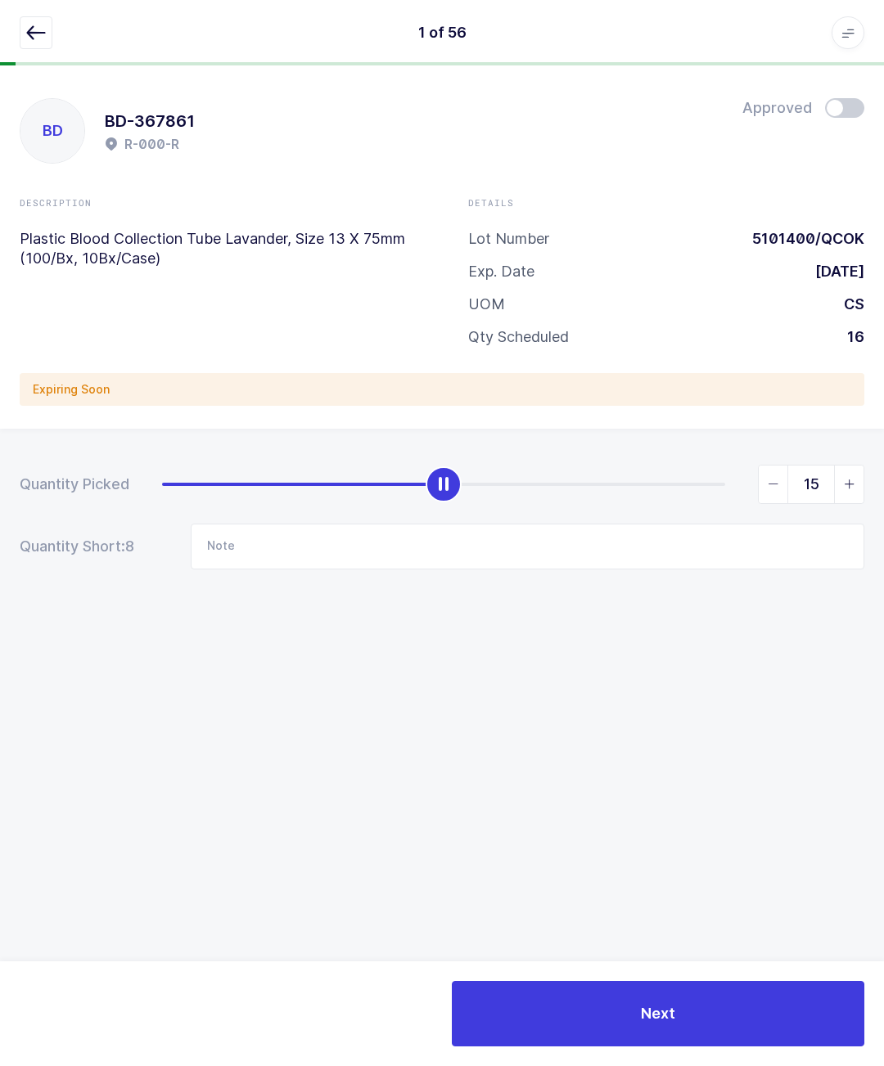
type input "16"
click at [830, 98] on span at bounding box center [844, 108] width 39 height 20
click at [38, 41] on icon "button" at bounding box center [36, 33] width 20 height 20
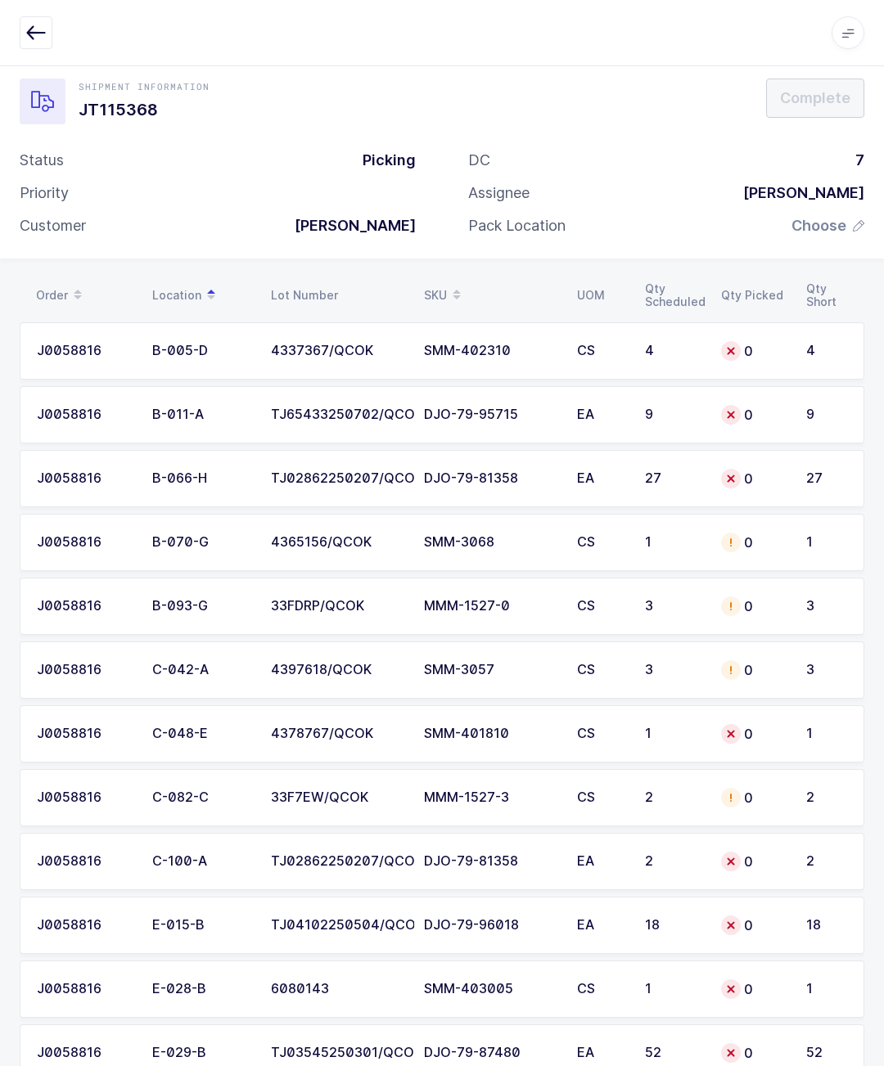
click at [459, 286] on icon at bounding box center [456, 290] width 8 height 8
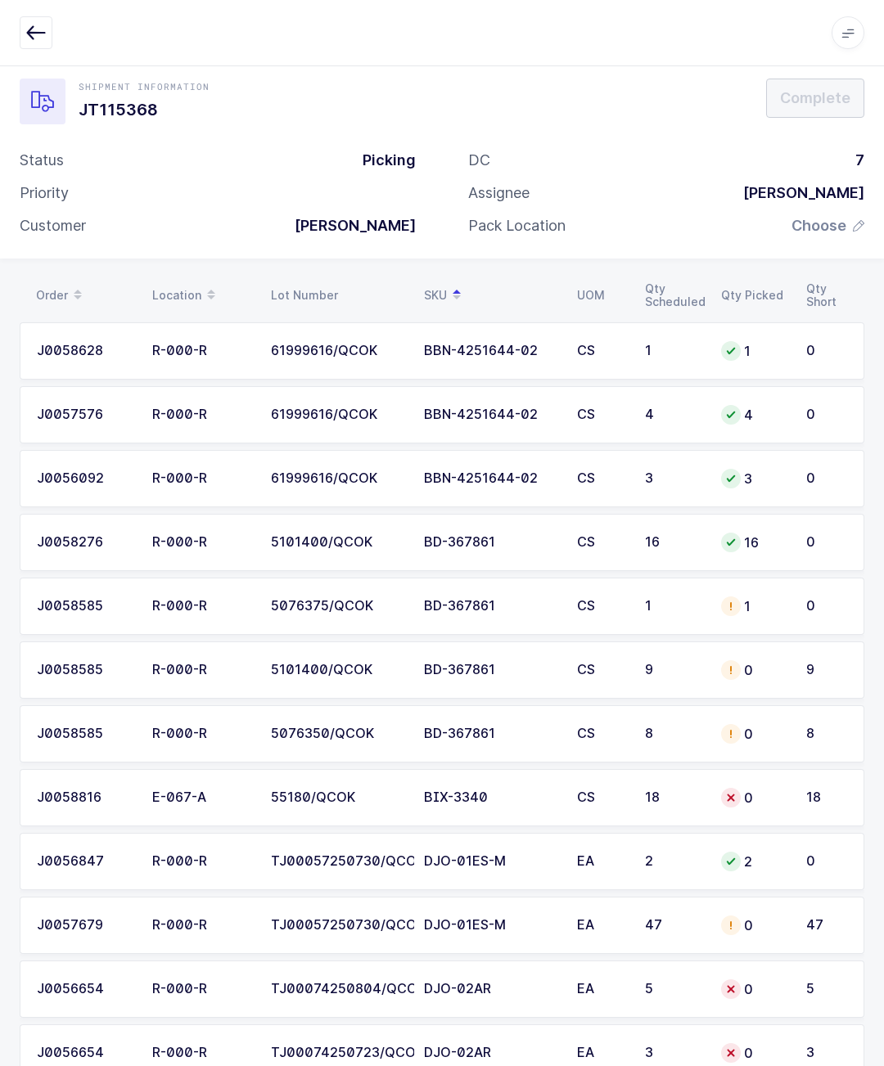
click at [727, 665] on icon at bounding box center [730, 670] width 13 height 13
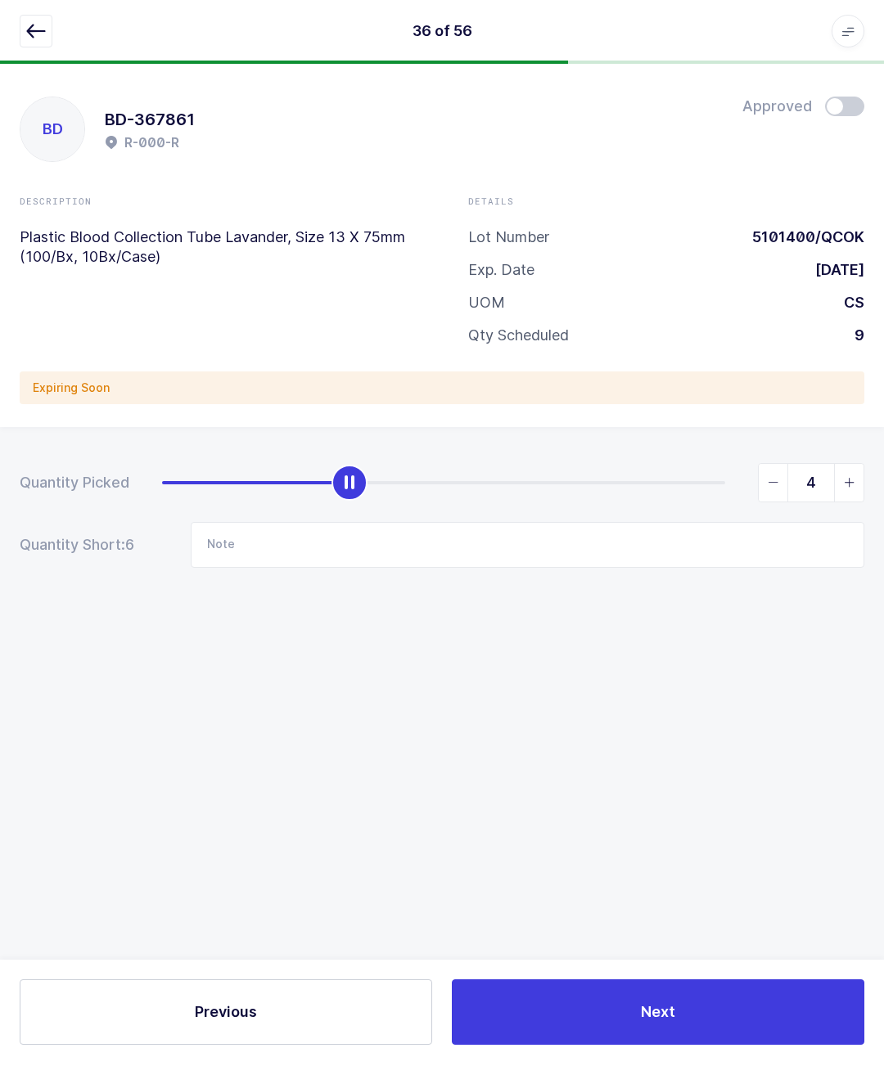
scroll to position [55, 0]
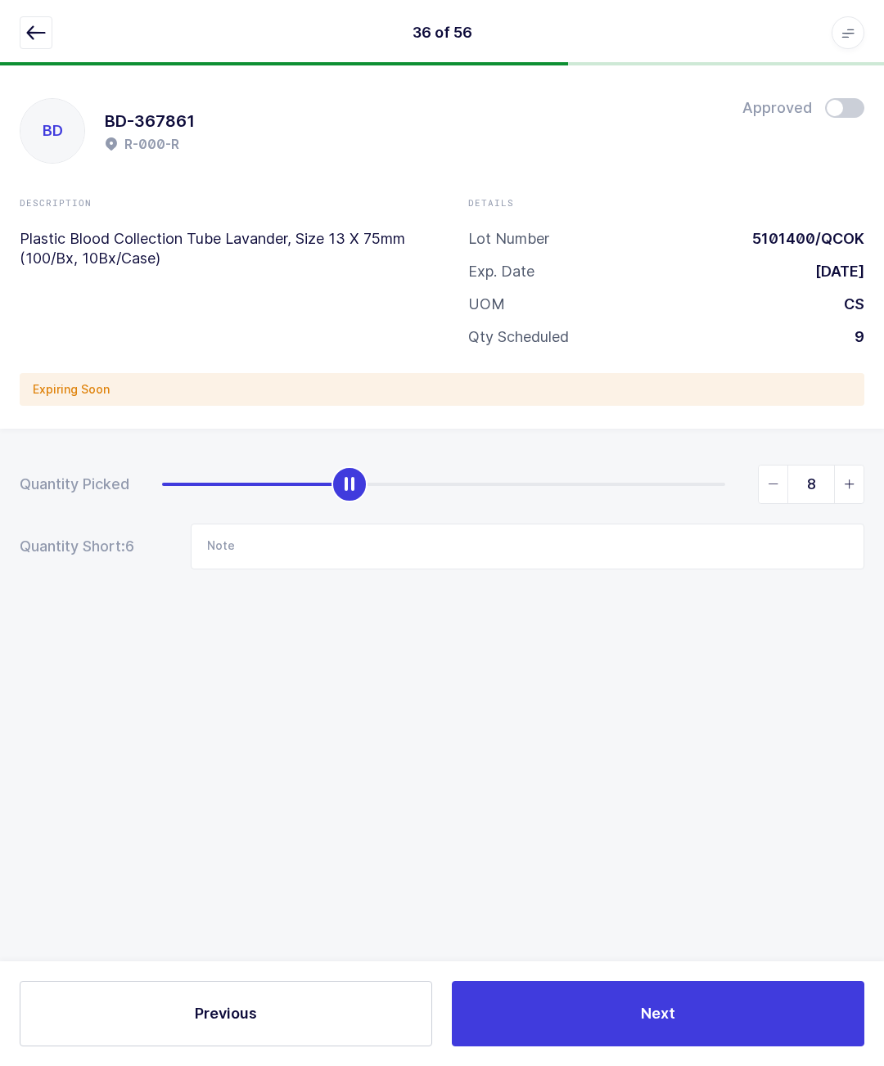
type input "9"
click at [842, 103] on span at bounding box center [844, 108] width 39 height 20
click at [34, 43] on button "button" at bounding box center [36, 32] width 33 height 33
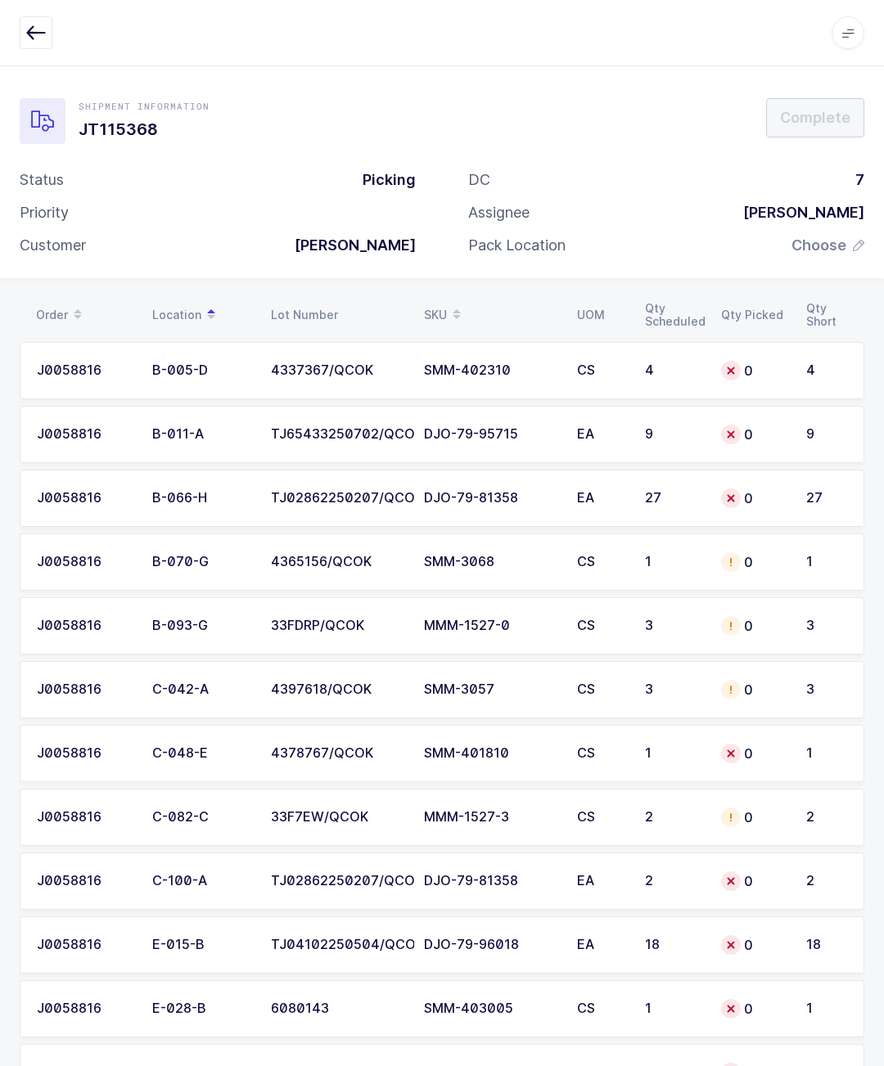
click at [461, 305] on icon at bounding box center [456, 309] width 8 height 8
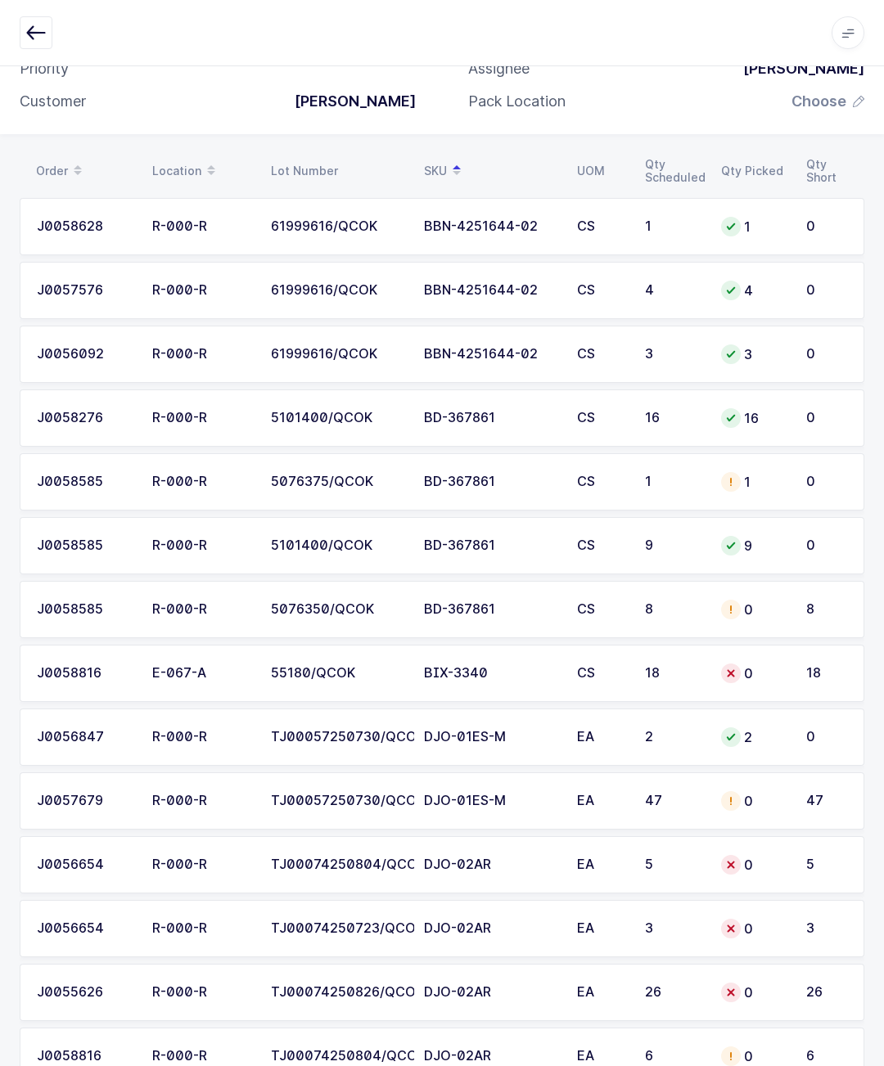
scroll to position [157, 0]
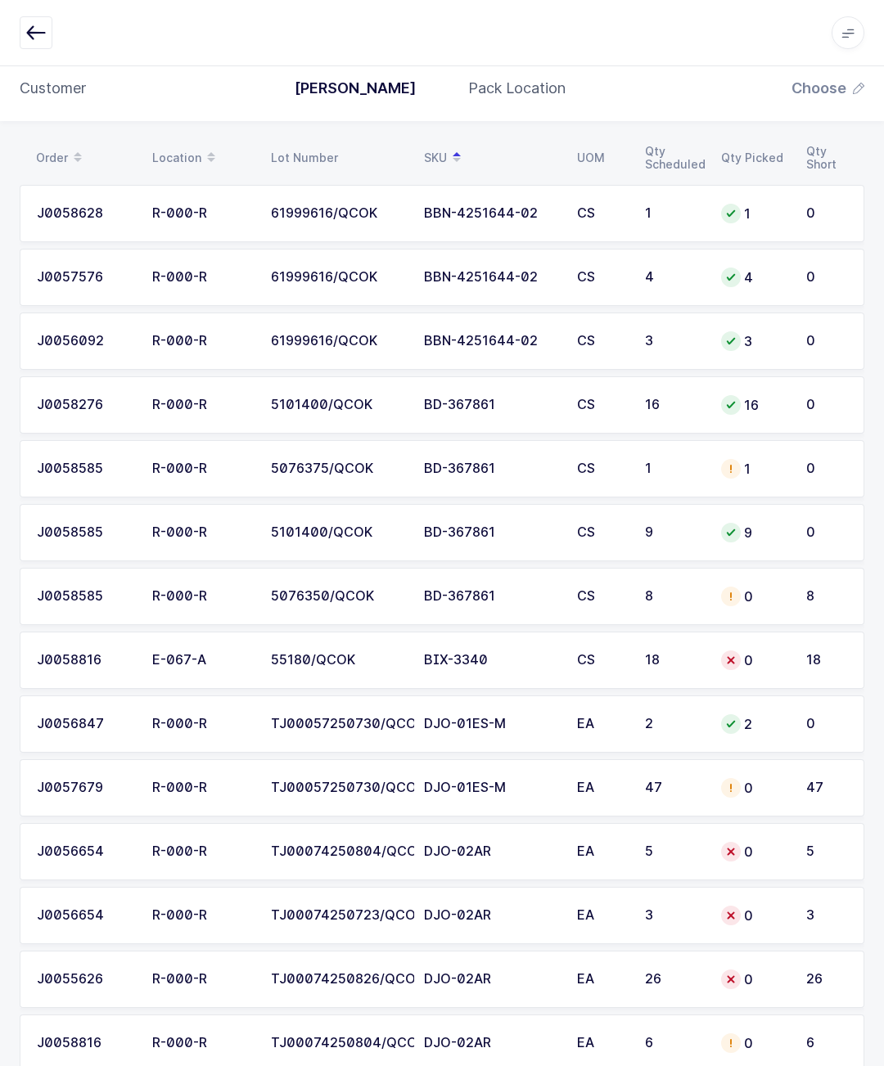
click at [803, 480] on td "0" at bounding box center [830, 468] width 68 height 57
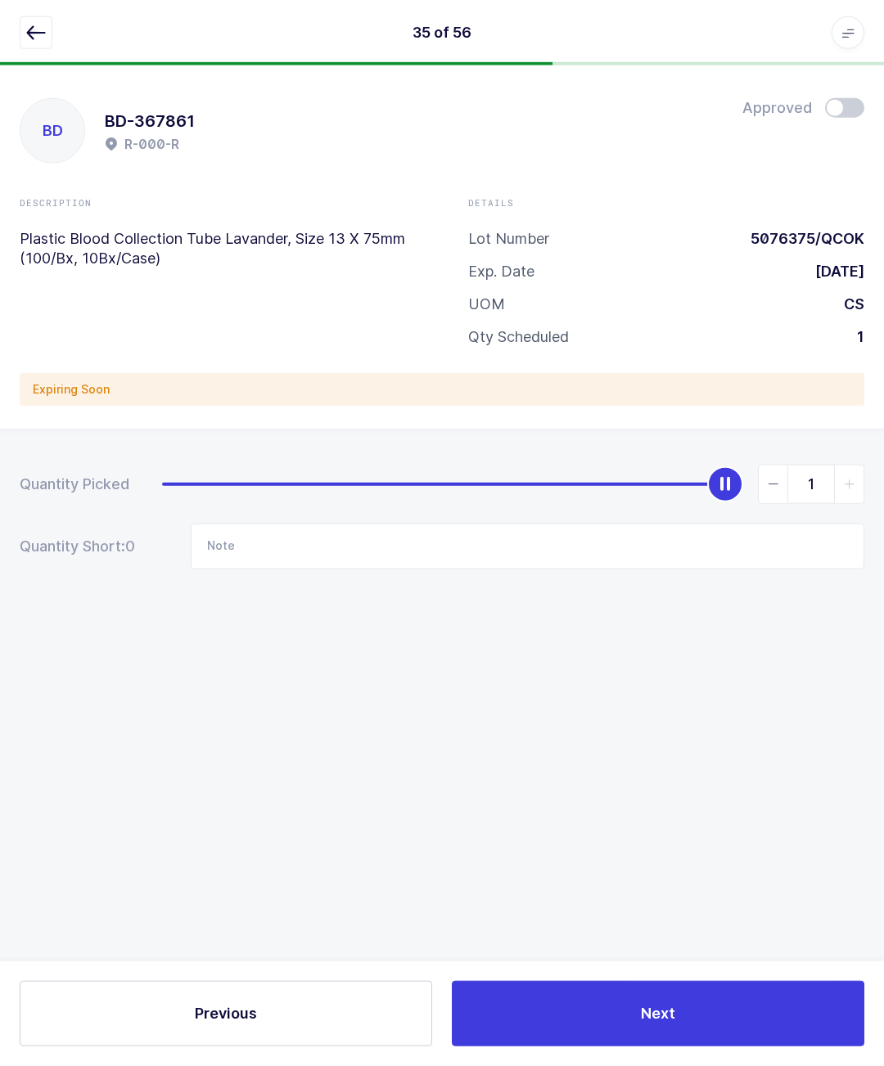
scroll to position [0, 0]
click at [860, 112] on span at bounding box center [844, 108] width 39 height 20
click at [34, 29] on icon "button" at bounding box center [36, 33] width 20 height 20
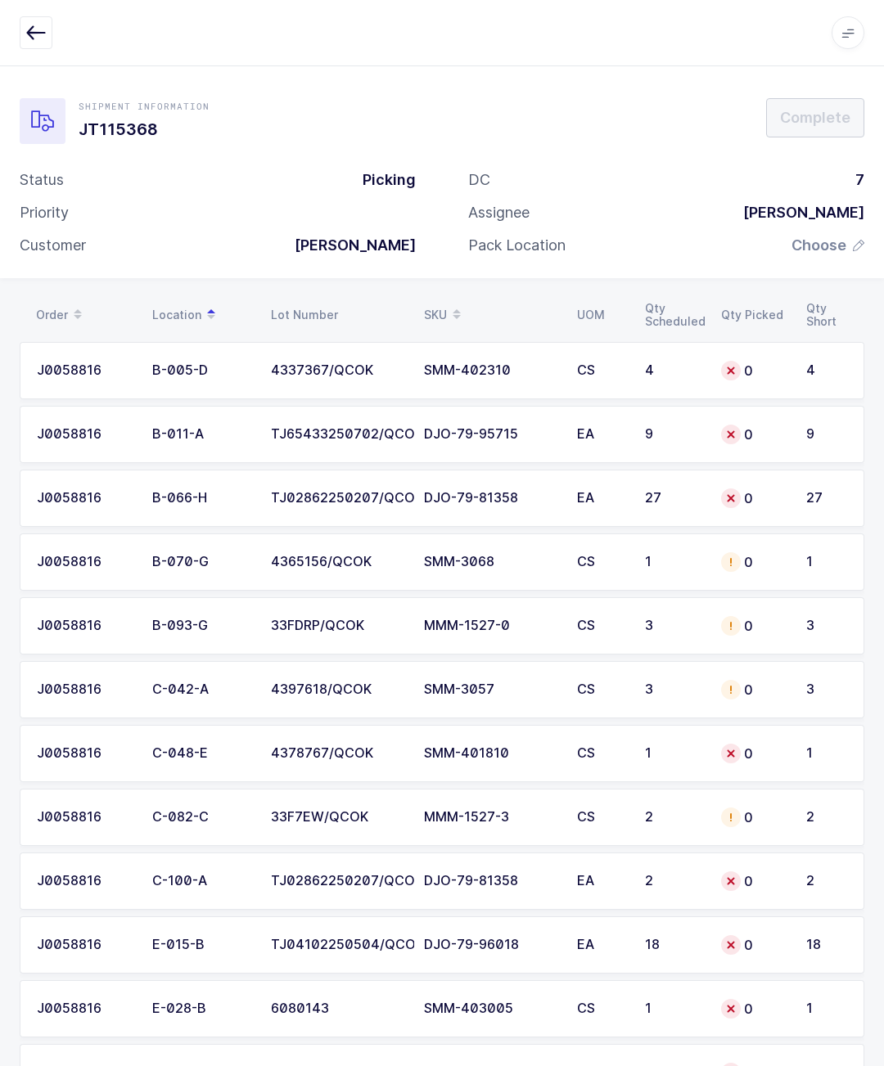
click at [464, 302] on span at bounding box center [457, 315] width 20 height 28
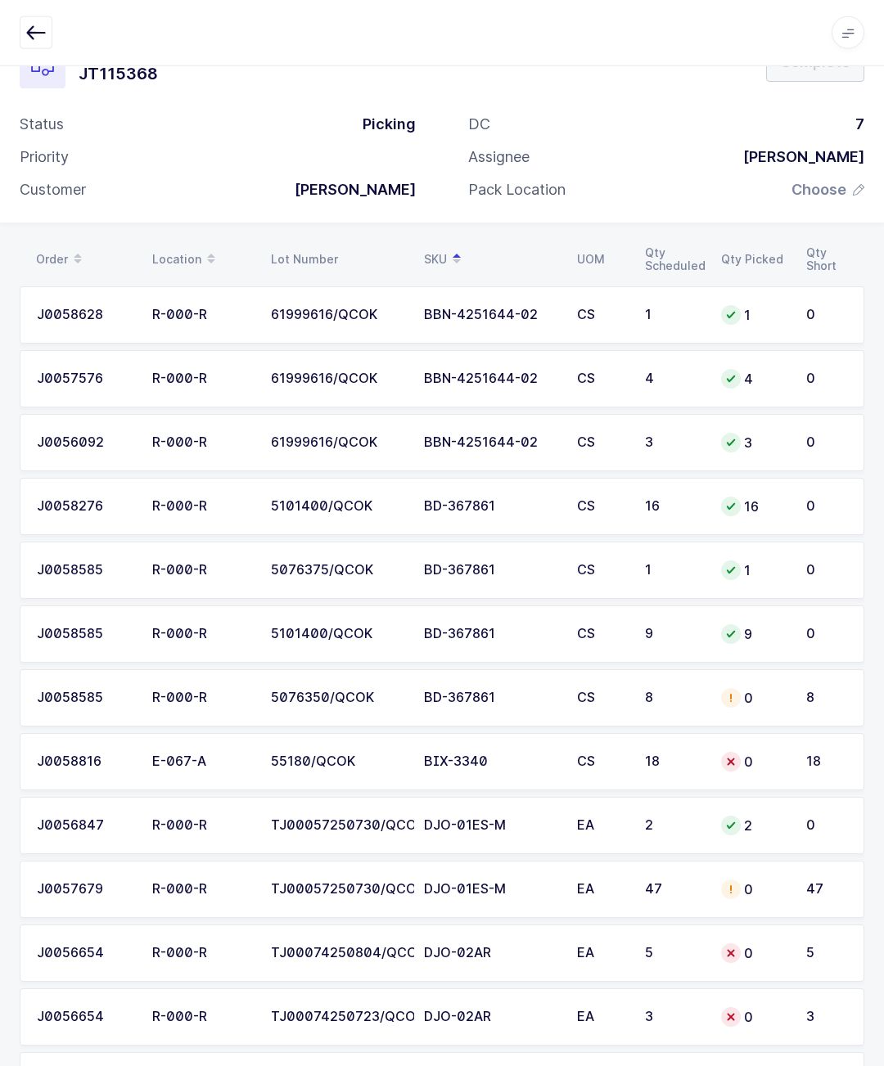
scroll to position [59, 0]
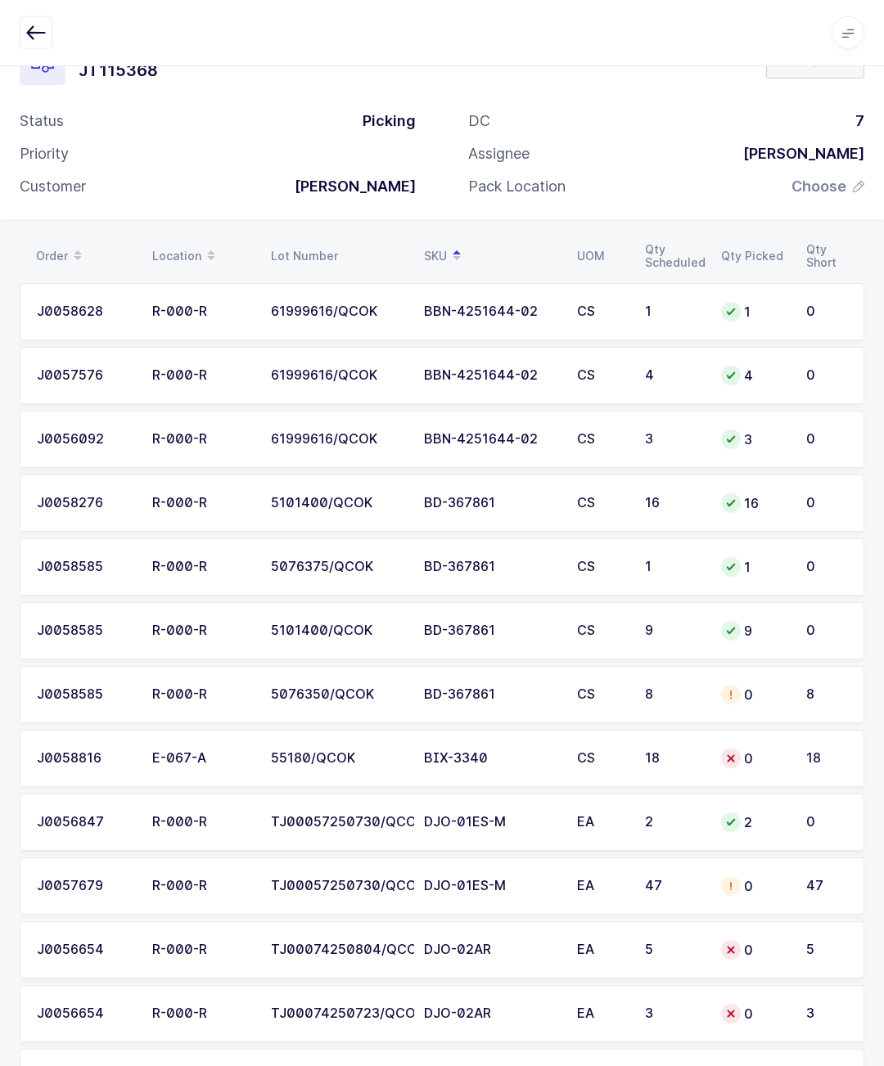
click at [740, 688] on div "0" at bounding box center [753, 695] width 65 height 20
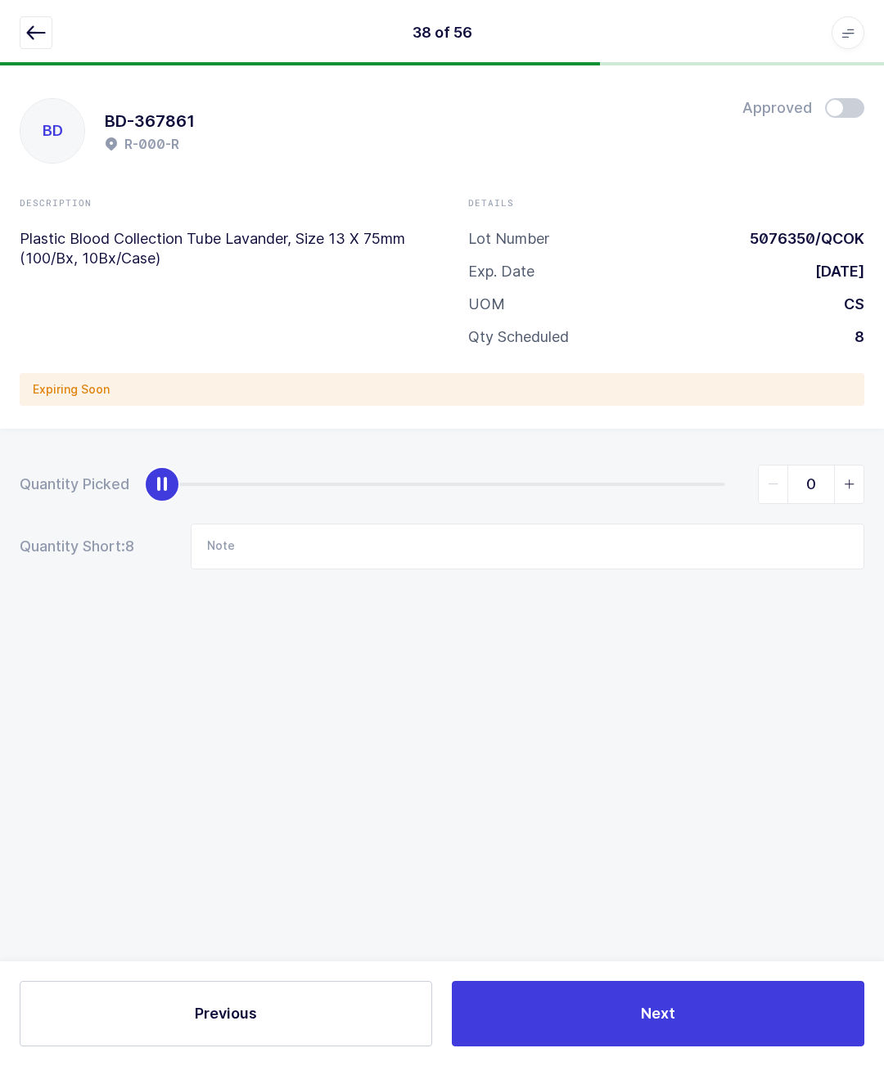
scroll to position [71, 0]
type input "8"
click at [862, 98] on span at bounding box center [844, 108] width 39 height 20
click at [685, 524] on input "Note" at bounding box center [527, 547] width 673 height 46
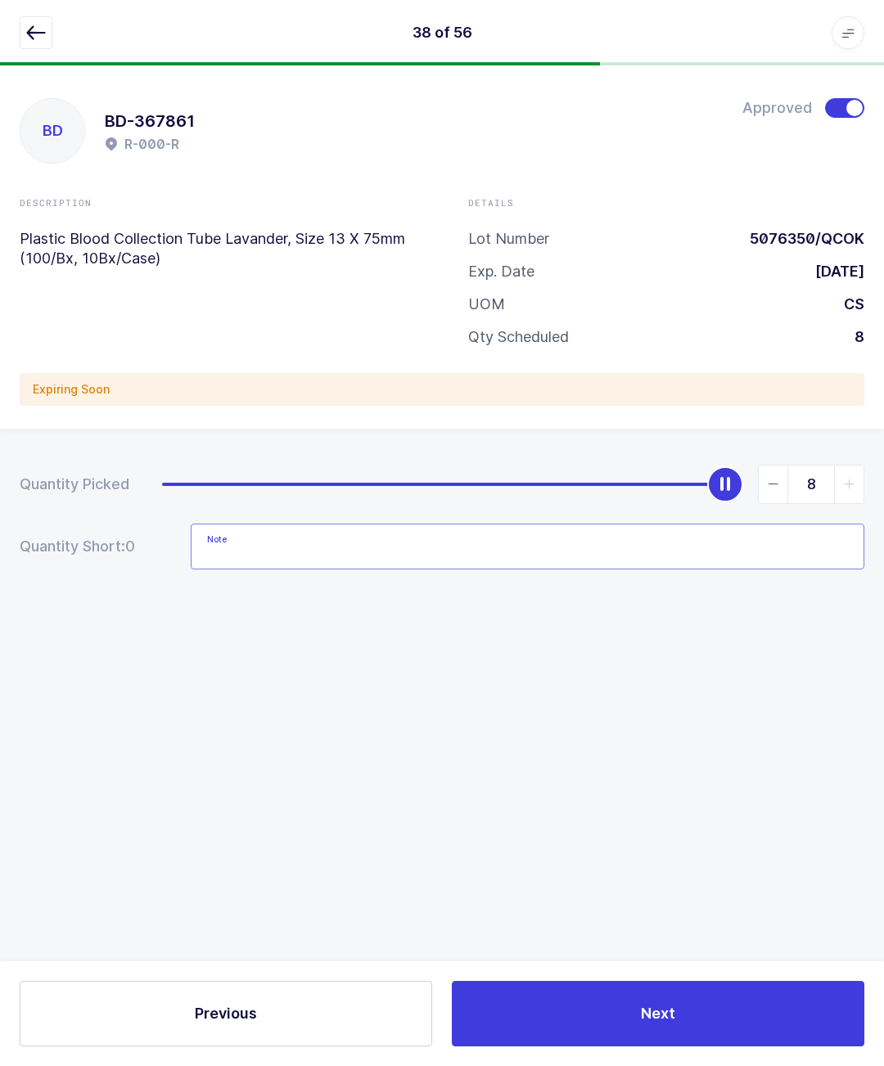
scroll to position [19, 0]
type input "3x 379"
click at [28, 46] on button "button" at bounding box center [36, 32] width 33 height 33
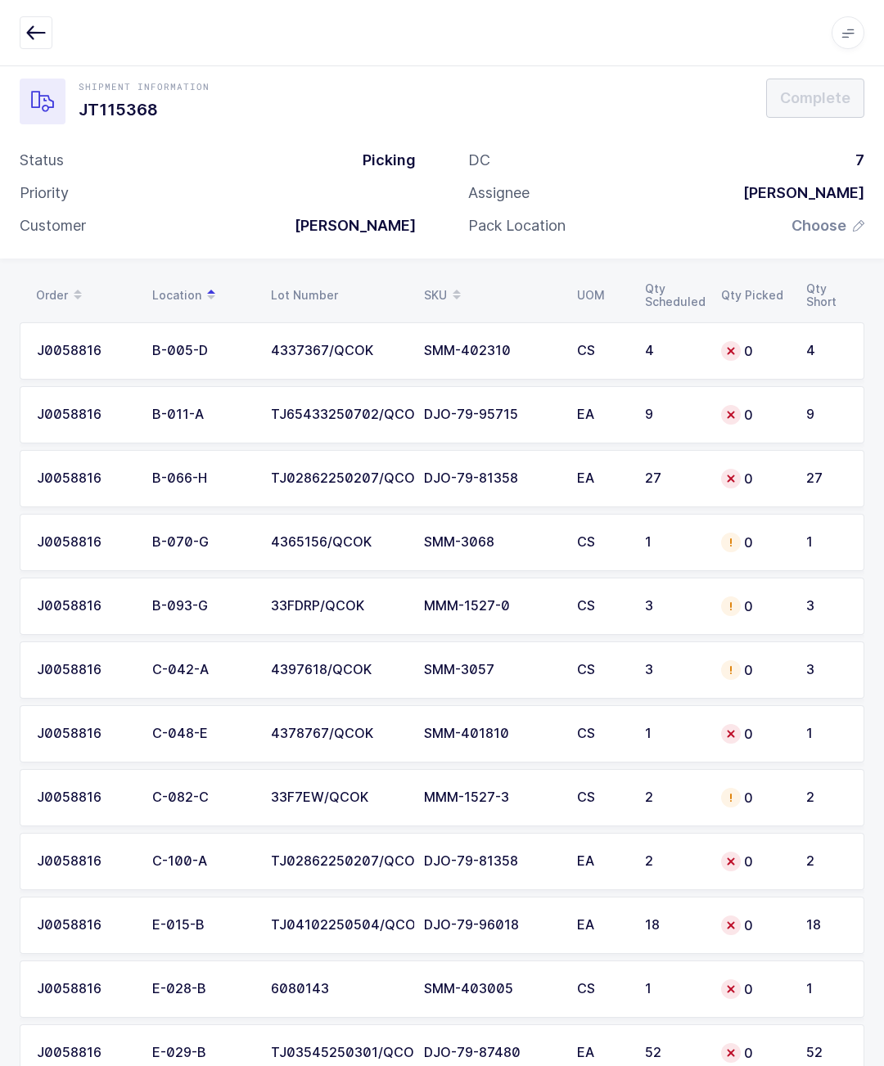
click at [450, 290] on span at bounding box center [457, 295] width 20 height 28
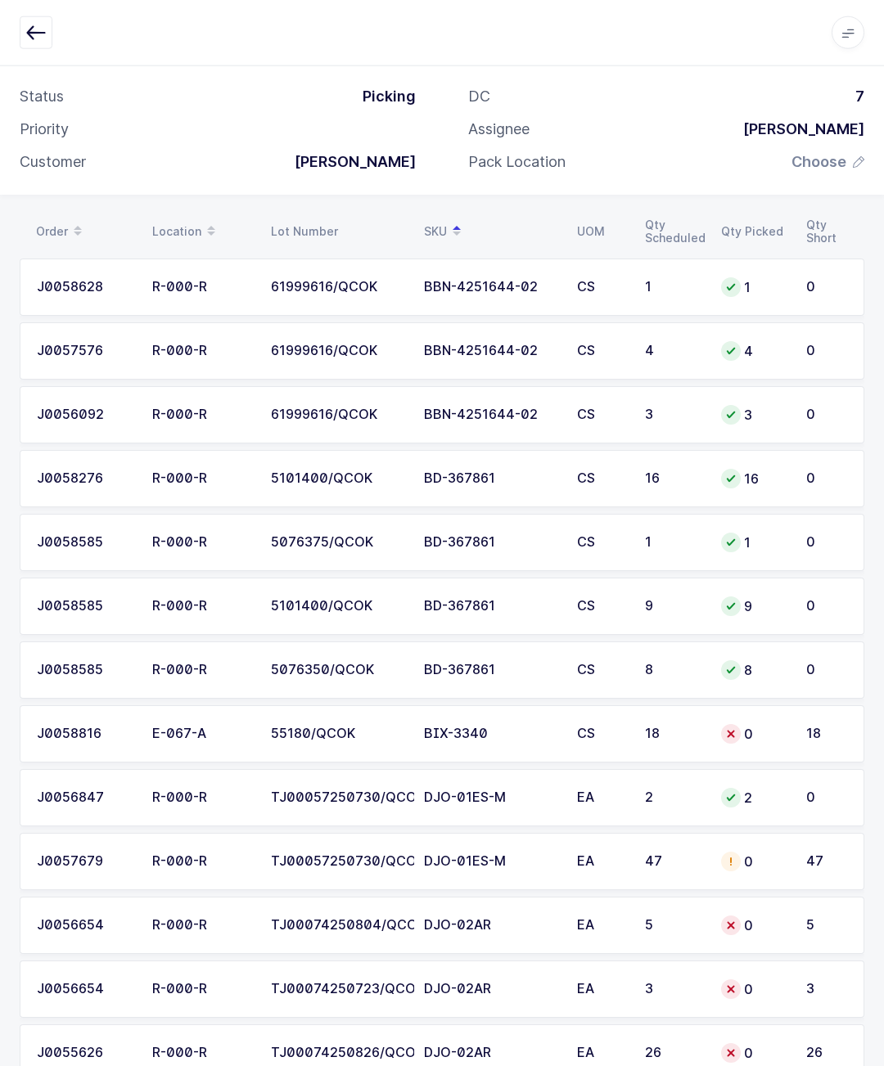
scroll to position [88, 0]
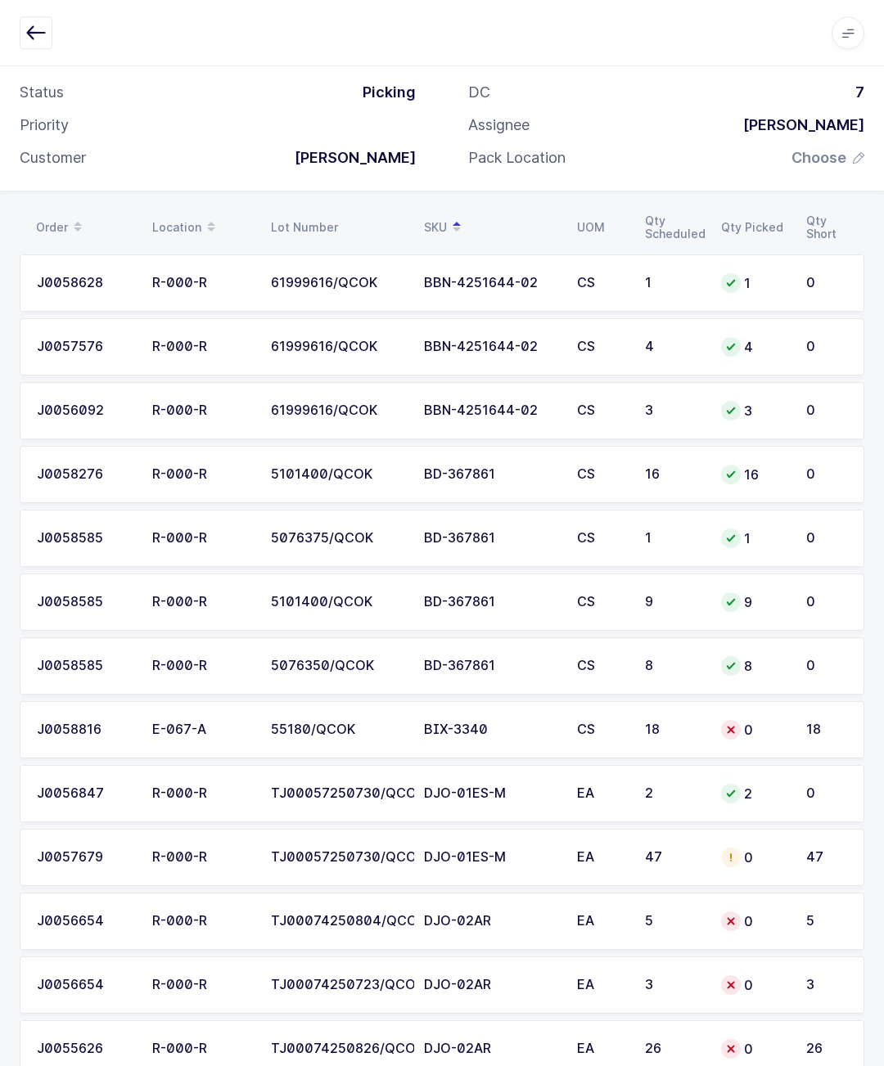
click at [800, 661] on td "0" at bounding box center [830, 665] width 68 height 57
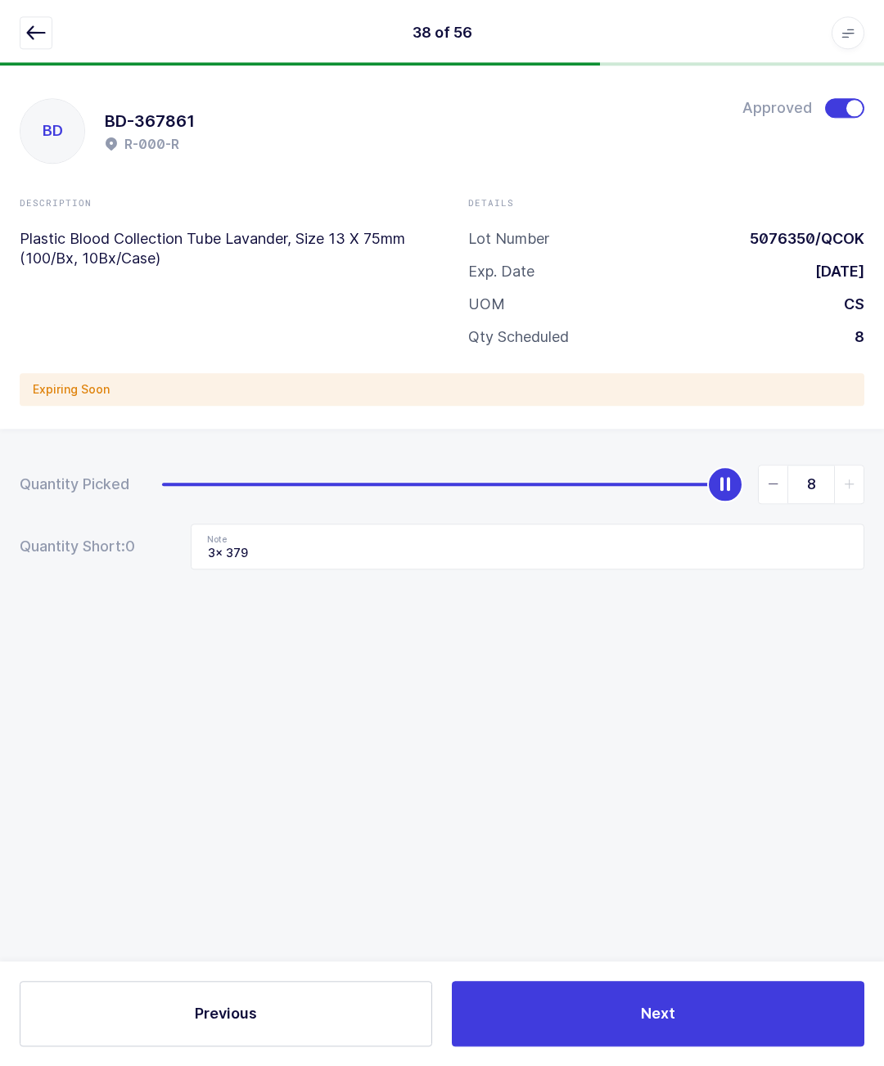
scroll to position [0, 0]
click at [844, 112] on span at bounding box center [844, 108] width 39 height 20
click at [17, 46] on div "38 of 56 Apps Core Warehouse Admin Mission Control Purchasing Glenn R. Logout A…" at bounding box center [442, 32] width 884 height 65
click at [38, 19] on button "button" at bounding box center [36, 32] width 33 height 33
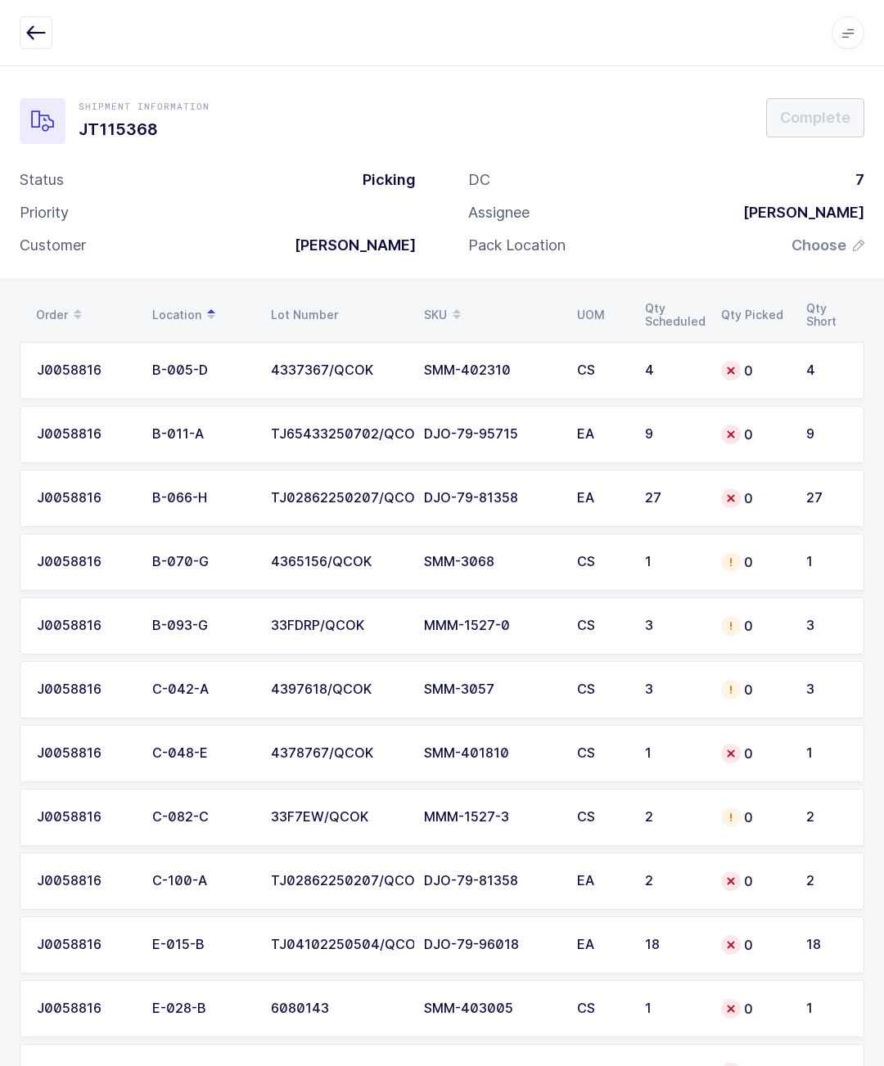
click at [516, 192] on div "DC 7 Assignee Glenn Rene Pack Location Choose" at bounding box center [666, 219] width 448 height 98
click at [475, 301] on div "SKU" at bounding box center [490, 315] width 133 height 28
click at [477, 301] on div "SKU" at bounding box center [490, 315] width 133 height 28
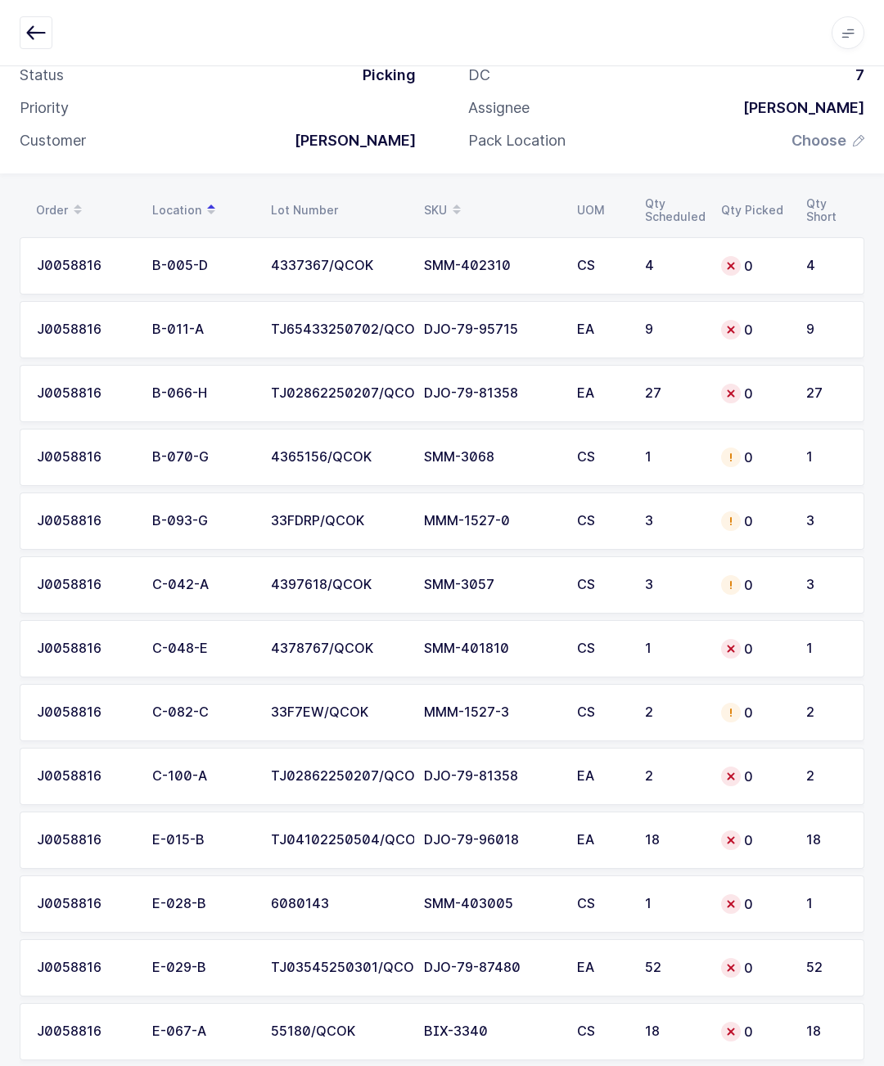
scroll to position [131, 0]
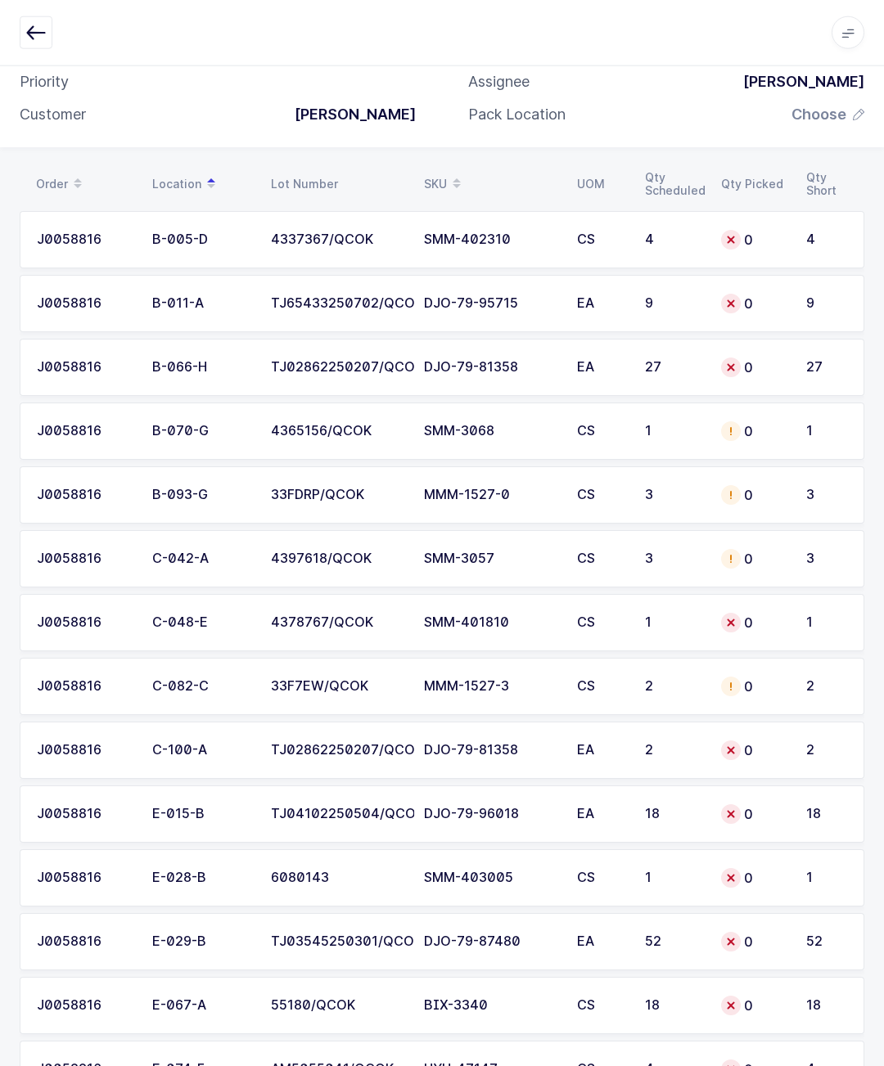
click at [452, 183] on span at bounding box center [457, 184] width 20 height 28
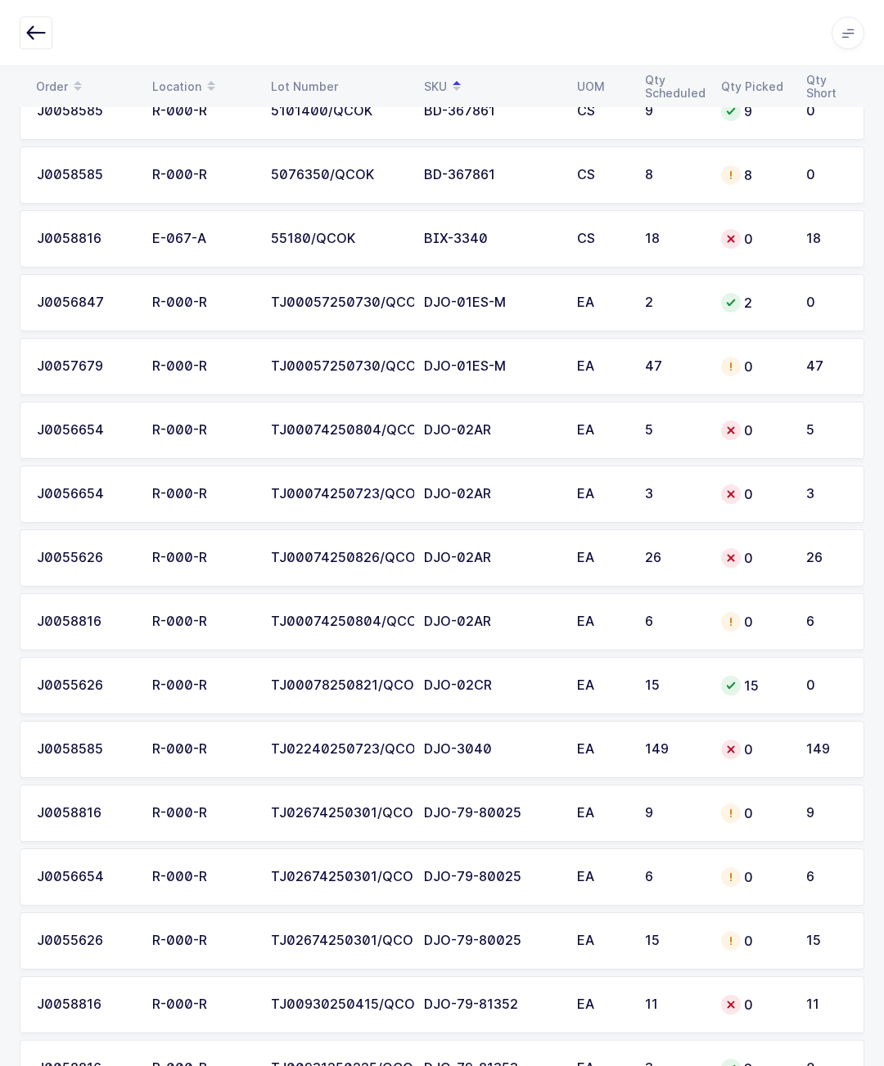
scroll to position [576, 0]
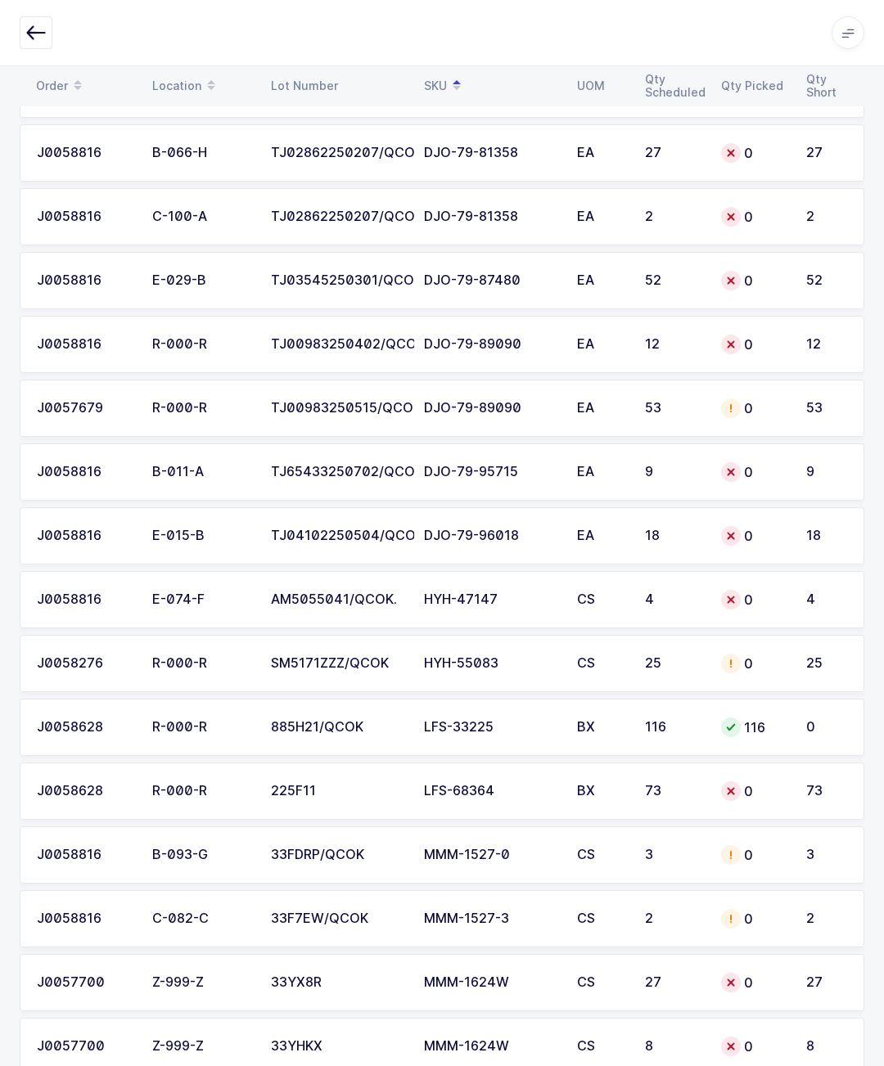
click at [115, 666] on div "J0058276" at bounding box center [85, 663] width 96 height 15
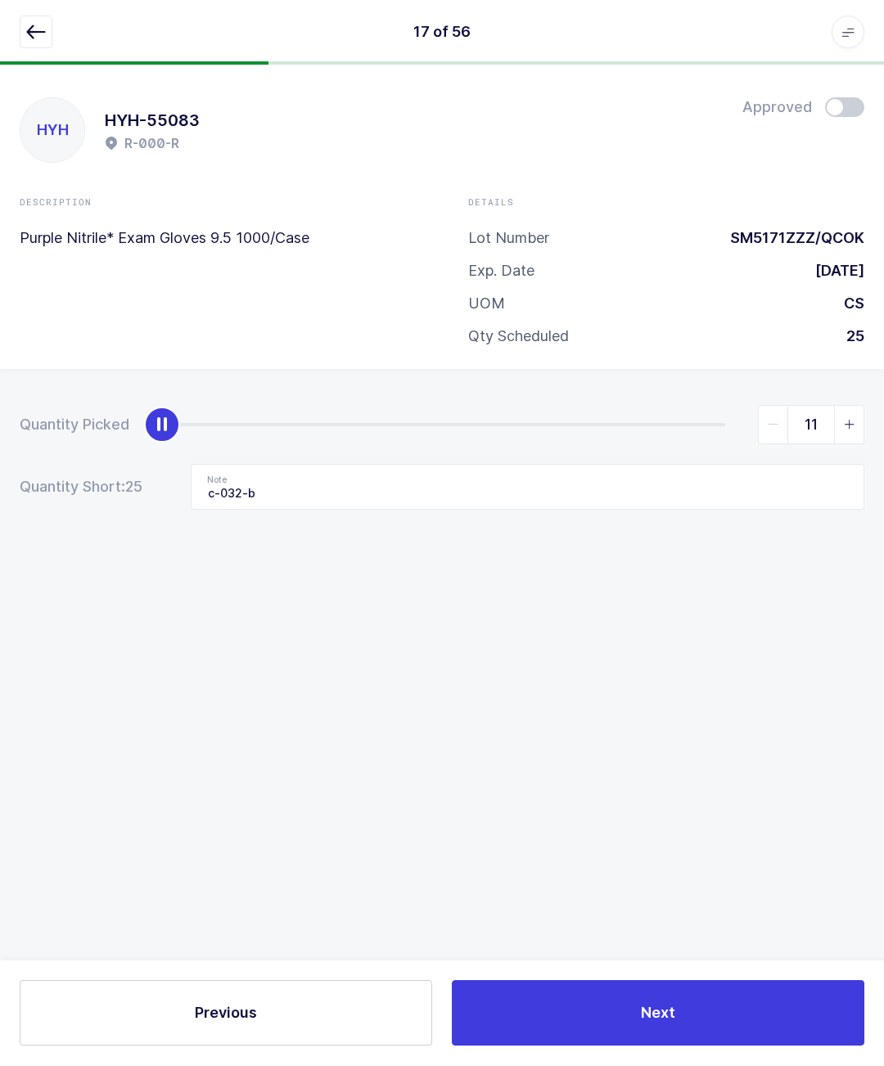
scroll to position [72, 0]
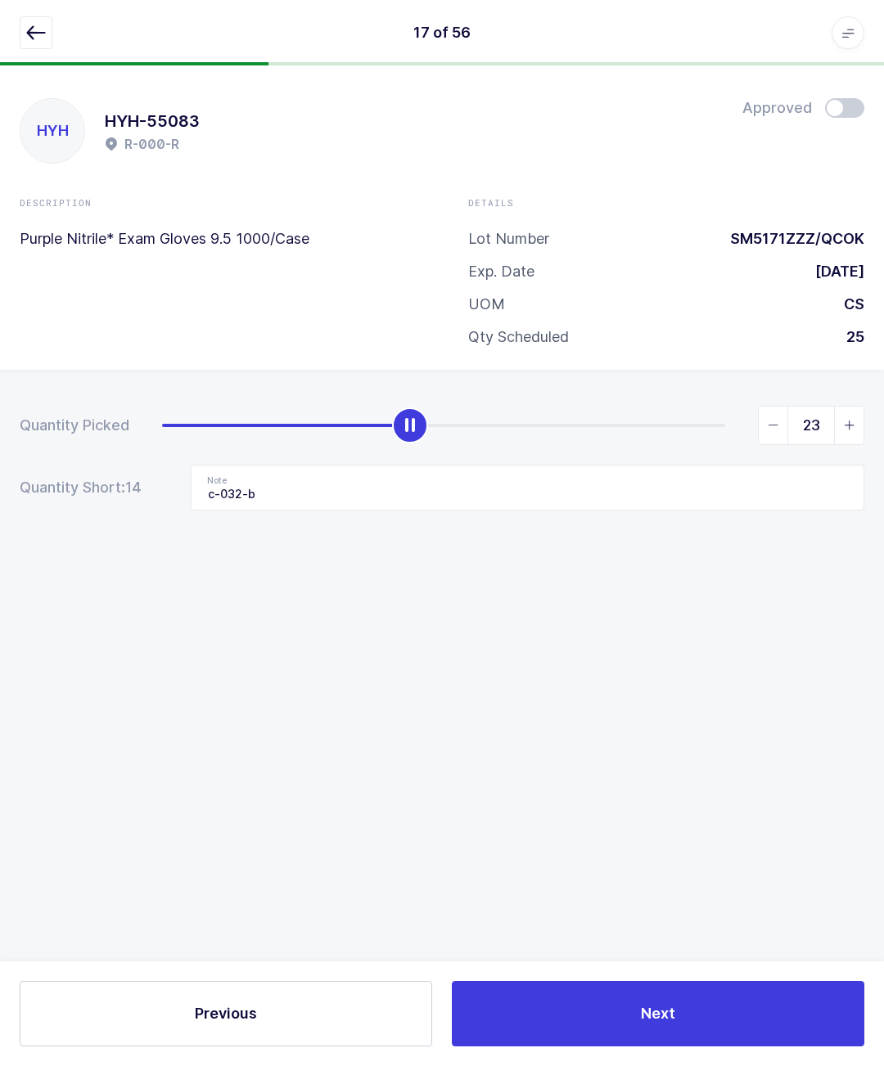
type input "25"
click at [340, 465] on input "c-032-b" at bounding box center [527, 488] width 673 height 46
click at [350, 465] on input "c-032-b" at bounding box center [527, 488] width 673 height 46
type input "c"
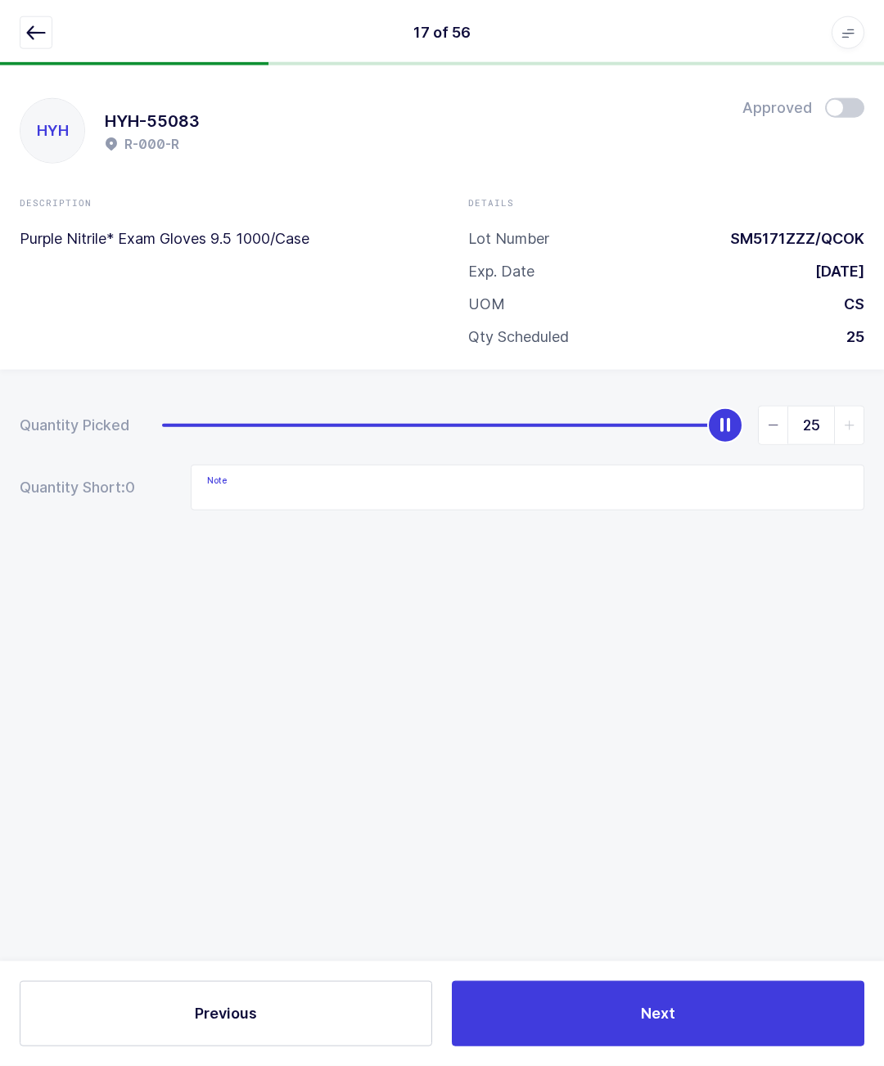
scroll to position [72, 0]
click at [14, 31] on div "17 of 56 Apps Core [GEOGRAPHIC_DATA] Admin Mission Control Purchasing [PERSON_N…" at bounding box center [442, 32] width 884 height 65
click at [40, 23] on icon "button" at bounding box center [36, 33] width 20 height 20
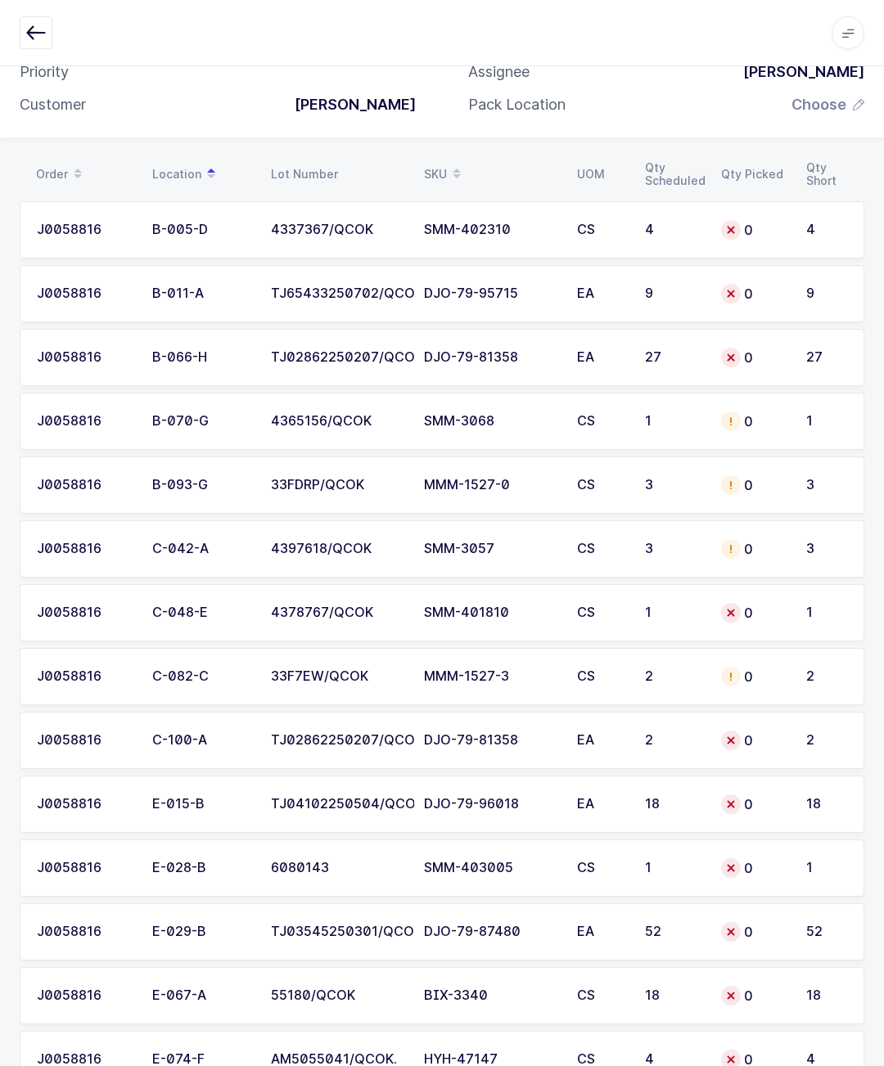
scroll to position [140, 0]
click at [189, 671] on div "C-082-C" at bounding box center [201, 677] width 99 height 15
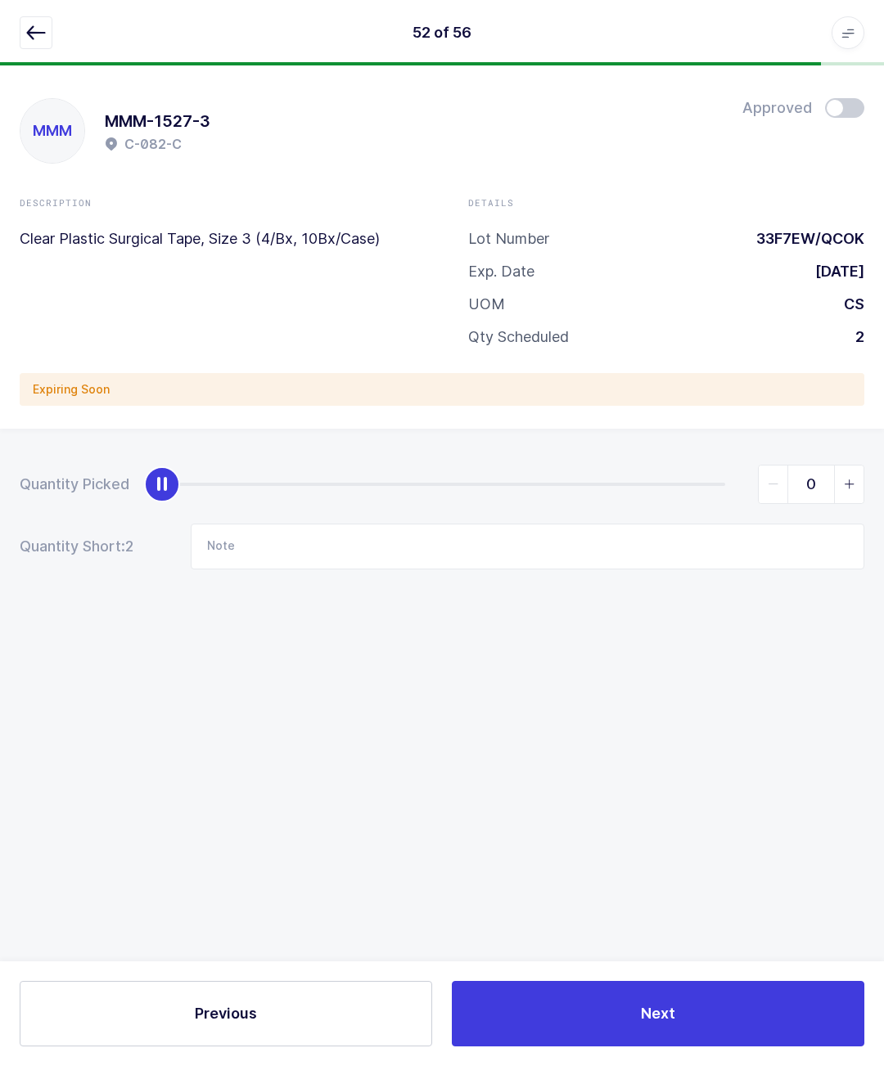
scroll to position [72, 0]
type input "2"
click at [840, 101] on span at bounding box center [844, 108] width 39 height 20
click at [15, 24] on div "52 of 56 Apps Core [GEOGRAPHIC_DATA] Admin Mission Control Purchasing [PERSON_N…" at bounding box center [442, 32] width 884 height 65
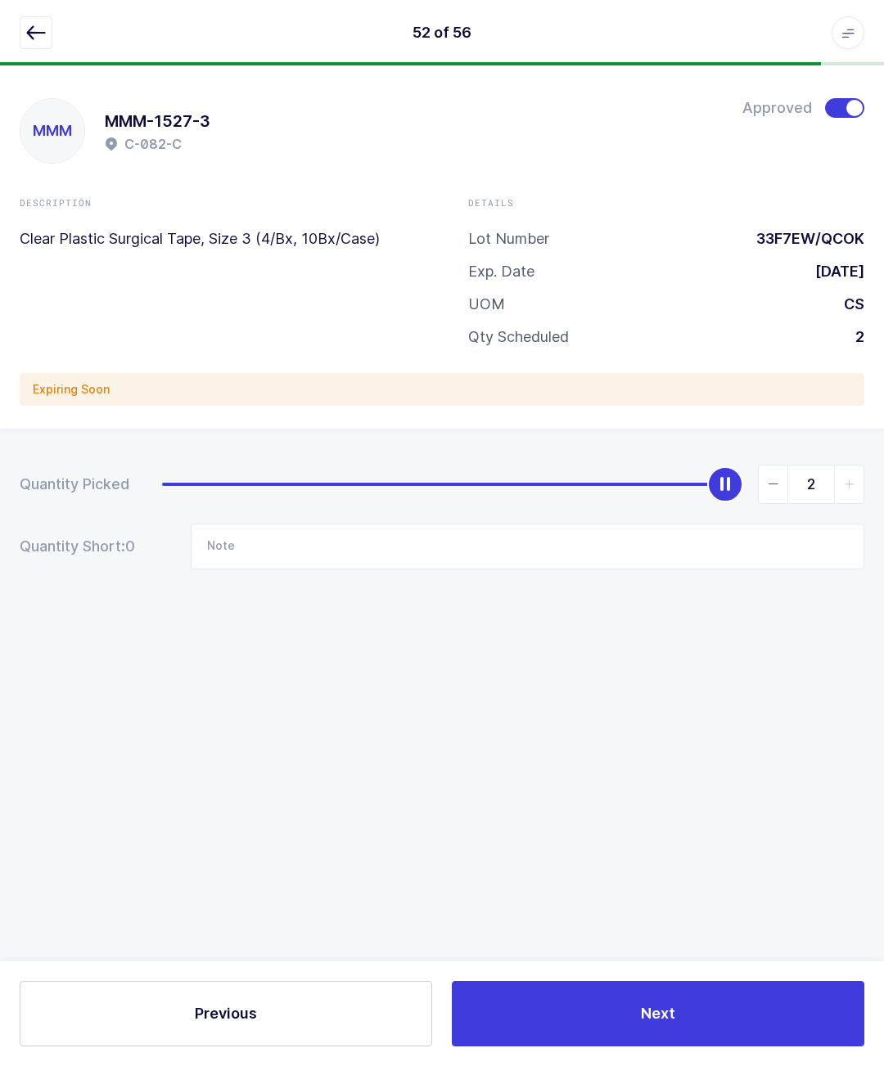
click at [33, 31] on icon "button" at bounding box center [36, 33] width 20 height 20
